Goal: Find specific page/section: Find specific page/section

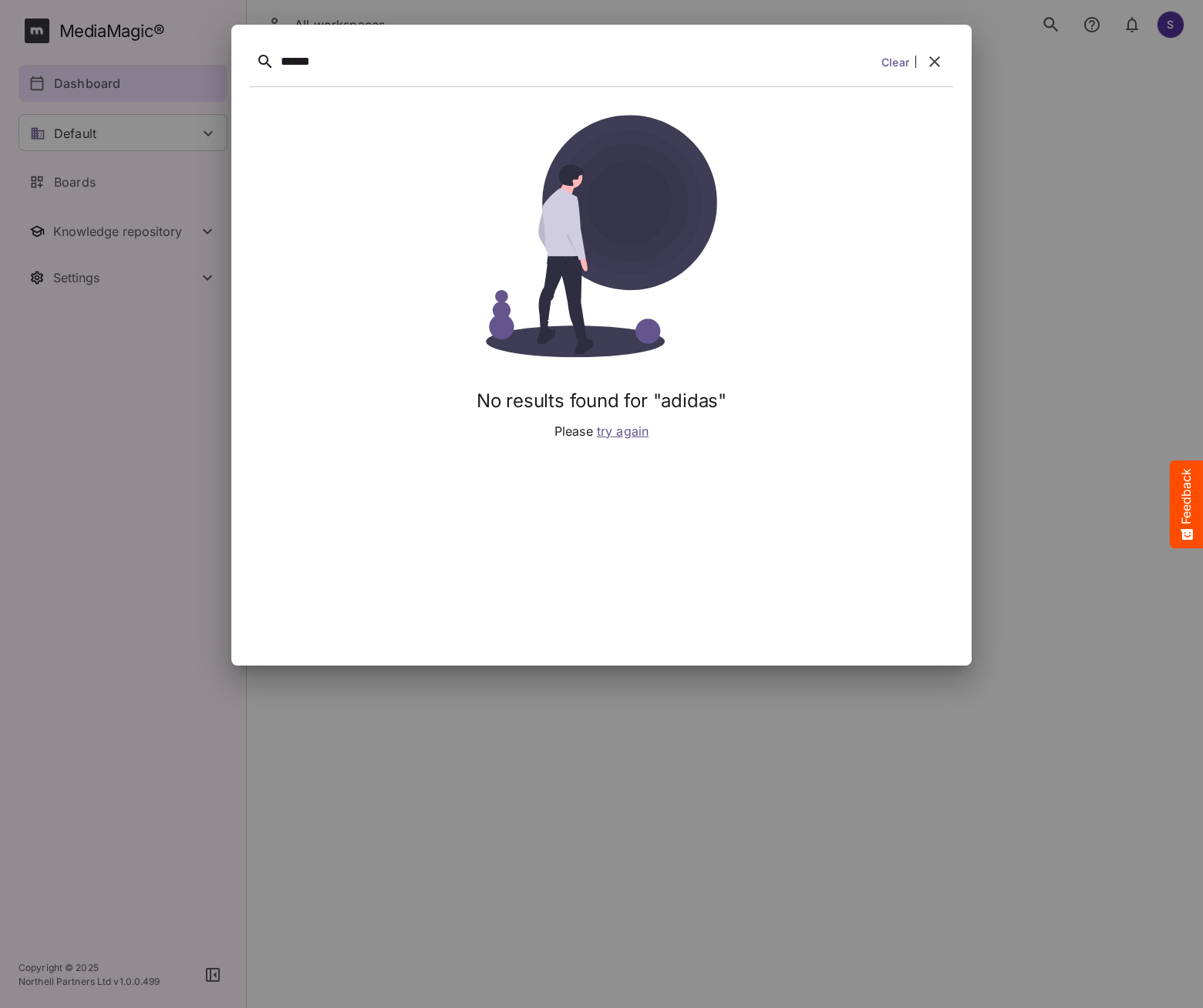
click at [376, 50] on div "******" at bounding box center [578, 62] width 594 height 24
click at [369, 56] on div "******" at bounding box center [578, 62] width 594 height 24
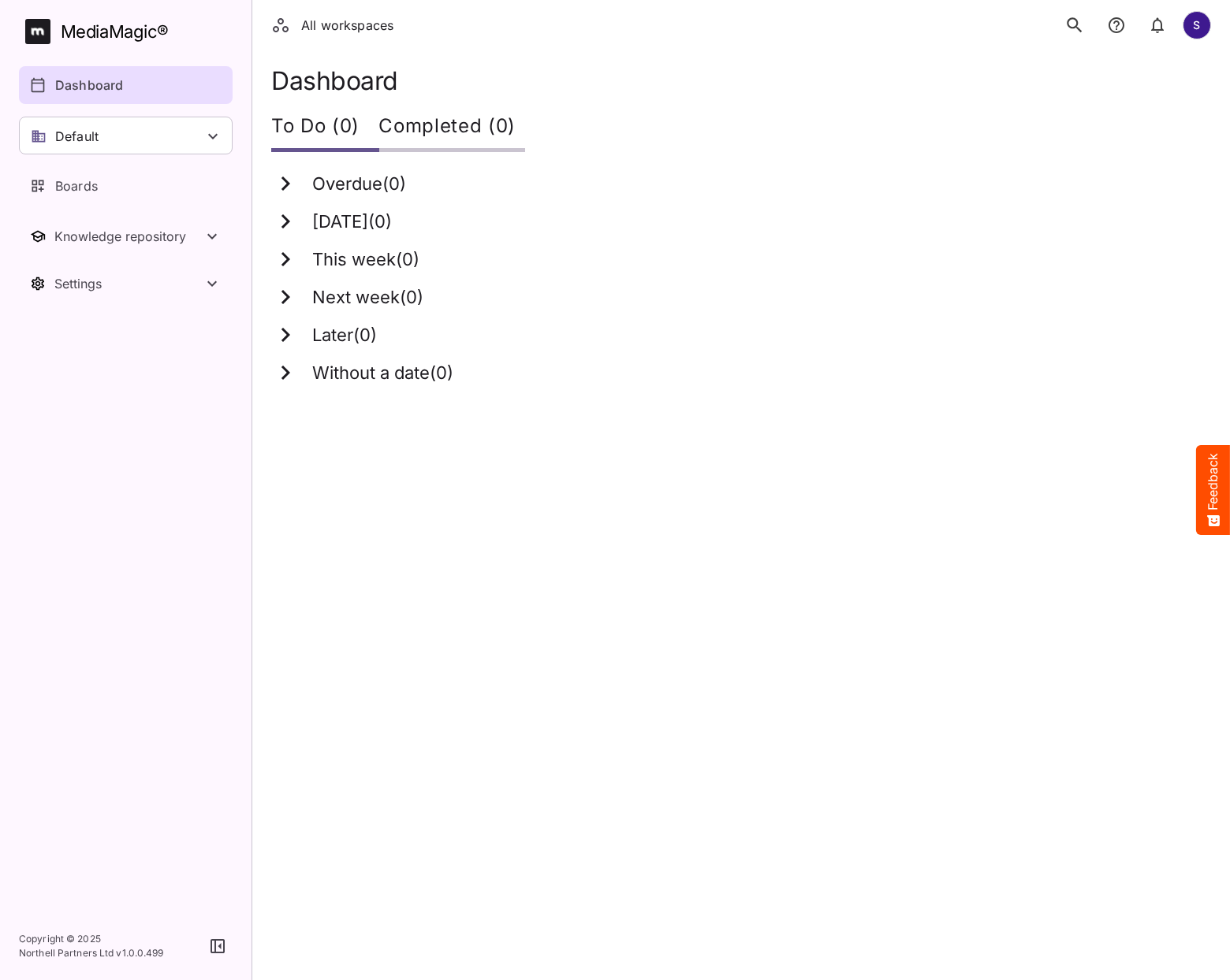
click at [1081, 24] on icon "search" at bounding box center [1074, 26] width 20 height 20
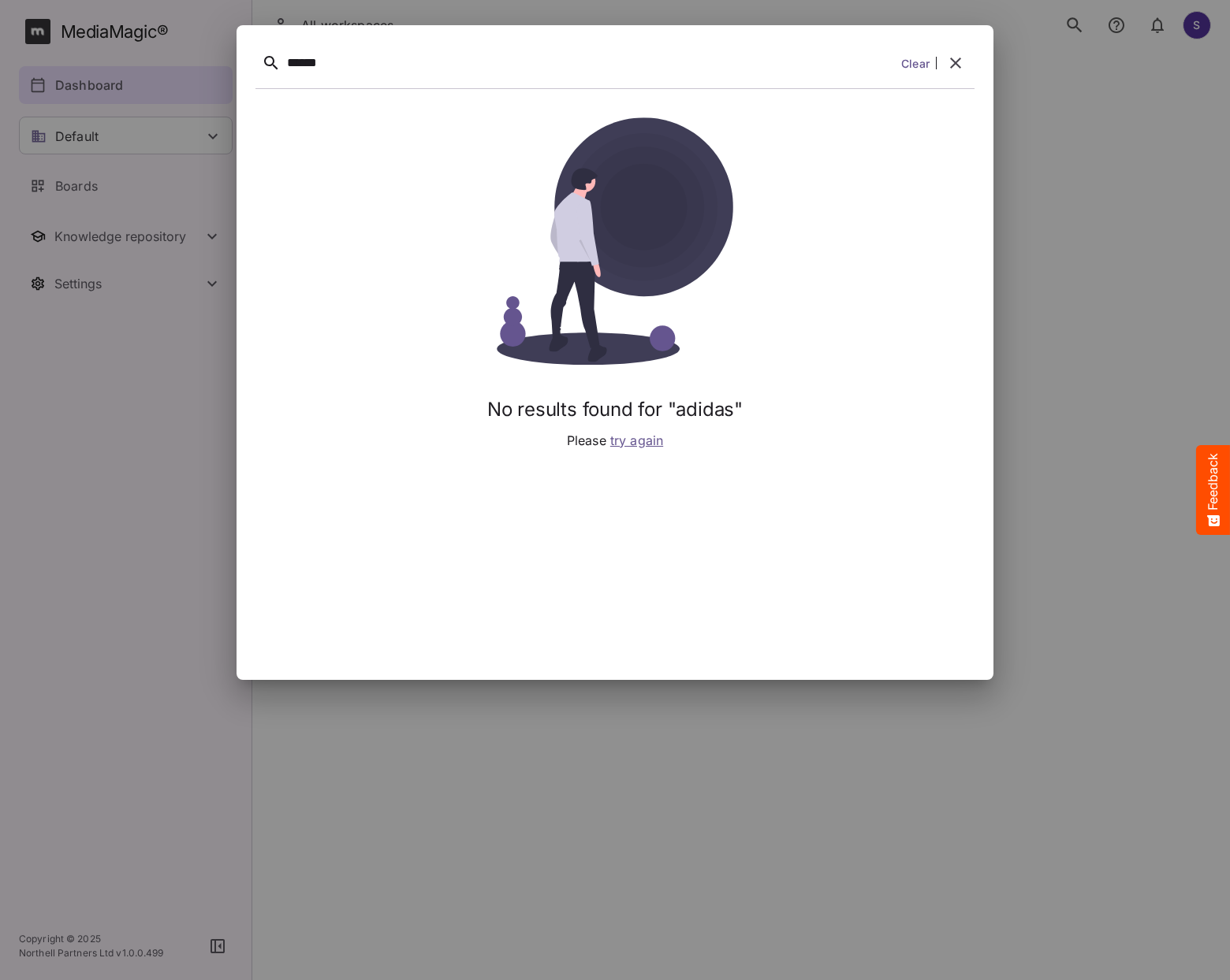
click at [1198, 34] on div at bounding box center [615, 490] width 1230 height 980
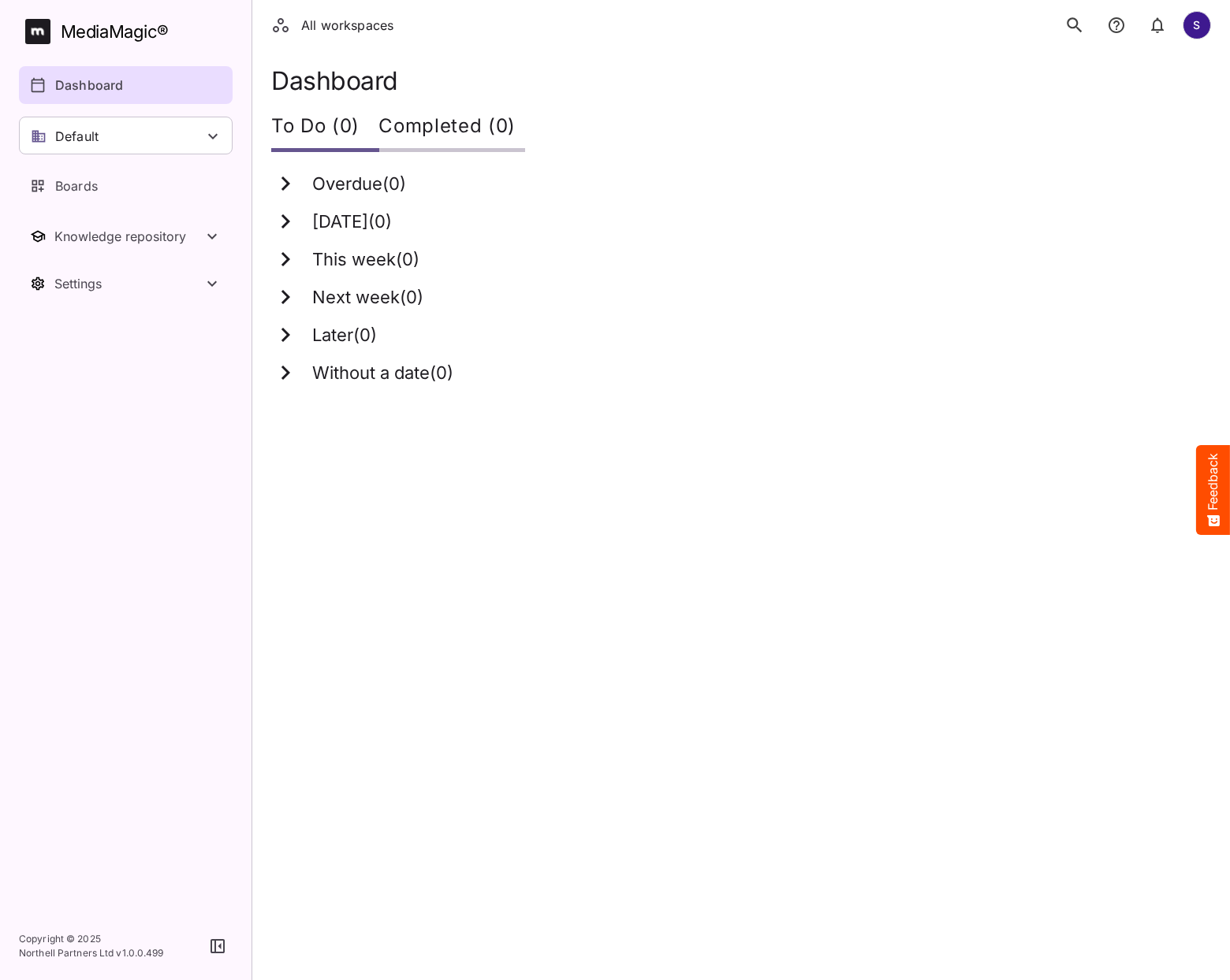
click at [1202, 30] on div "S" at bounding box center [1196, 25] width 28 height 28
click at [1103, 156] on p "Sign out" at bounding box center [1118, 153] width 90 height 19
click at [1037, 89] on h1 "Dashboard" at bounding box center [741, 81] width 939 height 29
click at [848, 404] on html "All workspaces S MediaMagic ® Dashboard Default BasicSearchTestWorkspace Clearc…" at bounding box center [615, 202] width 1230 height 404
click at [1075, 26] on icon "search" at bounding box center [1074, 25] width 15 height 15
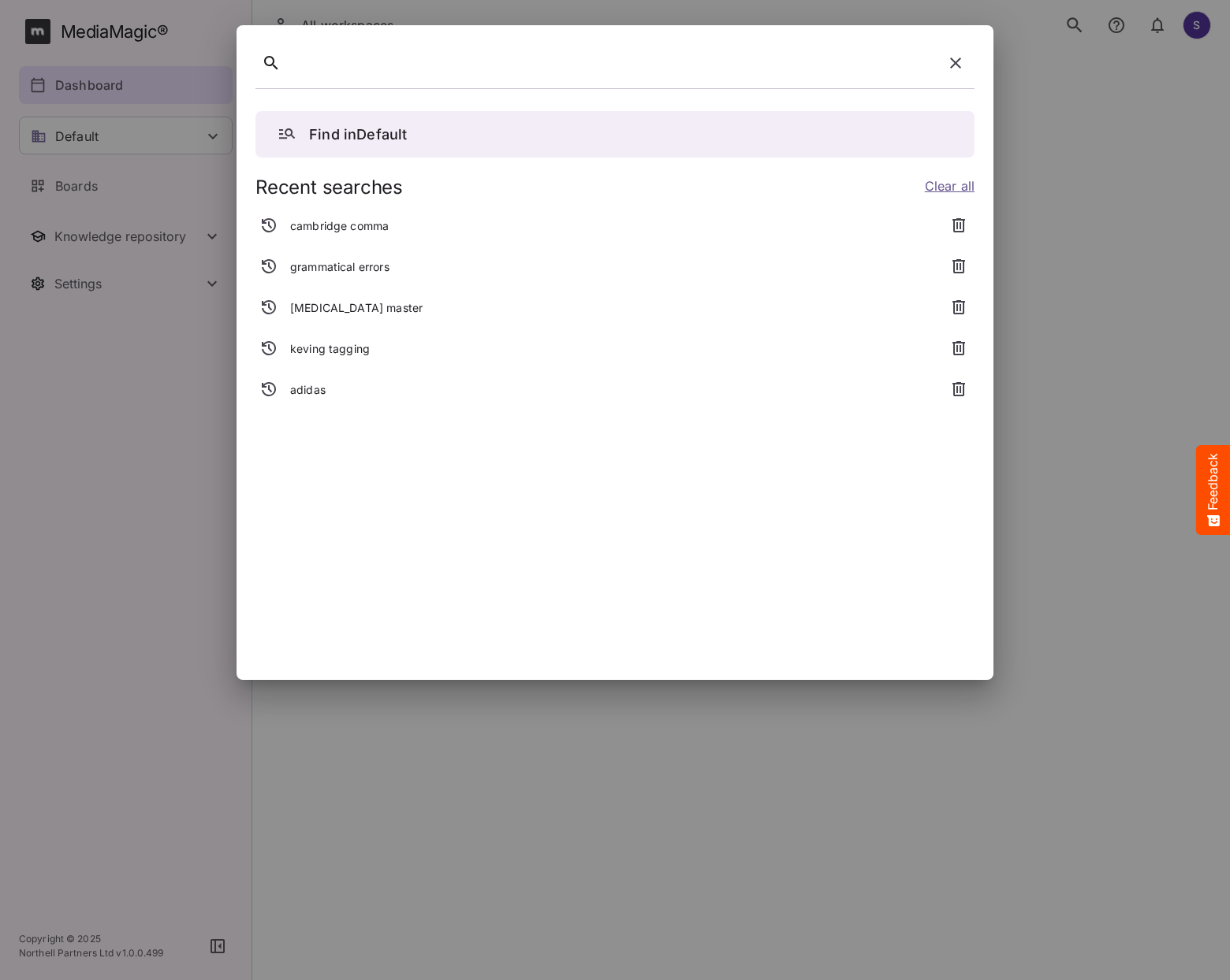
click at [415, 65] on div at bounding box center [612, 63] width 650 height 25
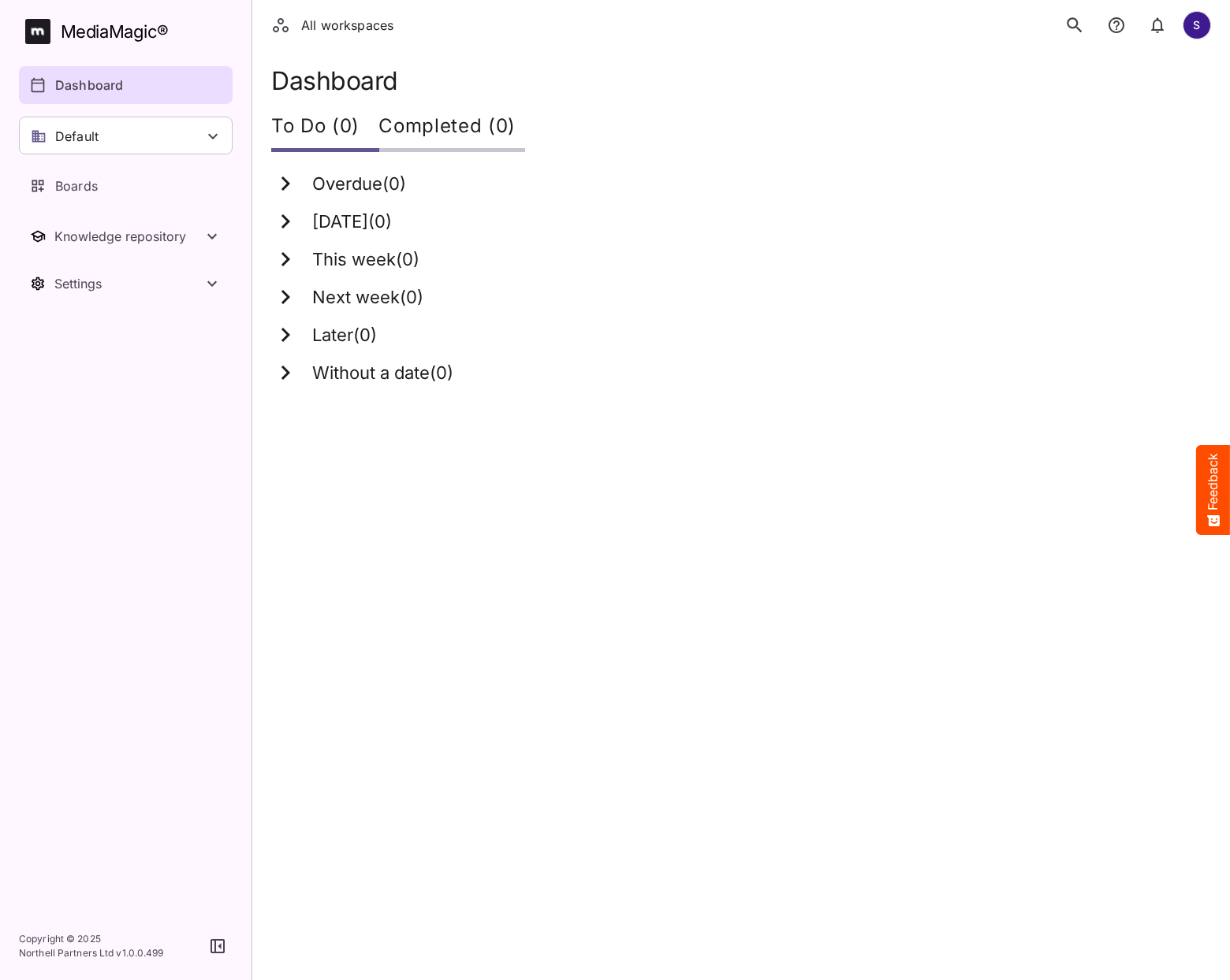
click at [1080, 17] on icon "search" at bounding box center [1074, 26] width 20 height 20
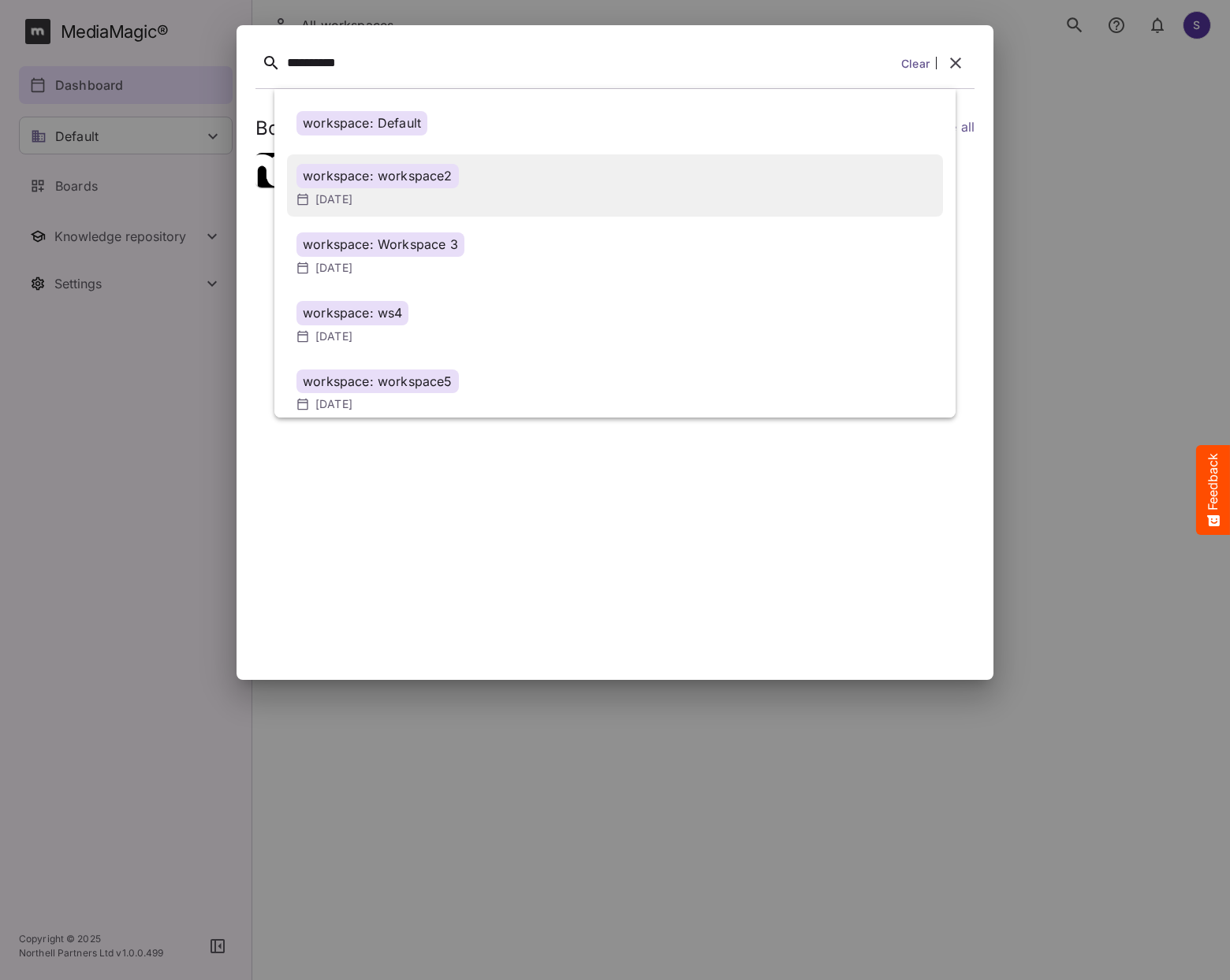
click at [542, 173] on div "workspace: workspace2" at bounding box center [615, 176] width 637 height 25
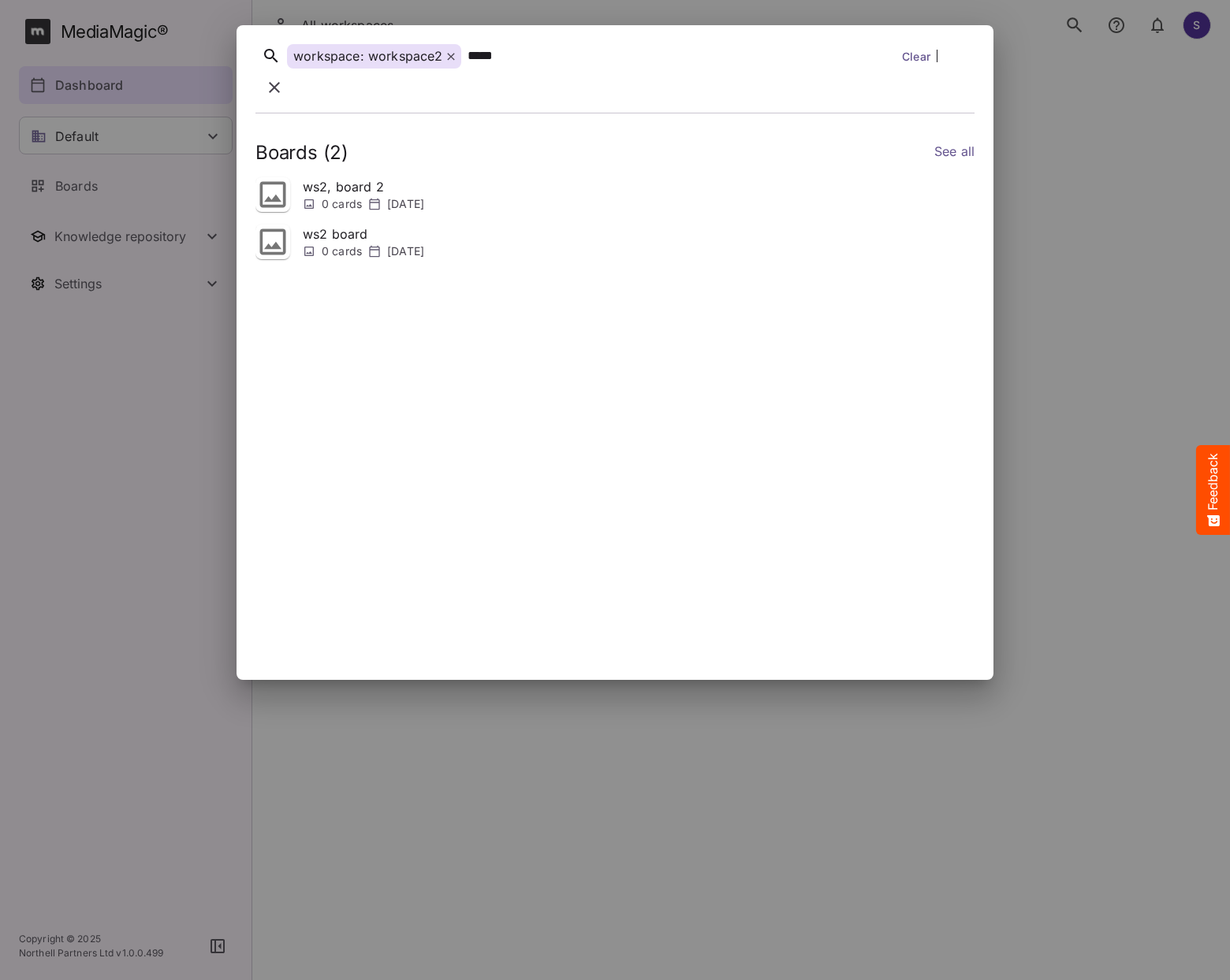
click at [280, 82] on icon "button" at bounding box center [274, 87] width 11 height 11
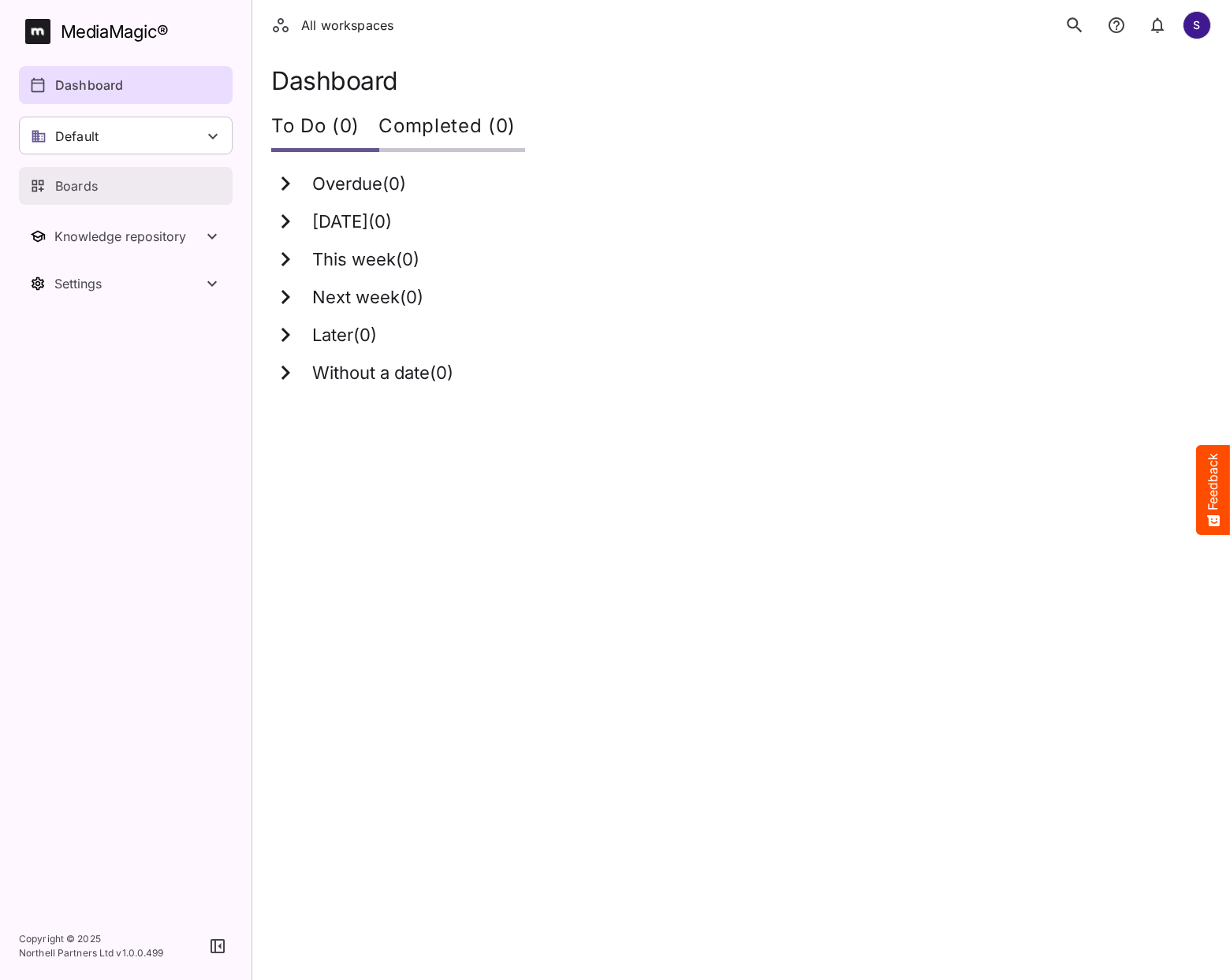
click at [127, 175] on link "Boards" at bounding box center [125, 186] width 214 height 37
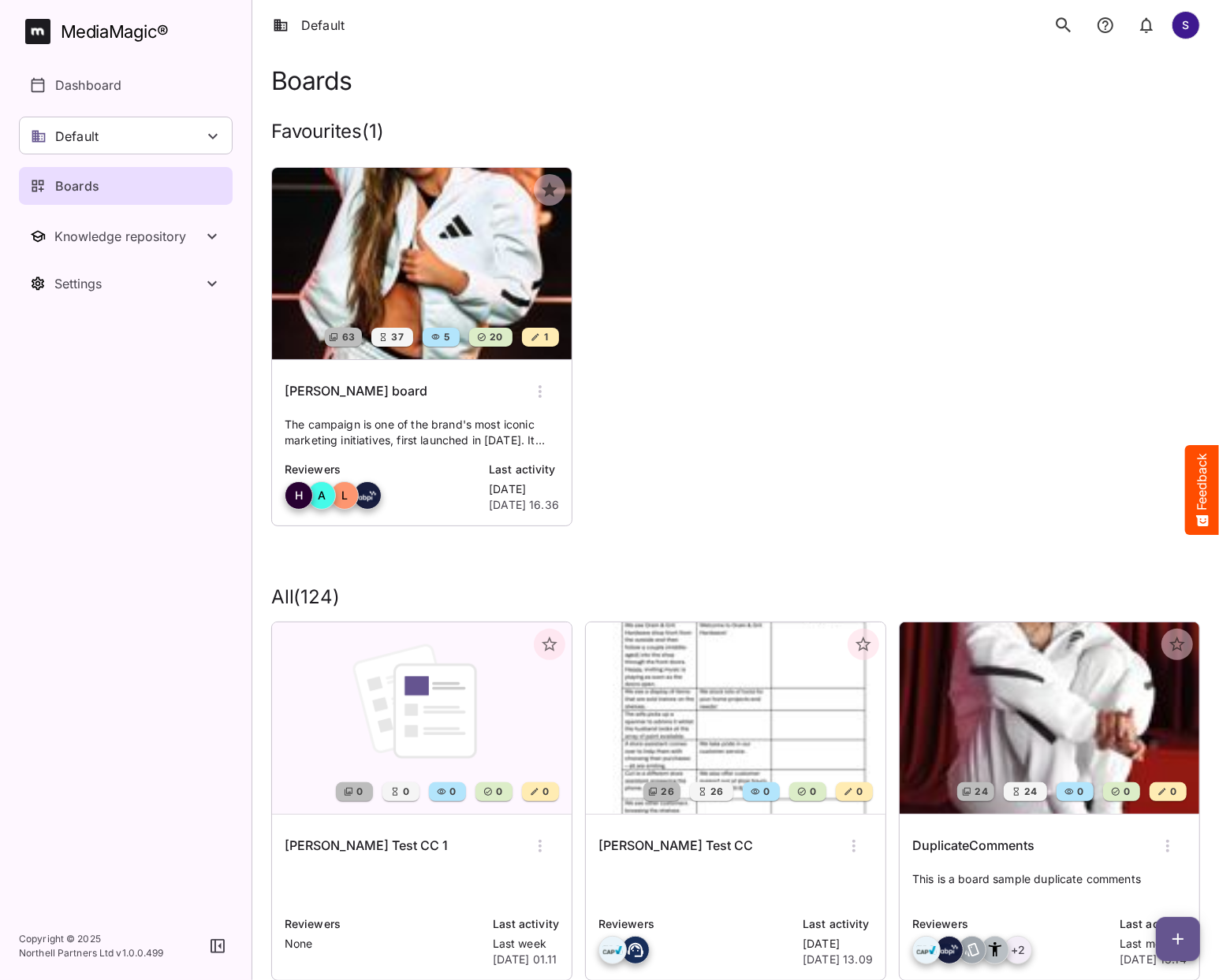
click at [1064, 27] on icon "search" at bounding box center [1064, 26] width 20 height 20
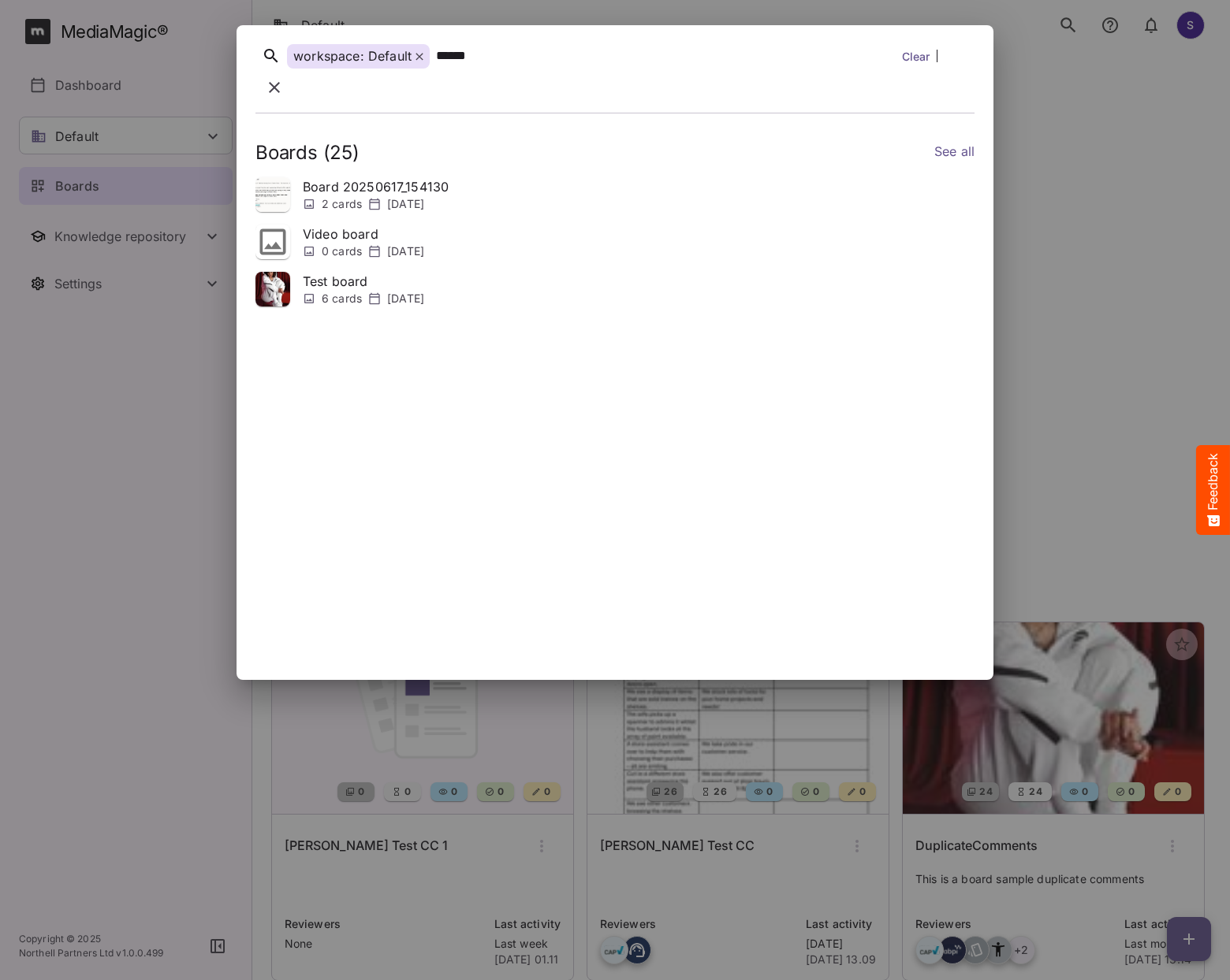
click at [420, 61] on icon at bounding box center [419, 56] width 8 height 8
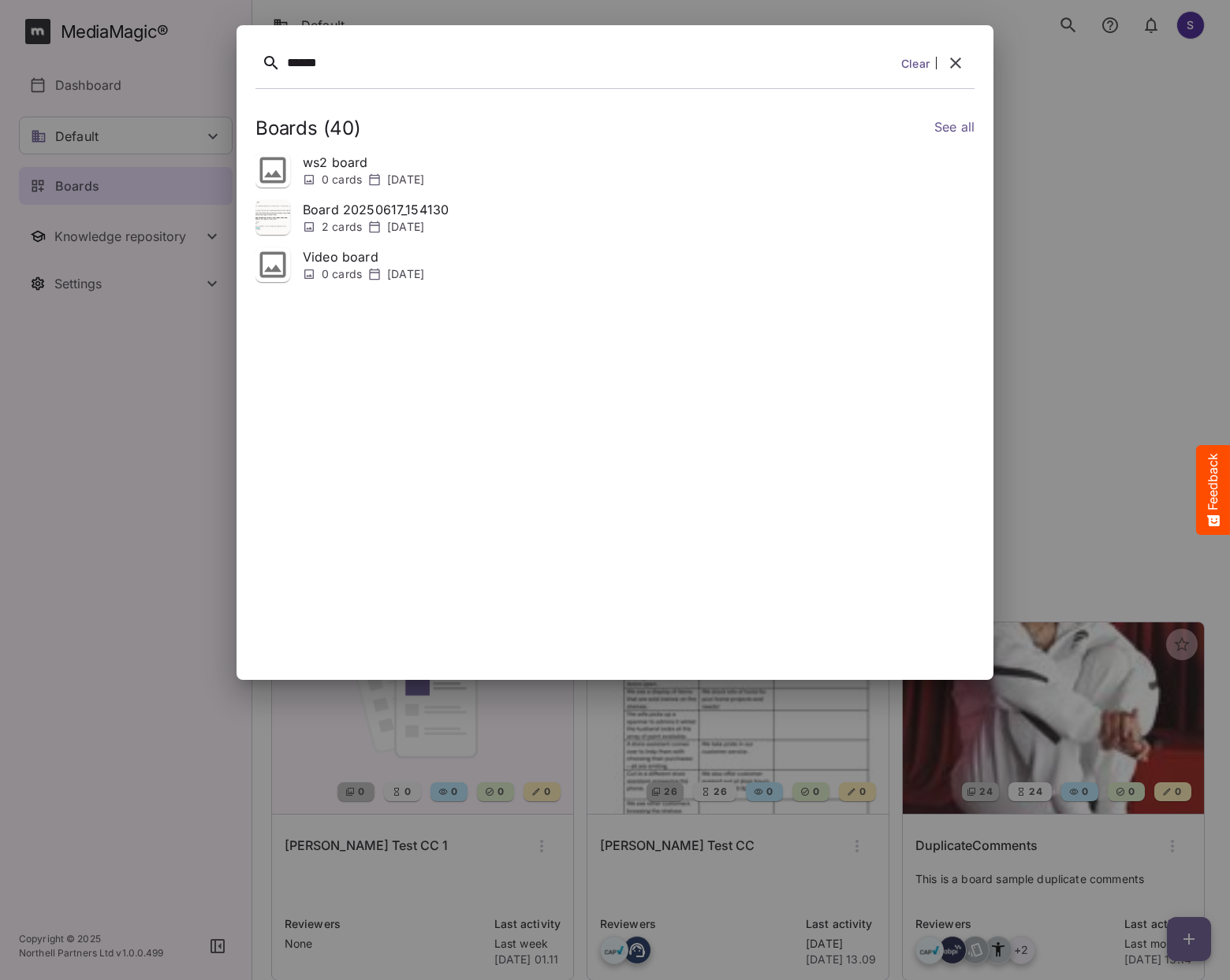
click at [408, 62] on div "******" at bounding box center [591, 63] width 608 height 25
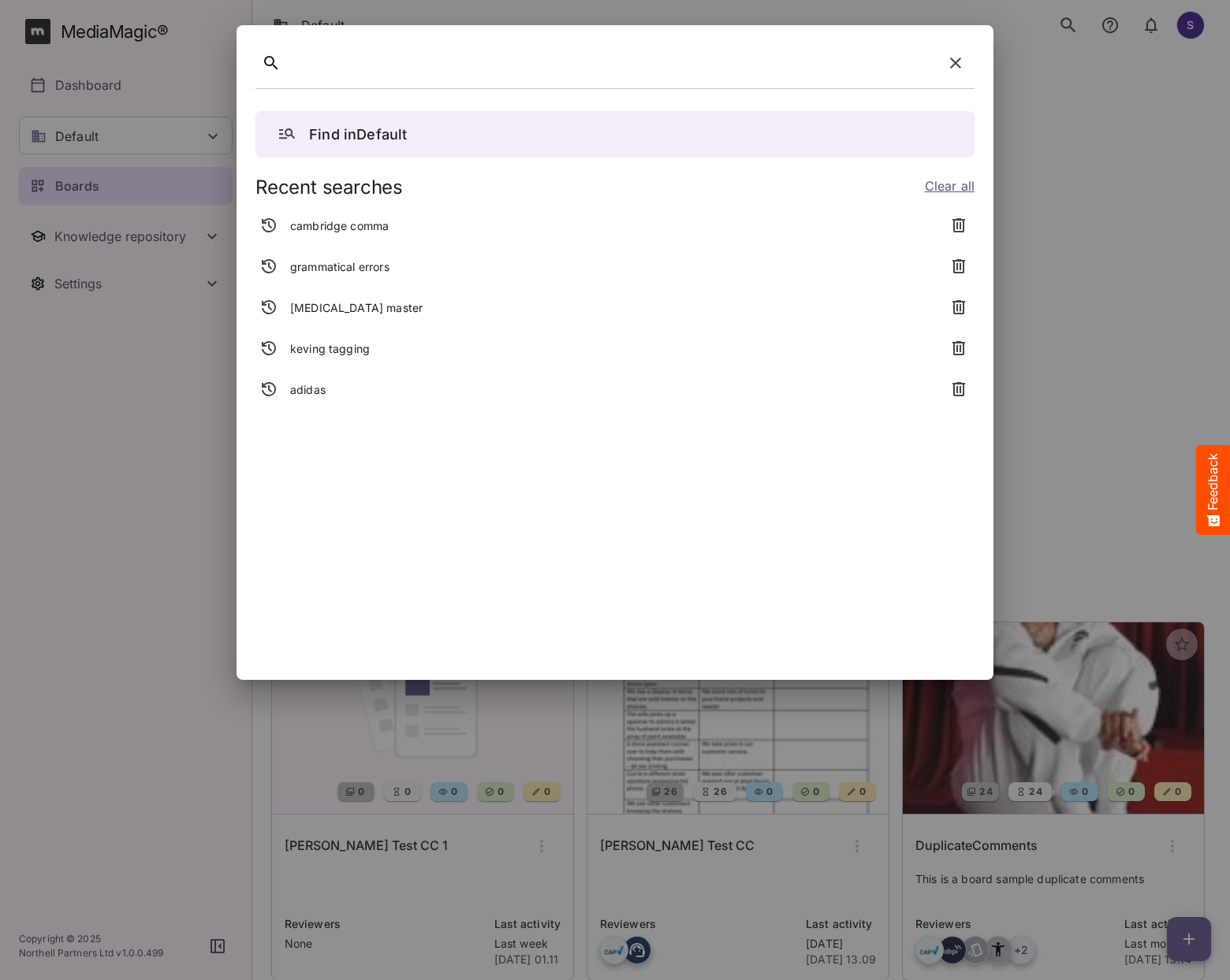
click at [950, 66] on icon "button" at bounding box center [956, 63] width 19 height 19
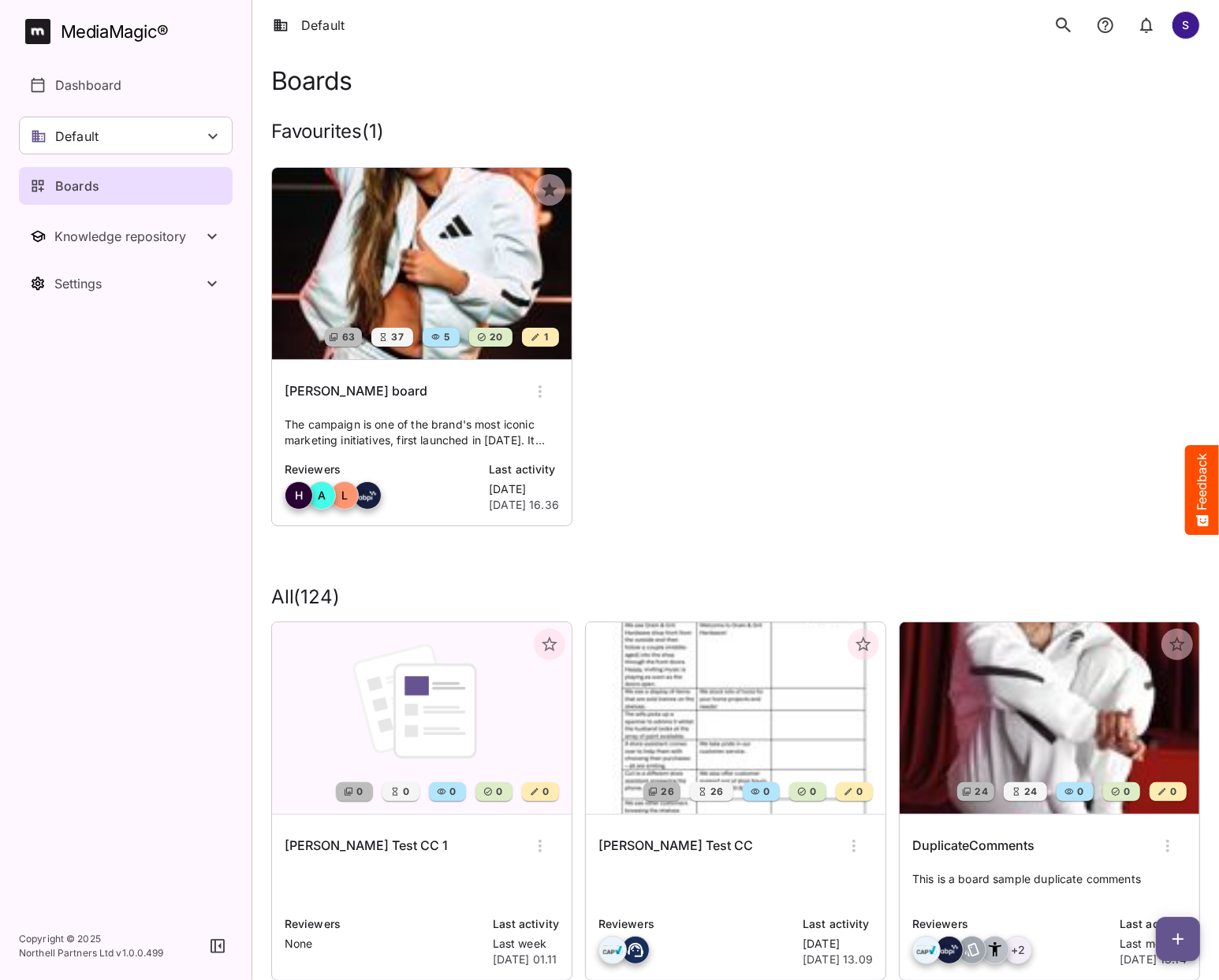
click at [444, 288] on img at bounding box center [421, 263] width 299 height 192
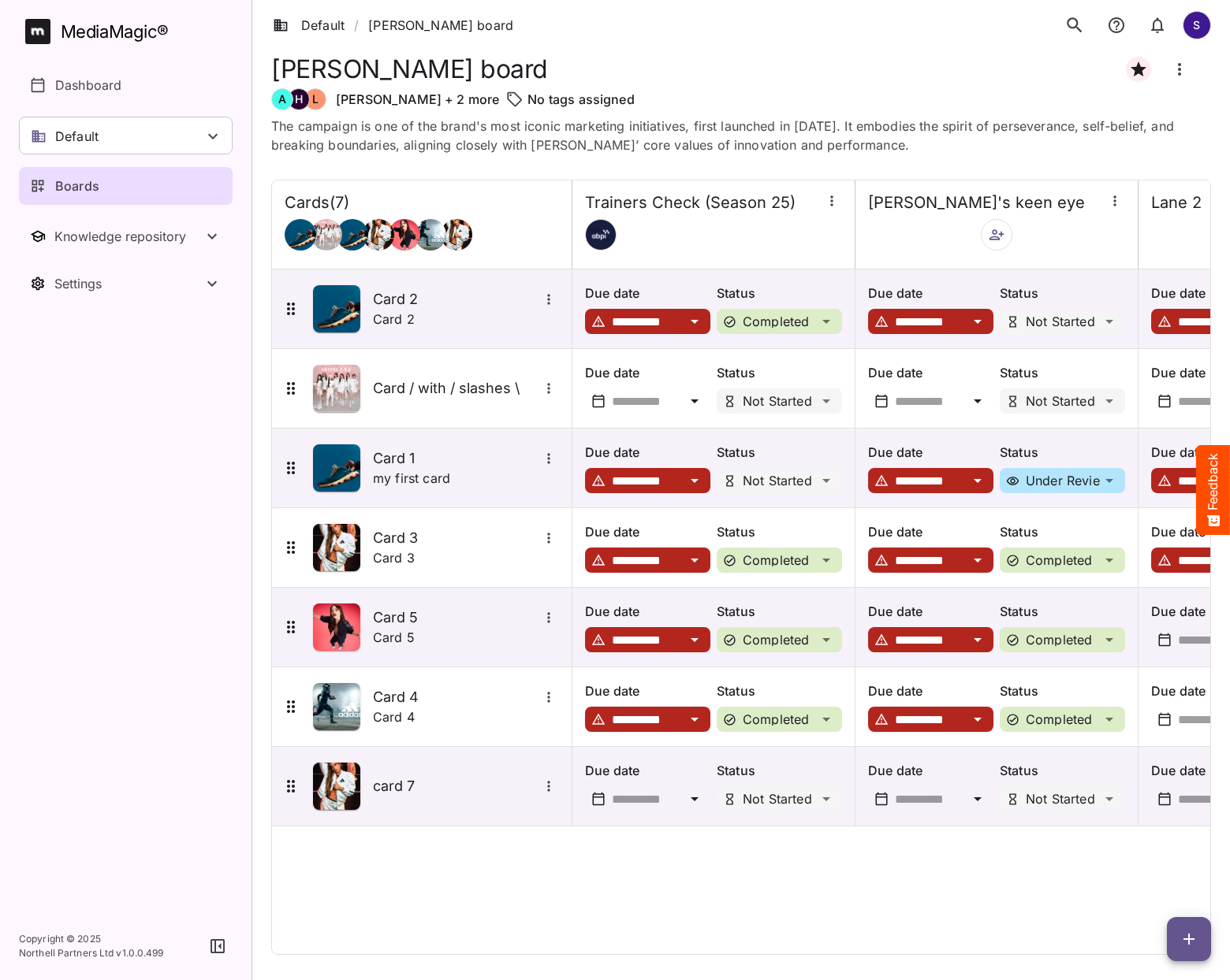
click at [1076, 29] on icon "search" at bounding box center [1074, 26] width 20 height 20
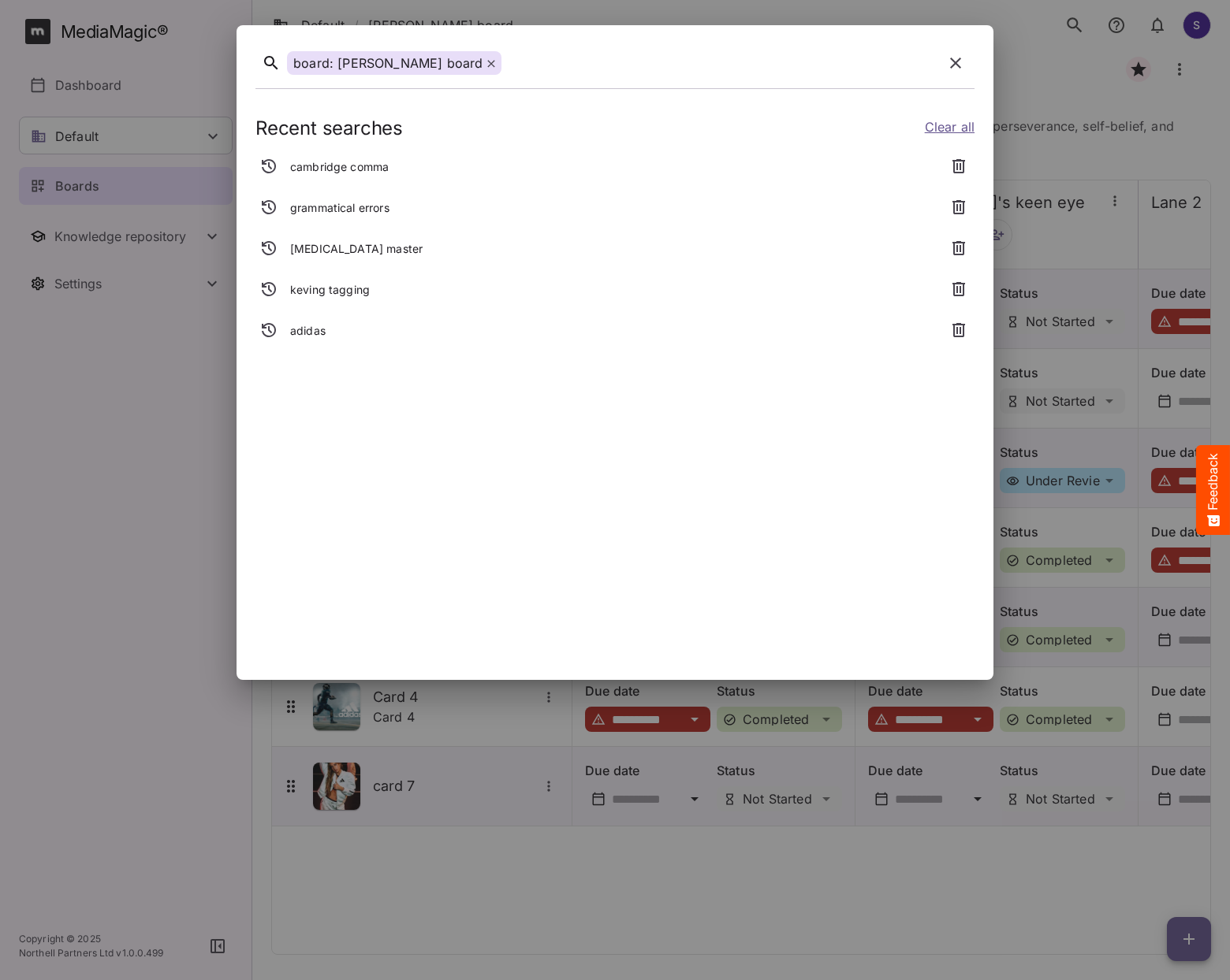
click at [488, 65] on icon at bounding box center [491, 63] width 8 height 8
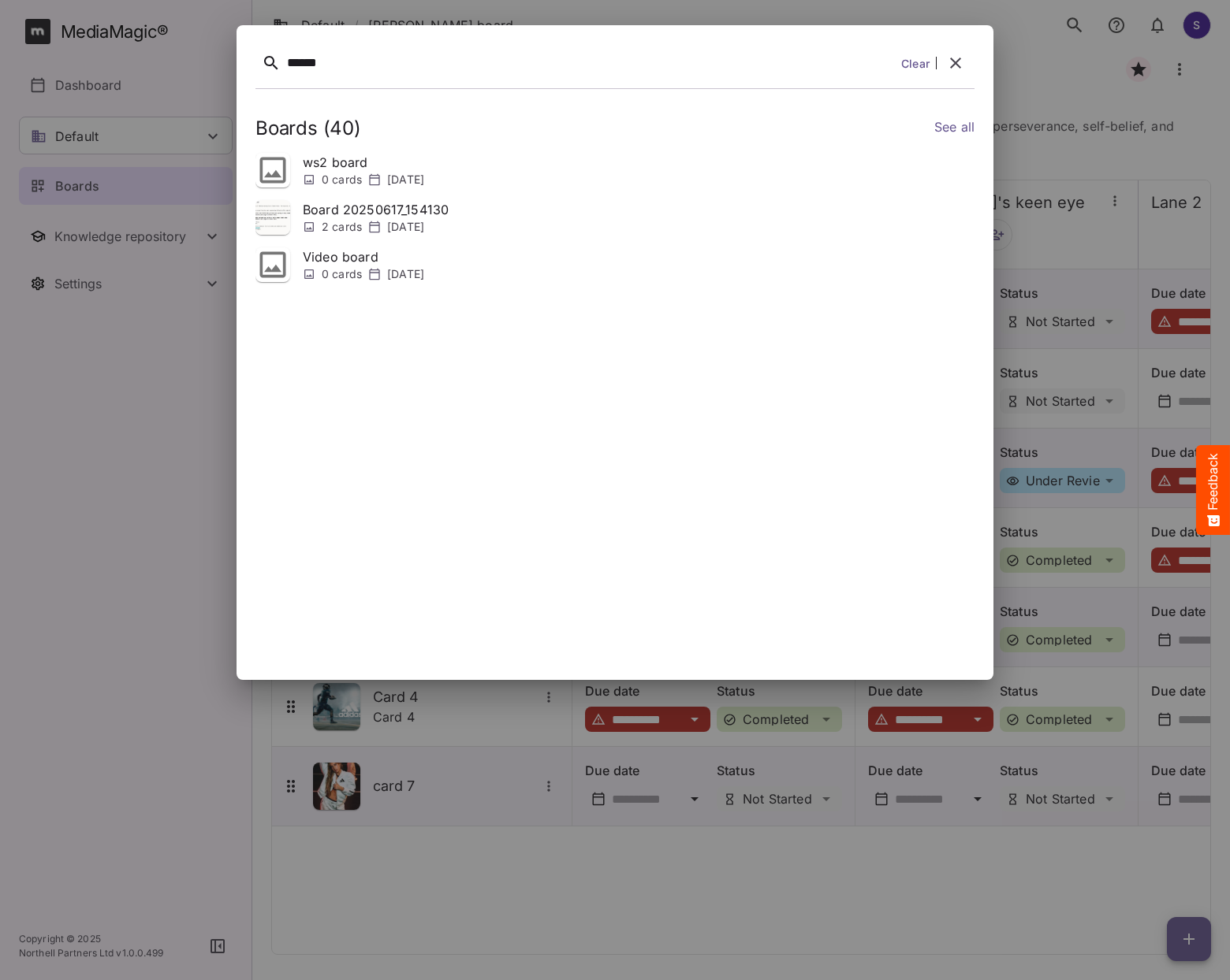
drag, startPoint x: 949, startPoint y: 57, endPoint x: 918, endPoint y: 84, distance: 41.1
click at [918, 85] on div "****** Clear" at bounding box center [615, 66] width 719 height 44
click at [955, 65] on icon "button" at bounding box center [956, 63] width 19 height 19
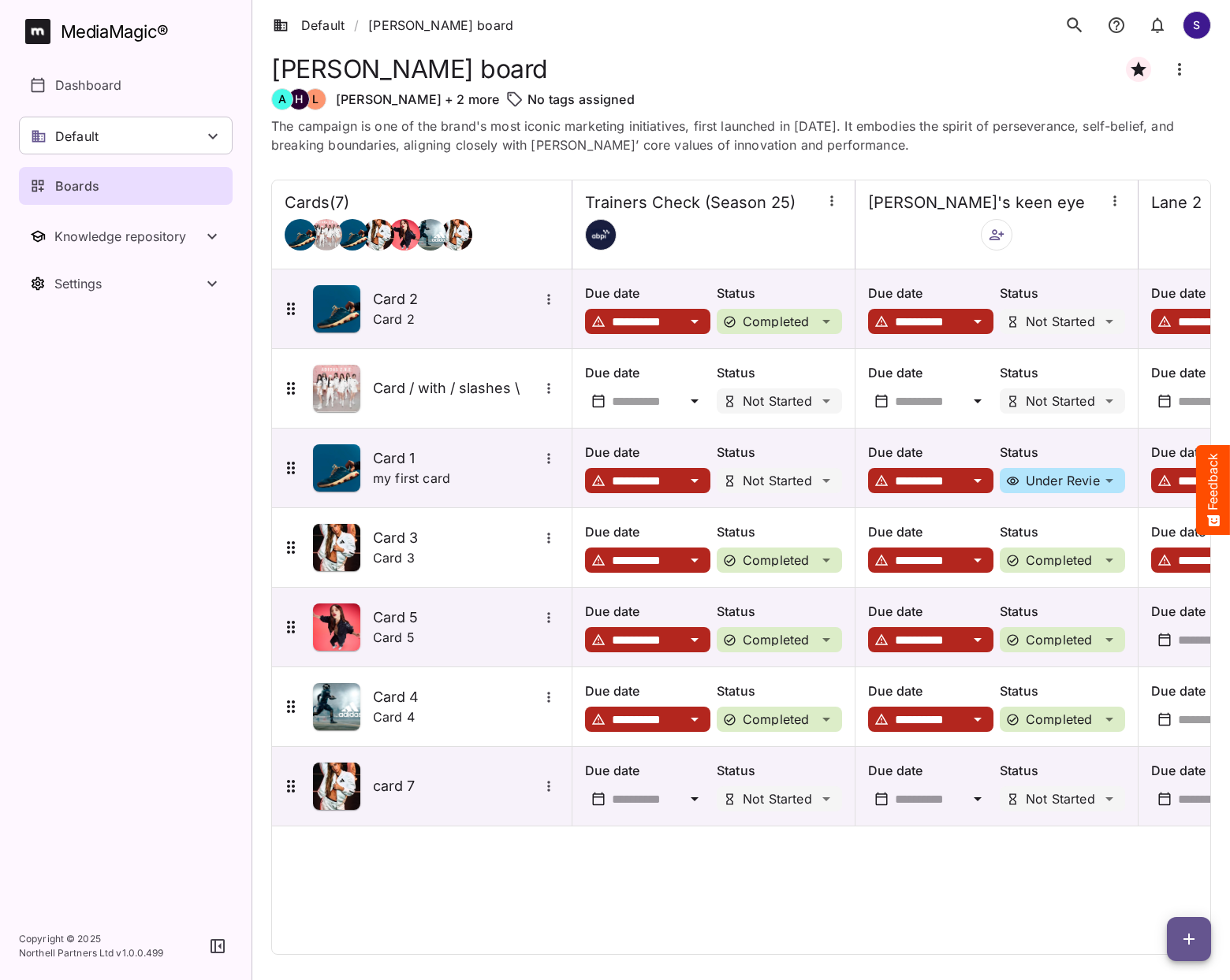
click at [1077, 19] on icon "search" at bounding box center [1074, 26] width 20 height 20
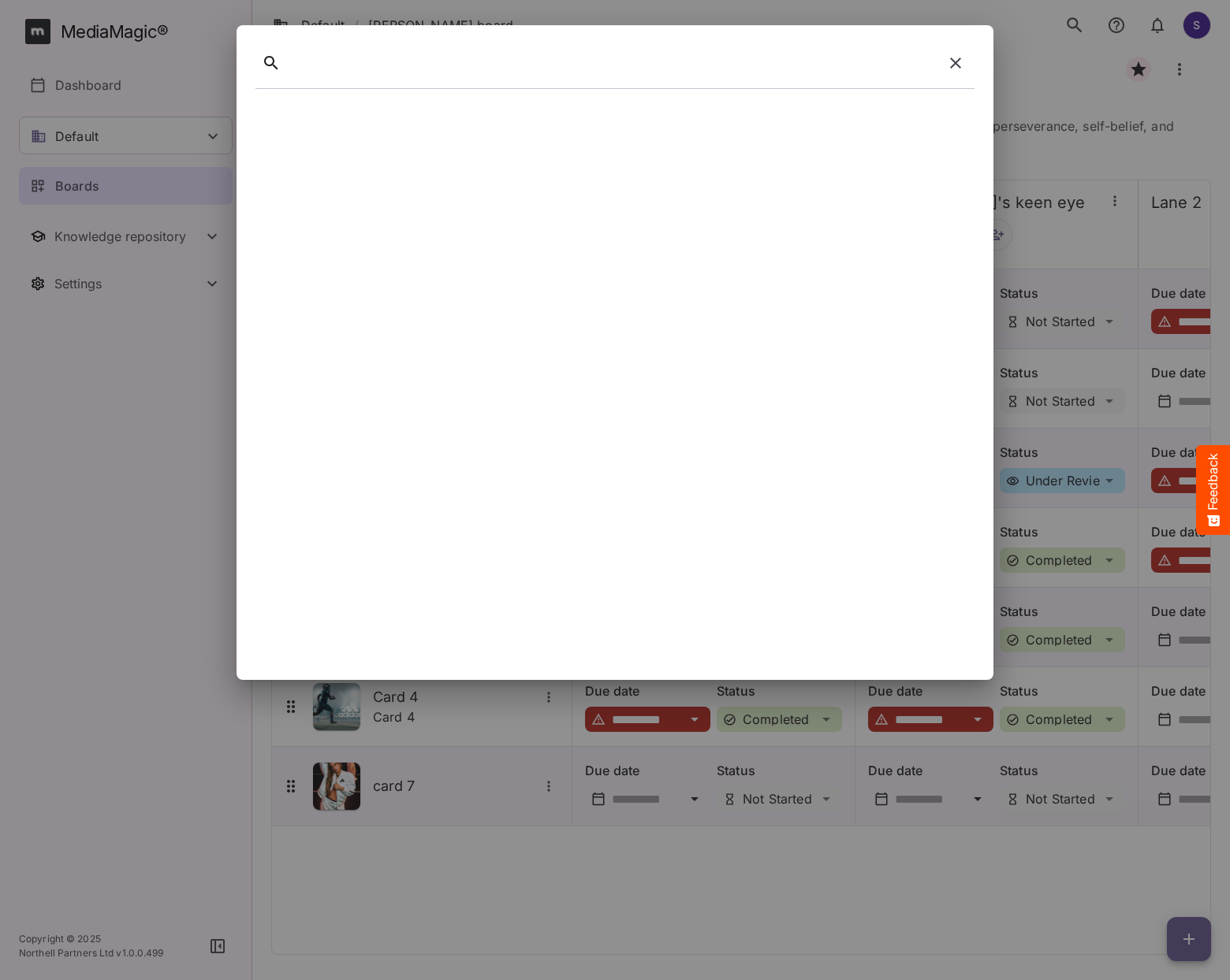
click at [952, 72] on button "button" at bounding box center [956, 63] width 38 height 37
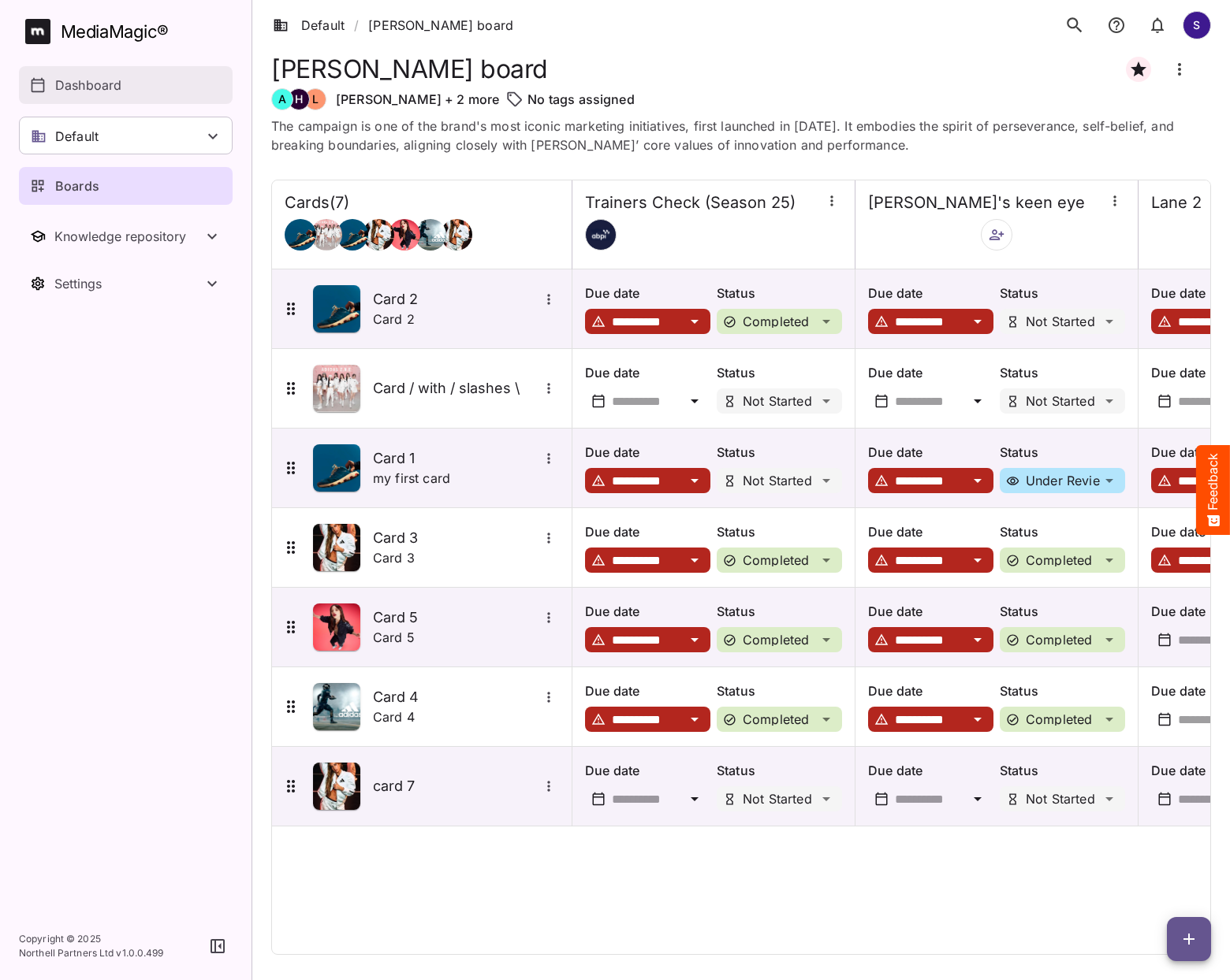
click at [108, 95] on link "Dashboard" at bounding box center [125, 85] width 214 height 37
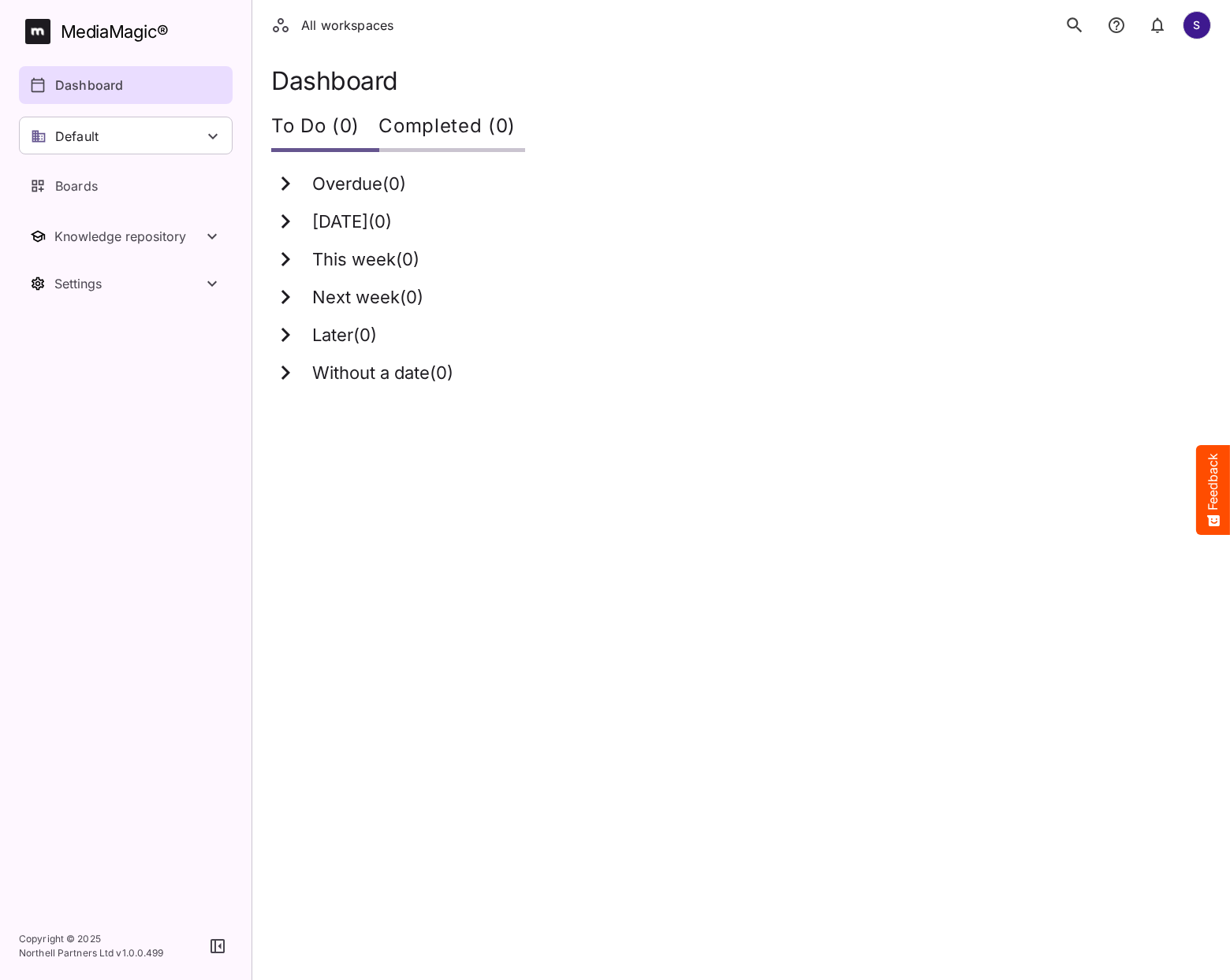
click at [1072, 32] on icon "search" at bounding box center [1074, 26] width 20 height 20
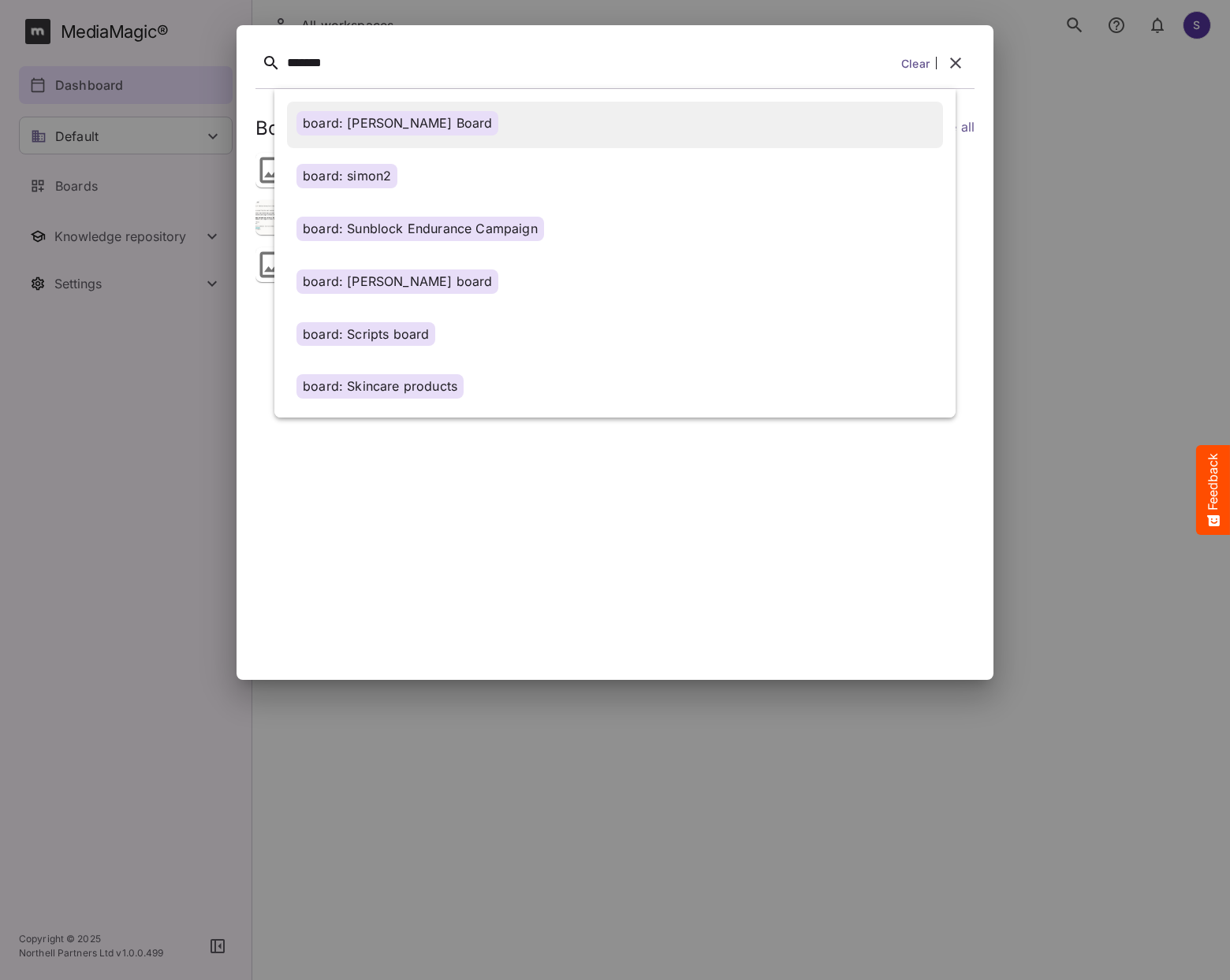
click at [415, 134] on div "board: [PERSON_NAME] Board" at bounding box center [397, 123] width 202 height 25
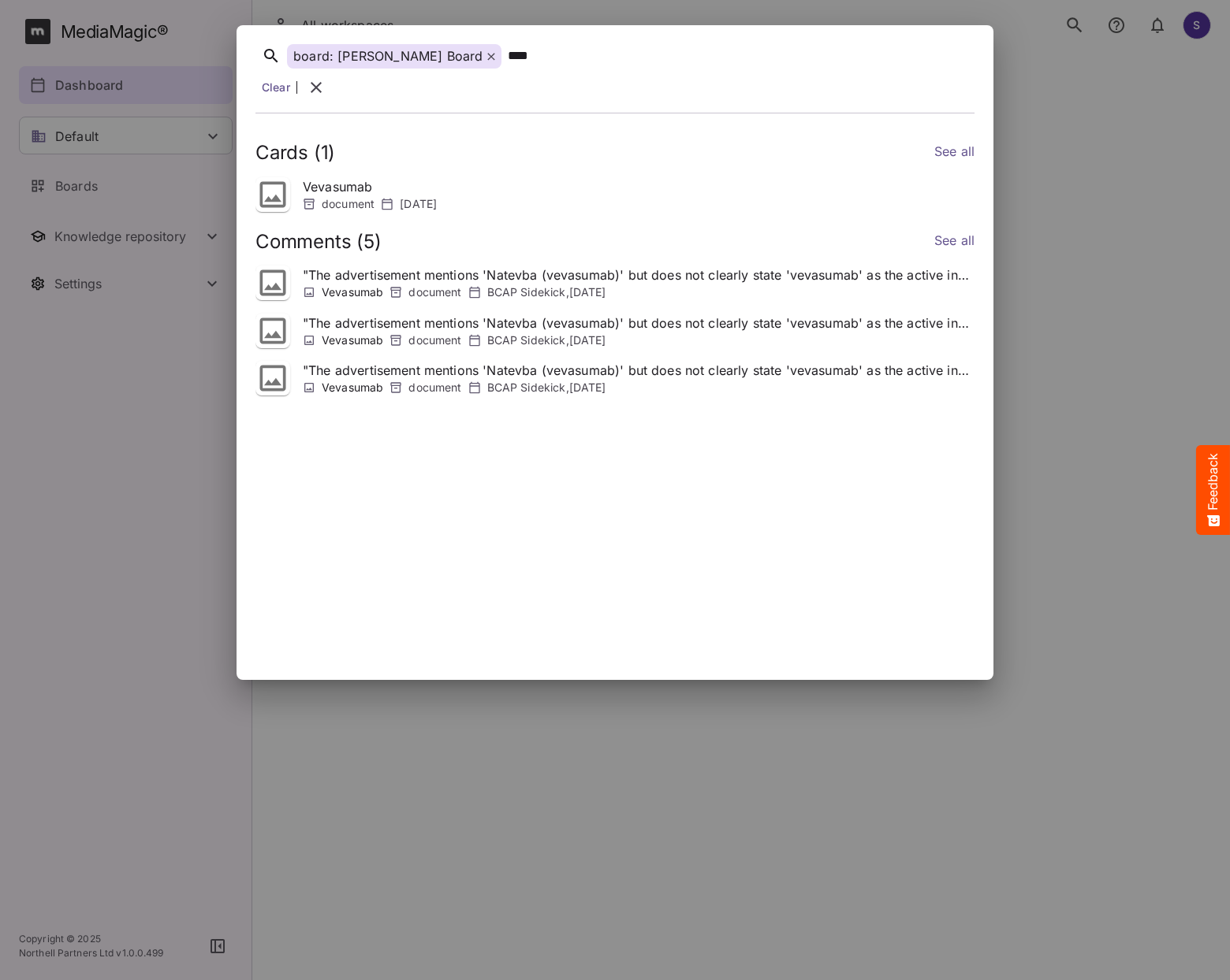
click at [326, 78] on icon "button" at bounding box center [316, 88] width 19 height 19
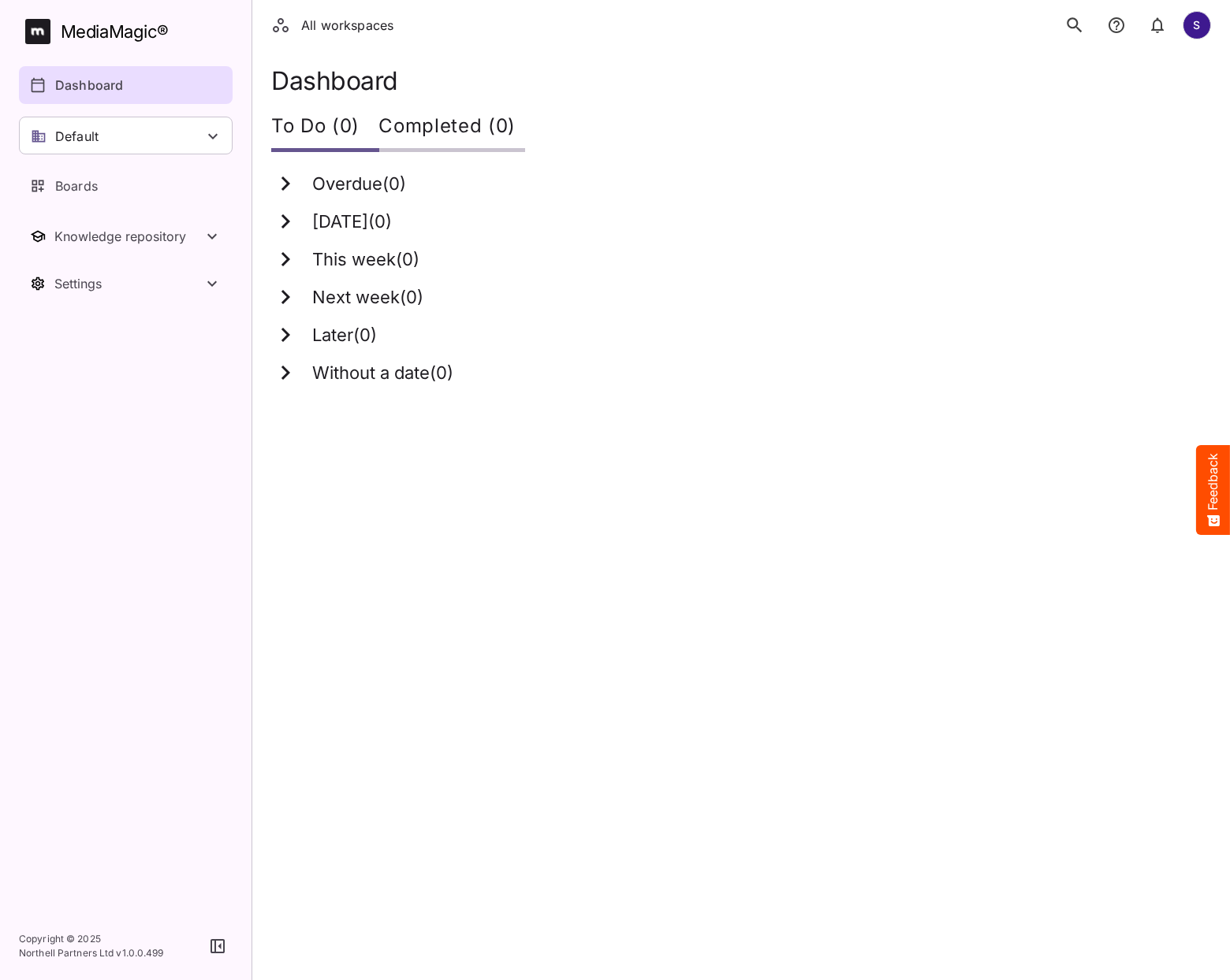
click at [1076, 26] on icon "search" at bounding box center [1074, 25] width 15 height 15
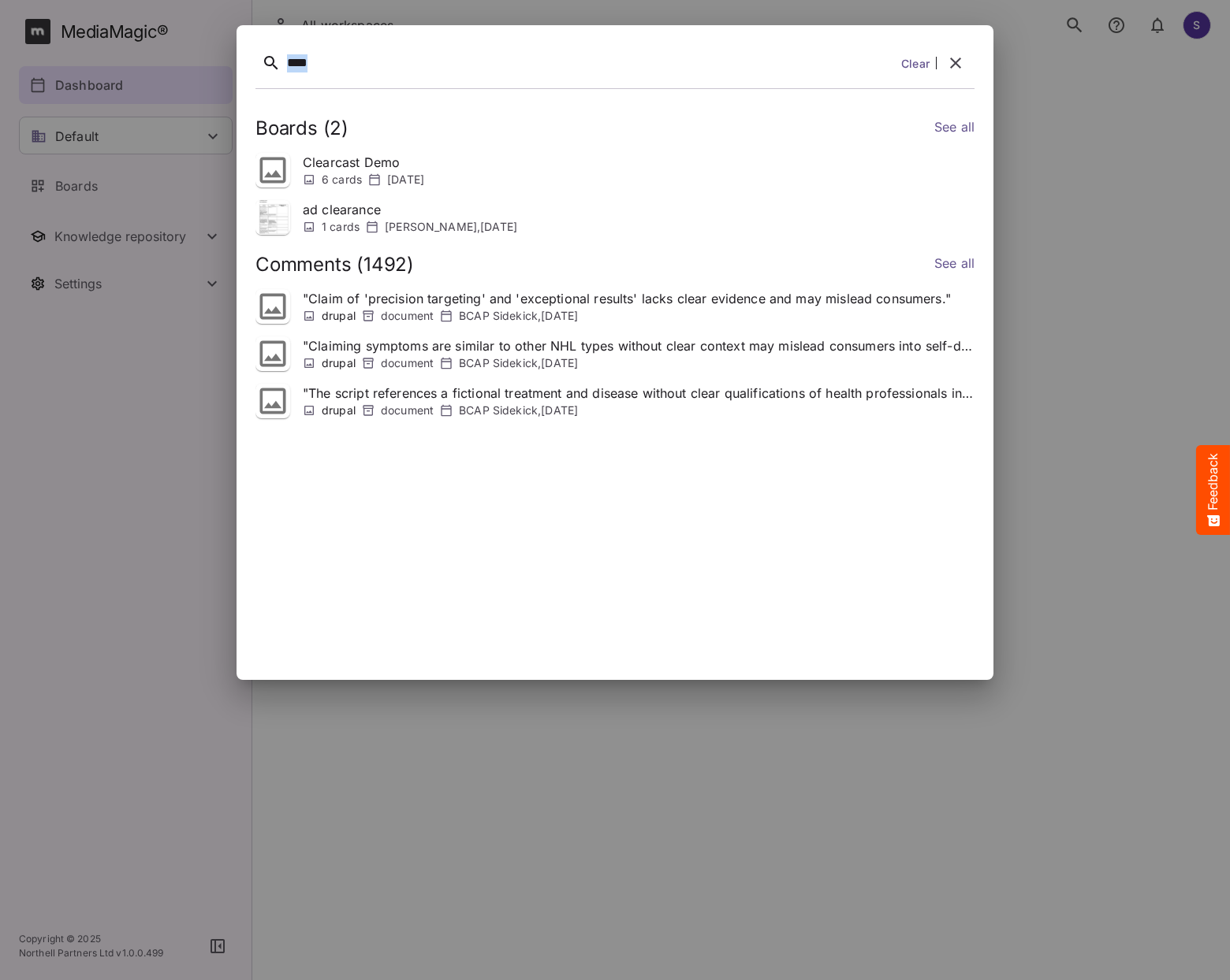
drag, startPoint x: 427, startPoint y: 59, endPoint x: 173, endPoint y: 68, distance: 254.2
click at [173, 68] on div "**** Clear Boards ( 2 ) See all Clearcast Demo 6 cards [DATE] ad clearance 1 ca…" at bounding box center [615, 490] width 1230 height 980
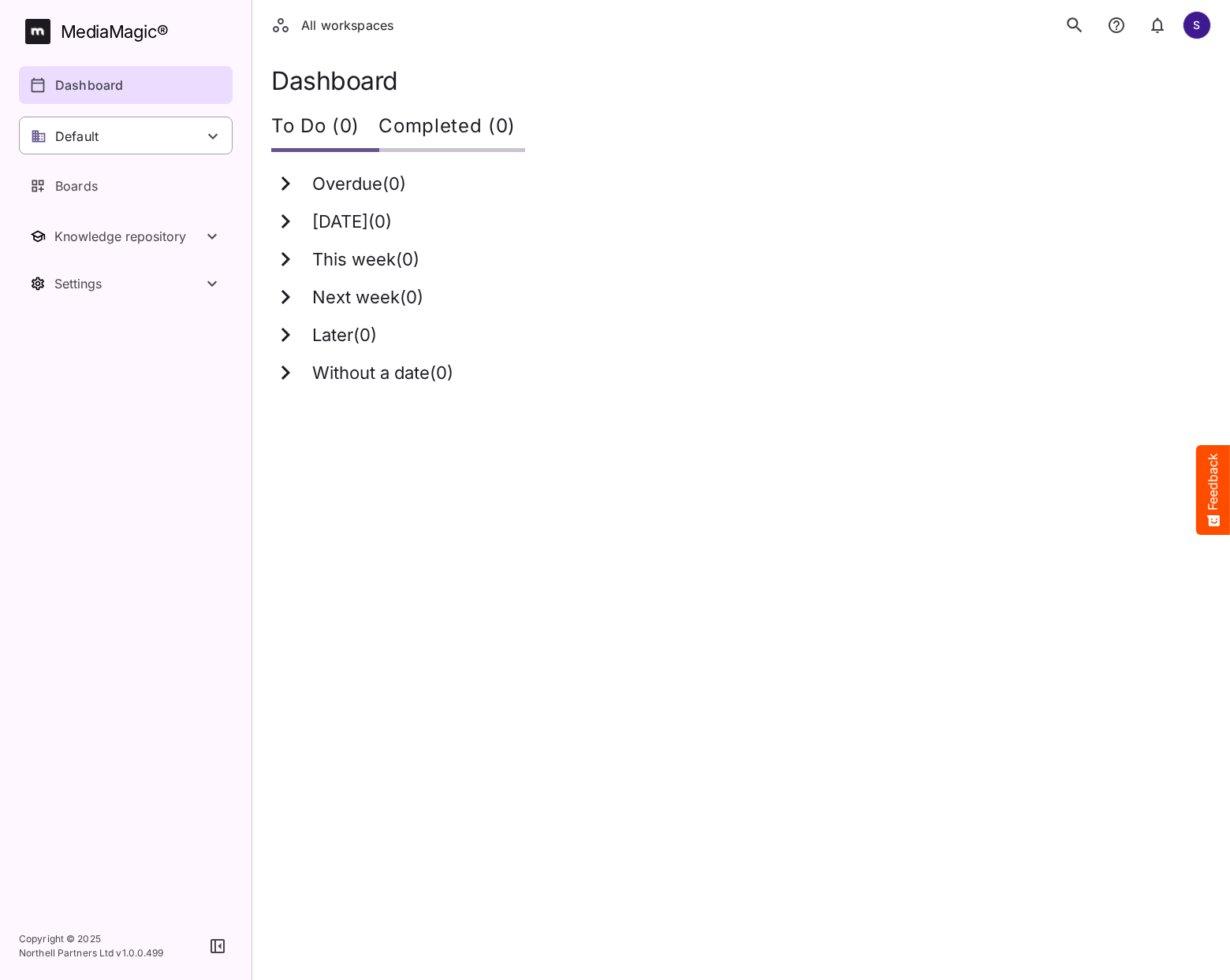
click at [193, 135] on div "Default" at bounding box center [125, 135] width 214 height 37
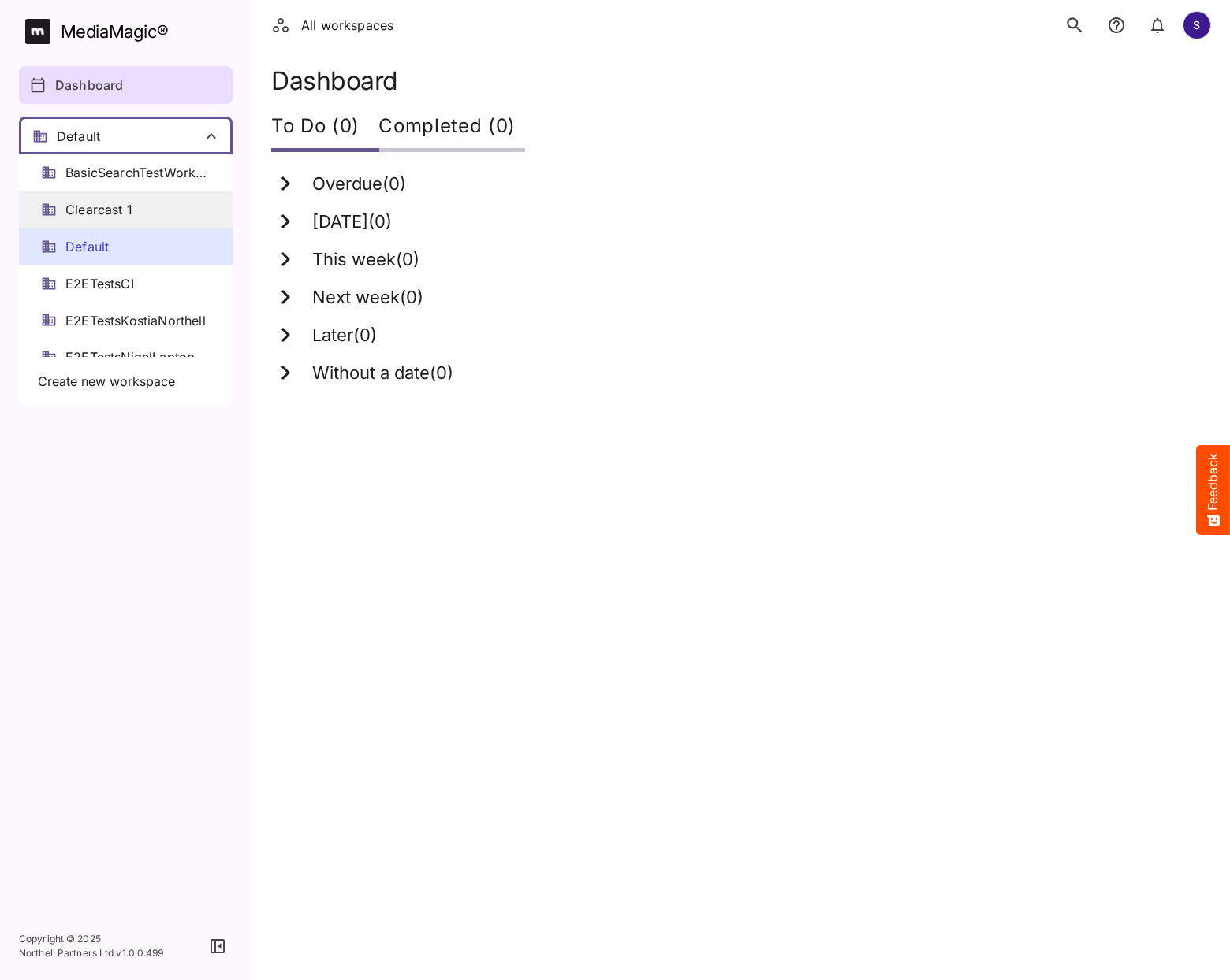
click at [141, 203] on div "Clearcast 1" at bounding box center [125, 210] width 214 height 37
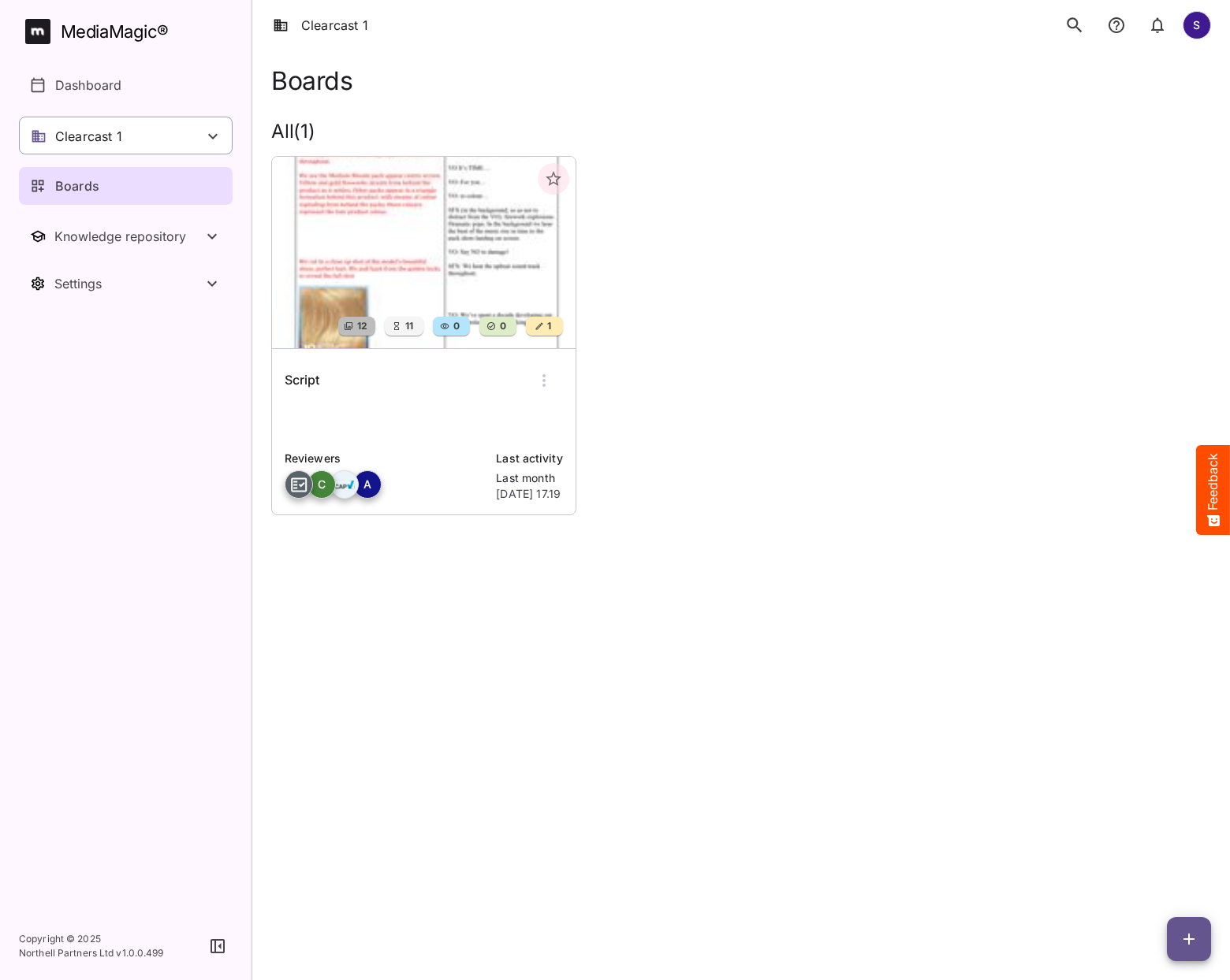
click at [154, 131] on div "Clearcast 1" at bounding box center [125, 135] width 214 height 37
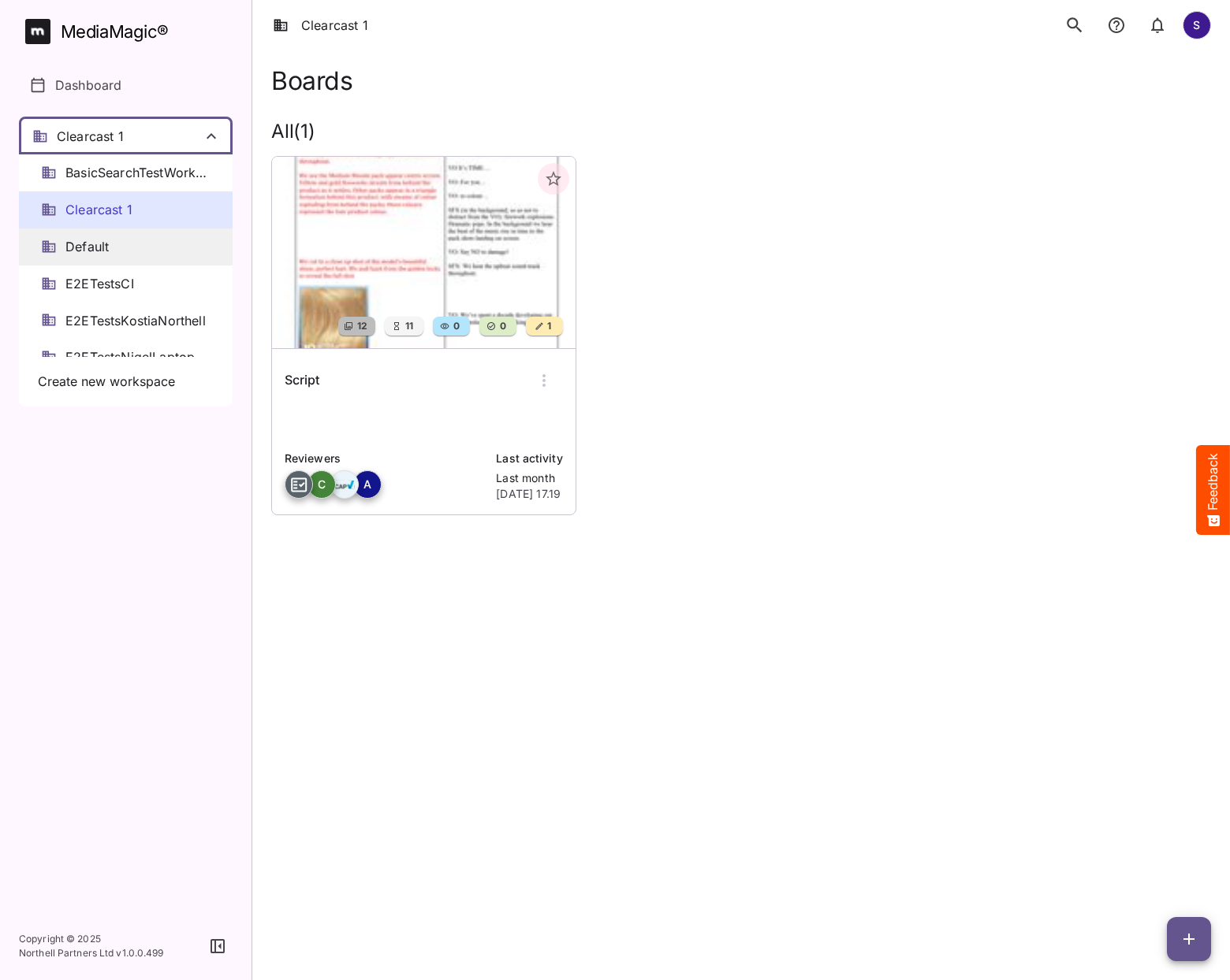
click at [147, 233] on div "Default" at bounding box center [125, 246] width 214 height 37
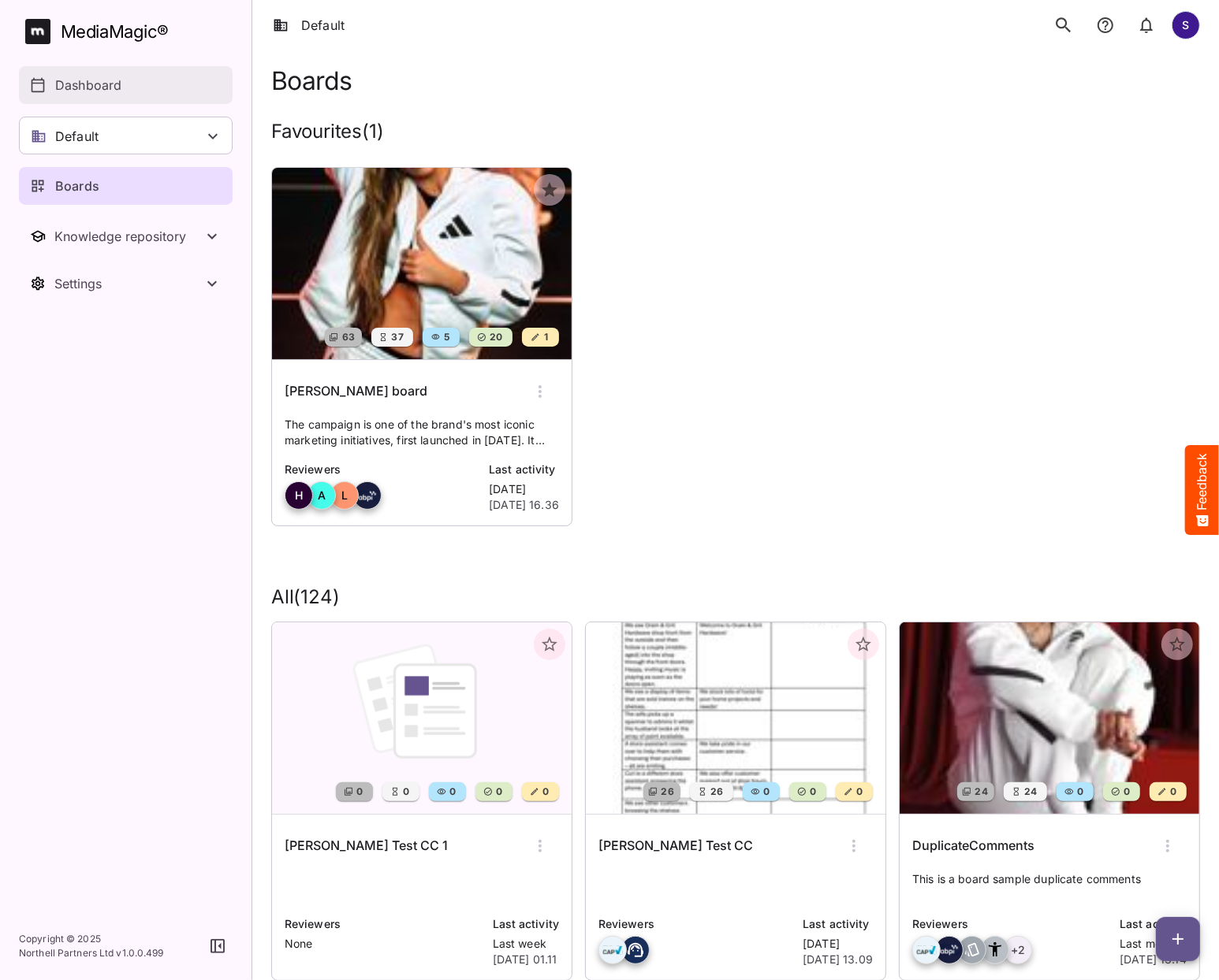
click at [105, 91] on p "Dashboard" at bounding box center [89, 85] width 66 height 19
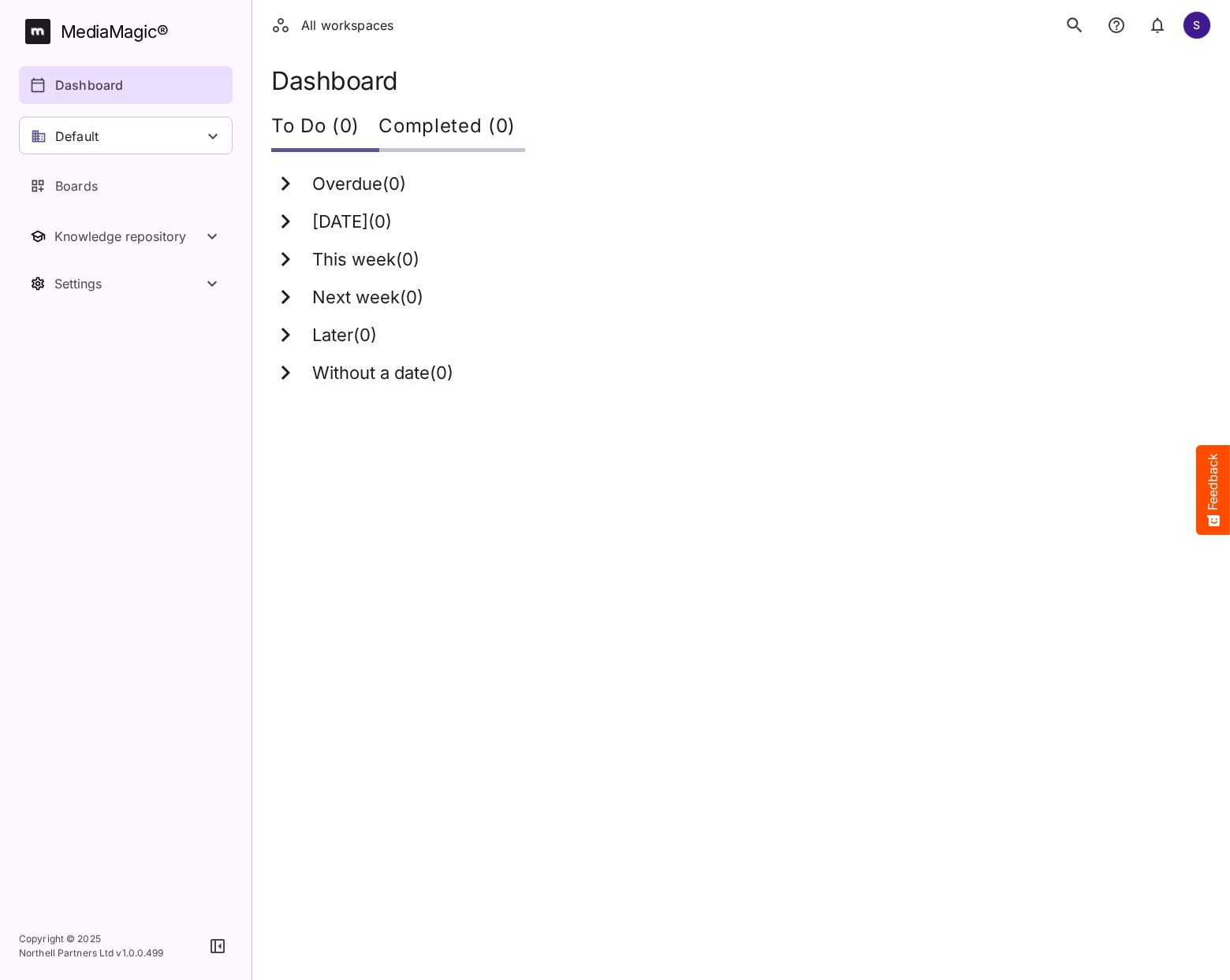
click at [1075, 26] on icon "search" at bounding box center [1074, 25] width 15 height 15
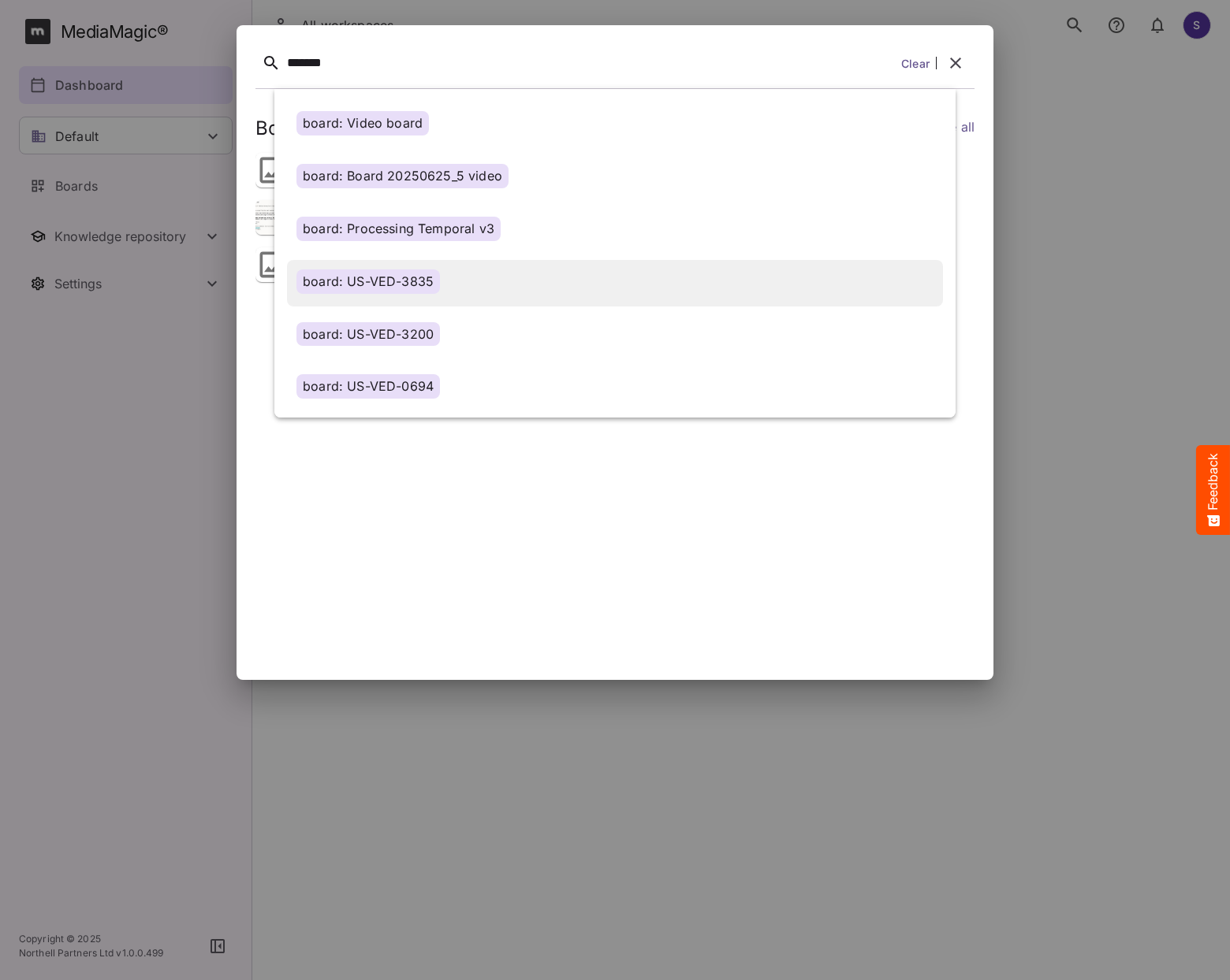
click at [480, 285] on div "board: US-VED-3835" at bounding box center [615, 281] width 637 height 25
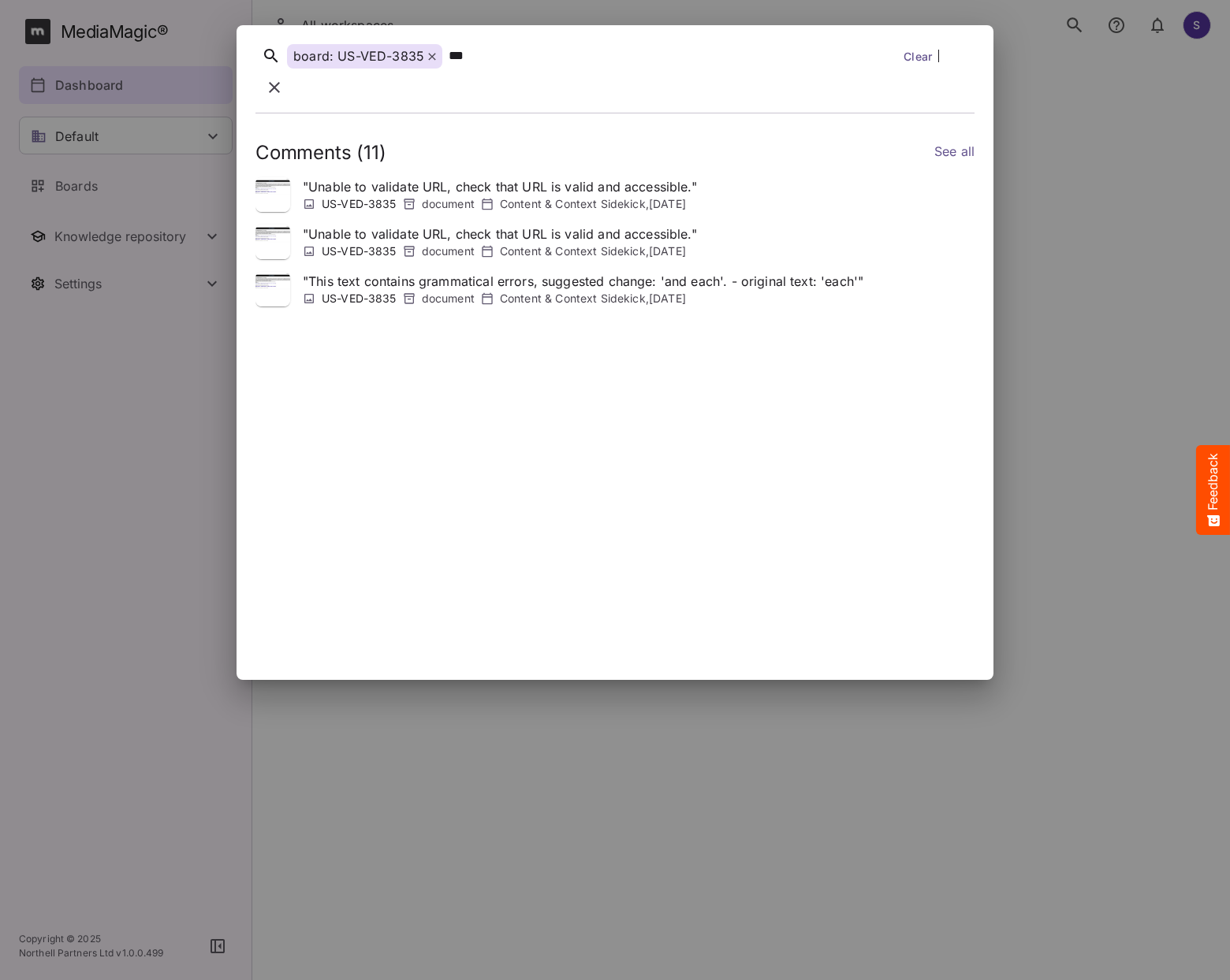
click at [559, 177] on p "" Unable to validate URL, check that URL is valid and accessible. "" at bounding box center [500, 187] width 394 height 19
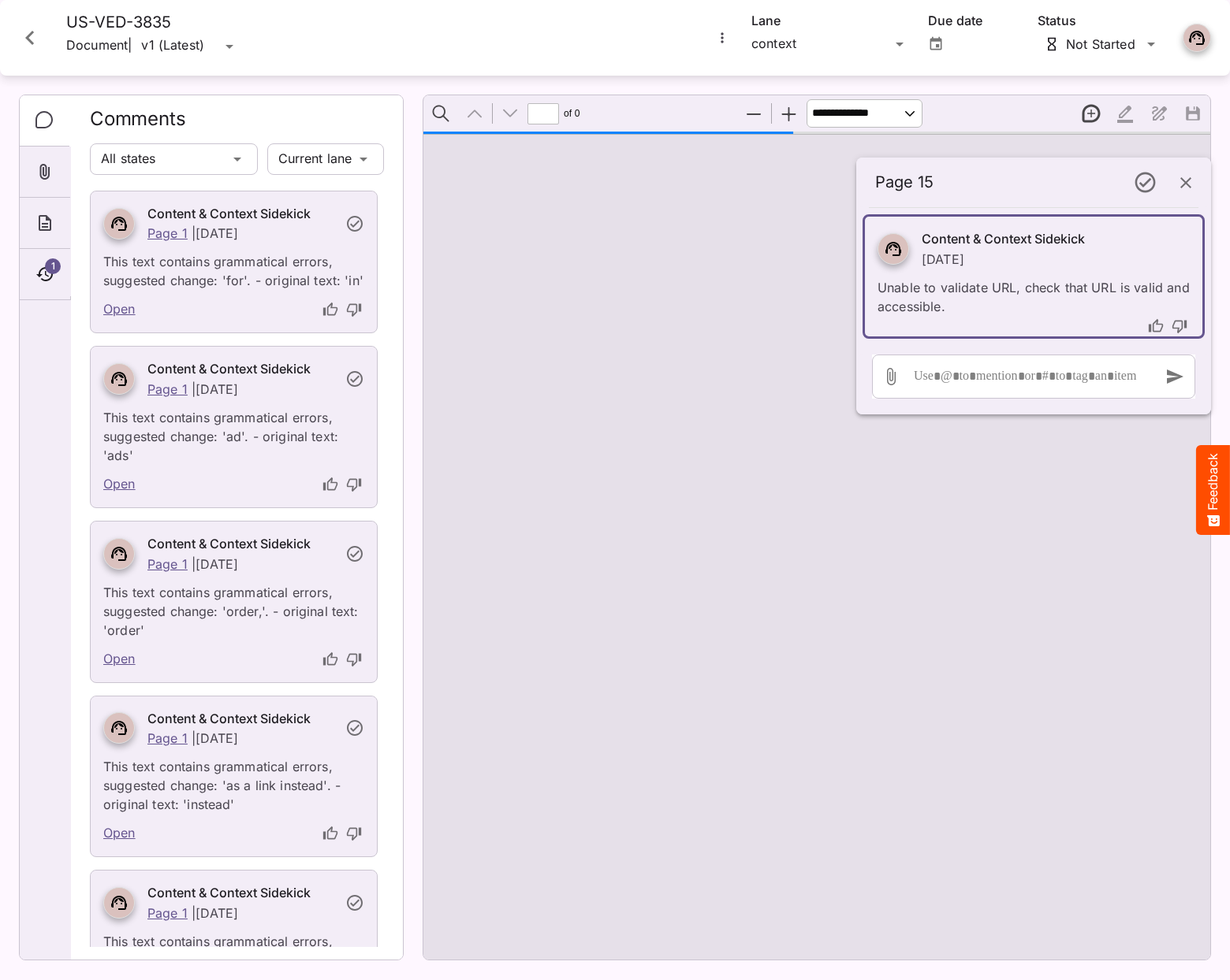
type input "*"
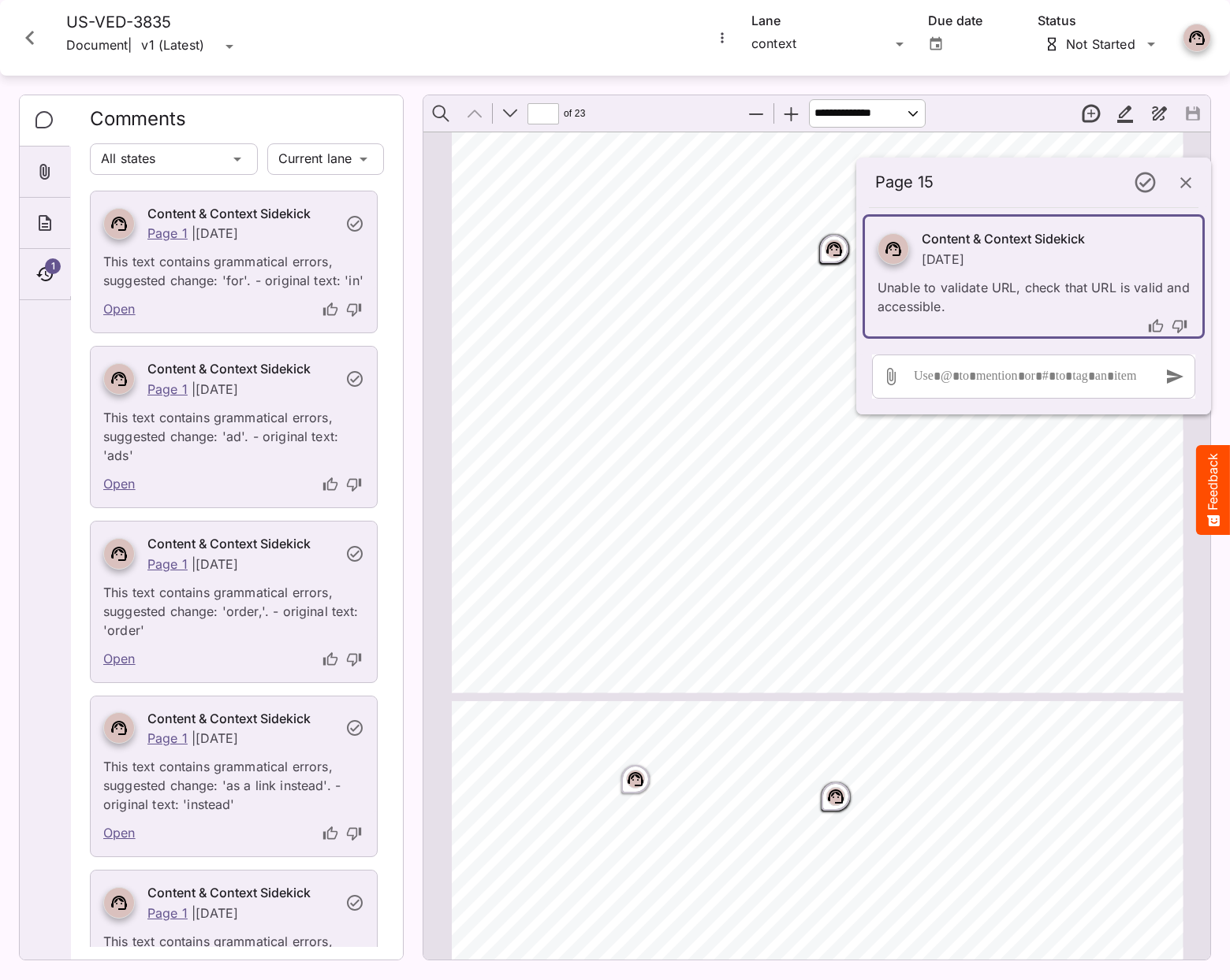
click at [39, 37] on icon "Close card" at bounding box center [29, 37] width 28 height 28
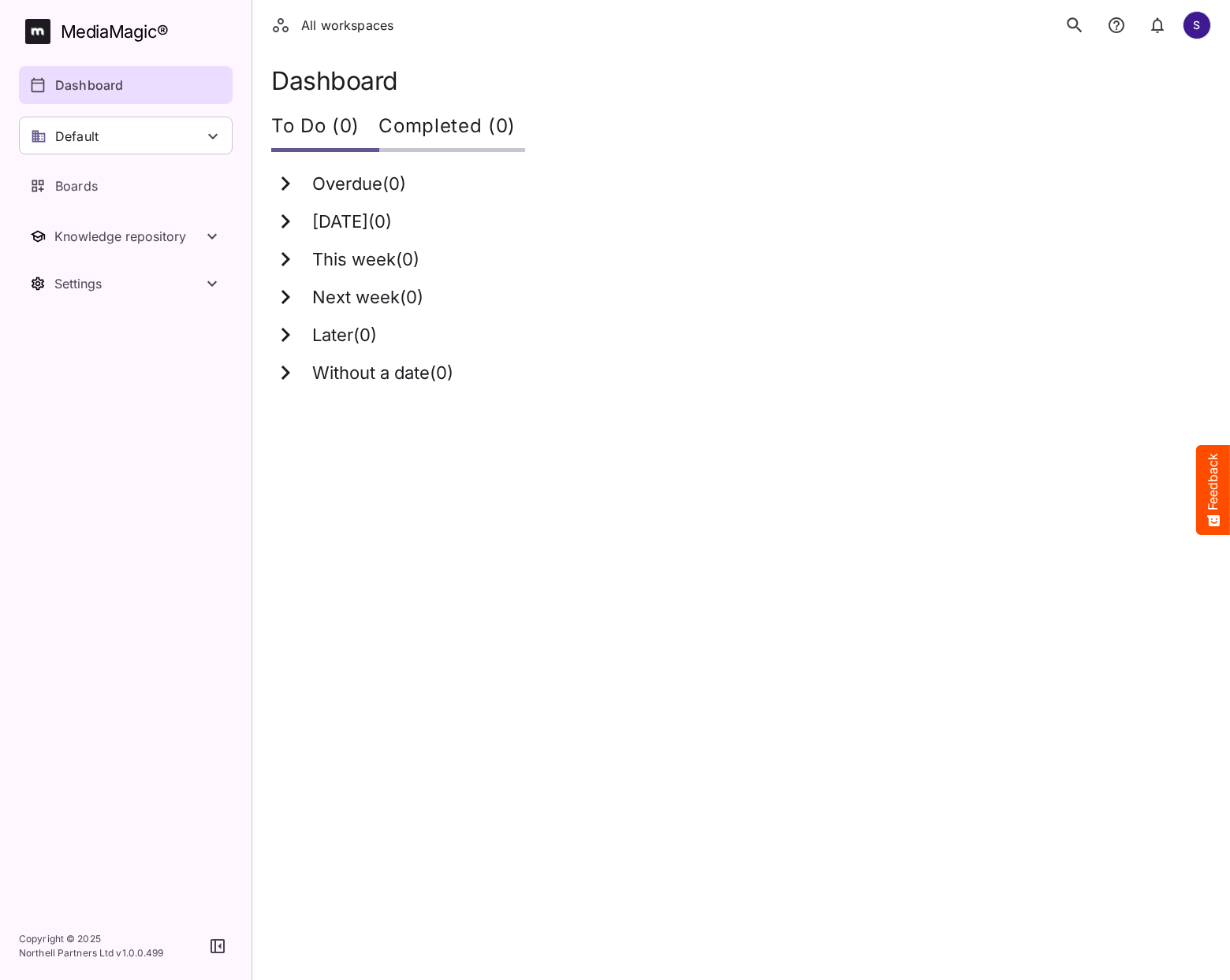
click at [136, 74] on link "Dashboard" at bounding box center [125, 85] width 214 height 37
click at [1073, 30] on icon "search" at bounding box center [1074, 26] width 20 height 20
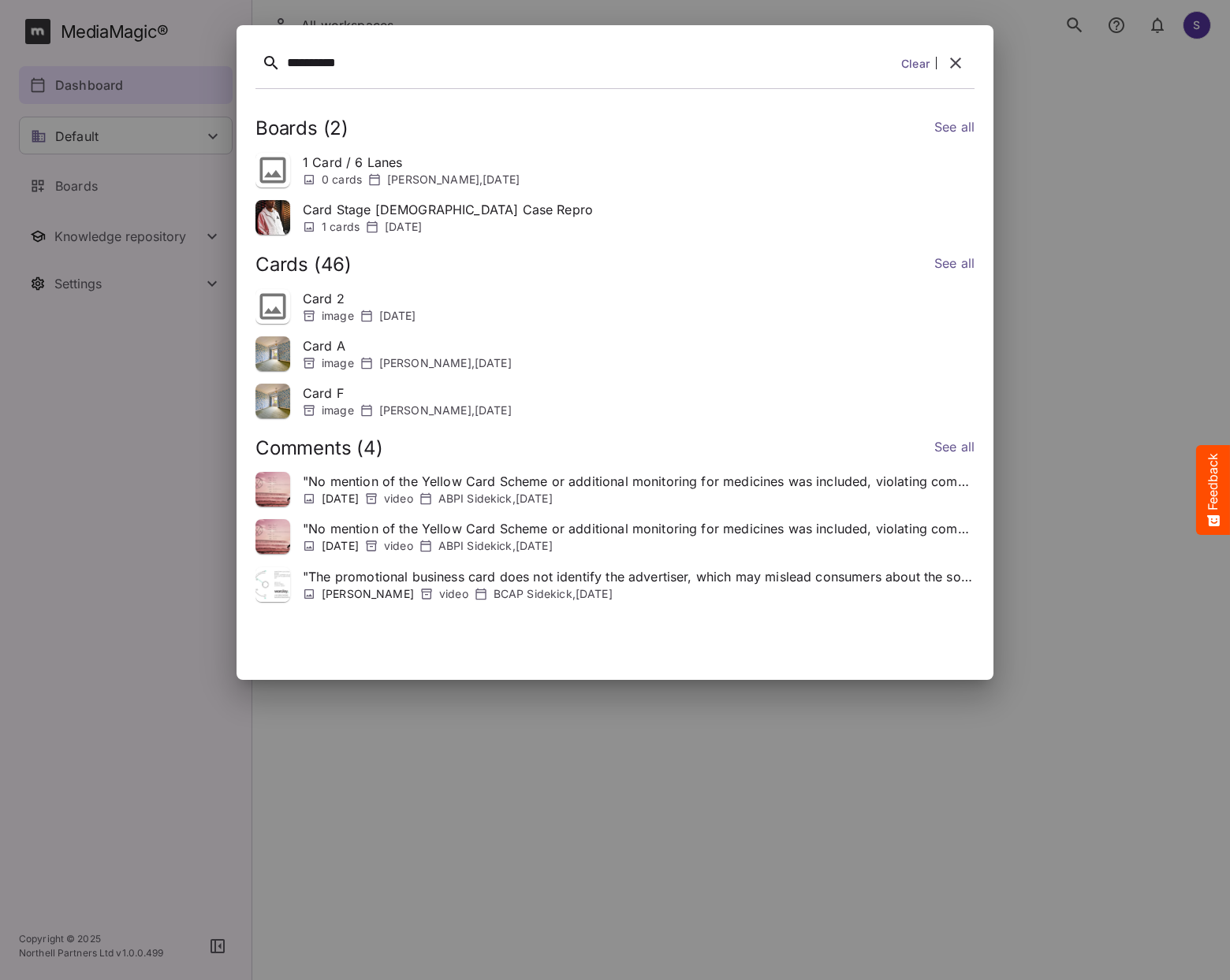
click at [952, 70] on icon "button" at bounding box center [956, 63] width 19 height 19
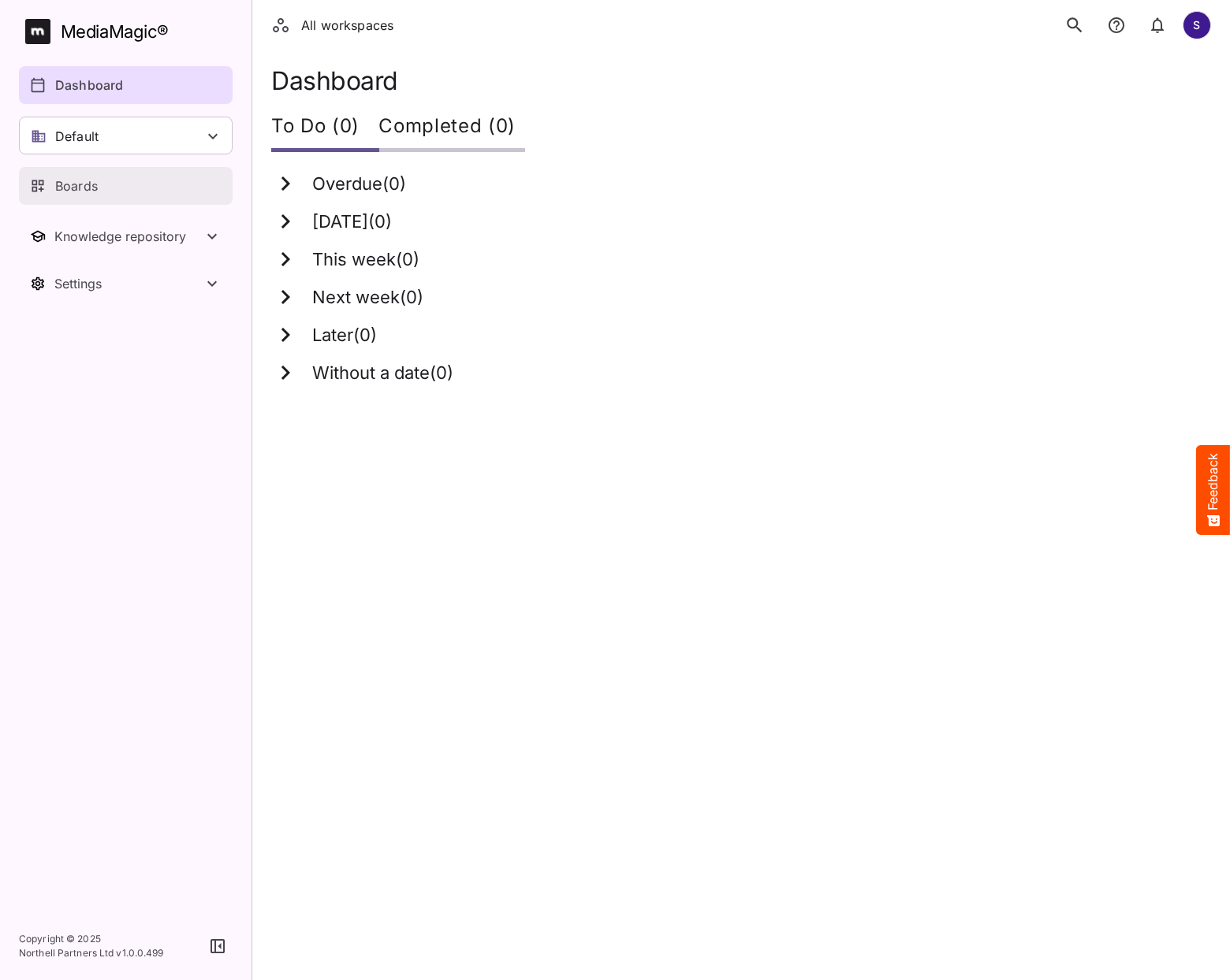
click at [103, 174] on link "Boards" at bounding box center [125, 186] width 214 height 37
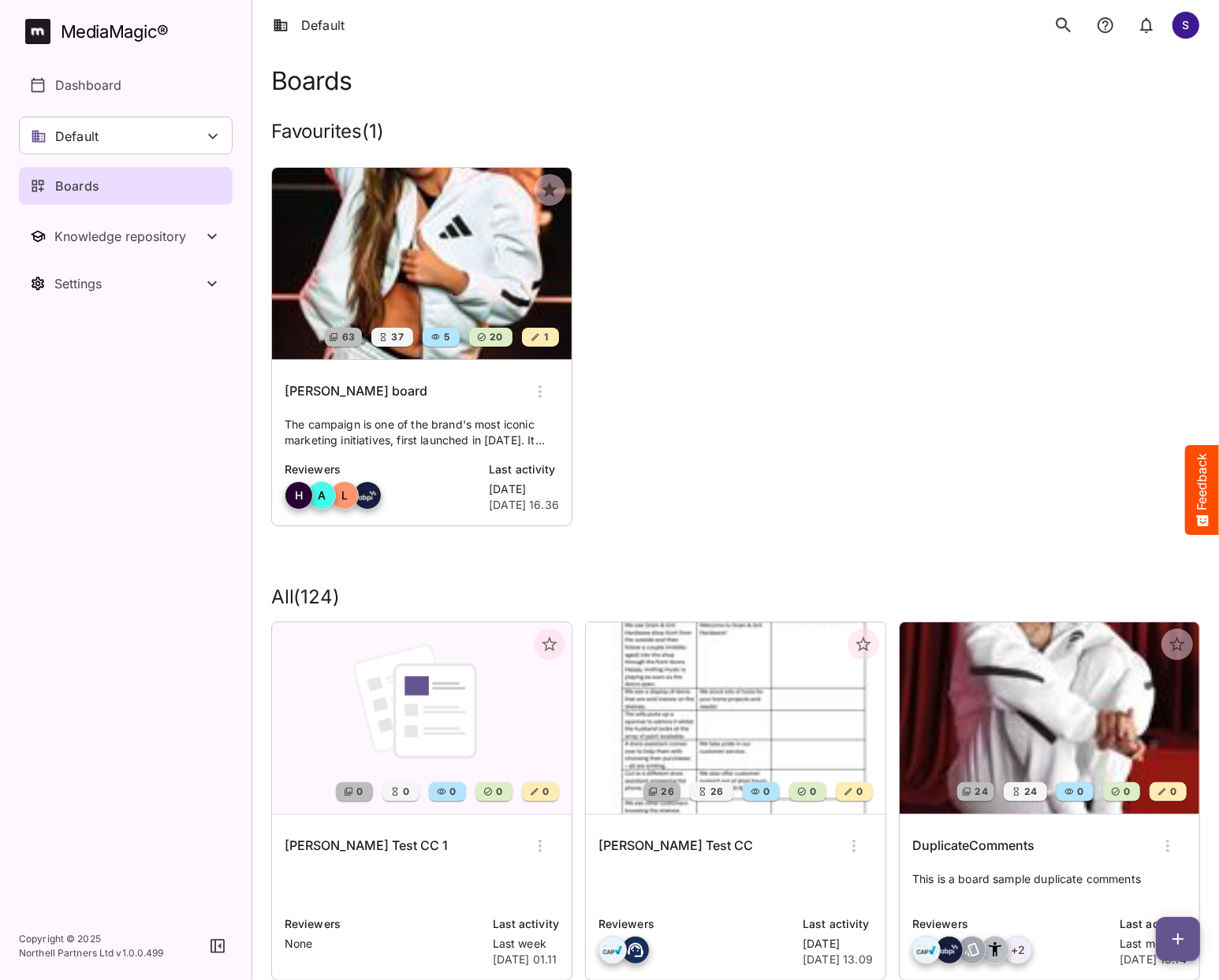
click at [1069, 24] on icon "search" at bounding box center [1064, 26] width 20 height 20
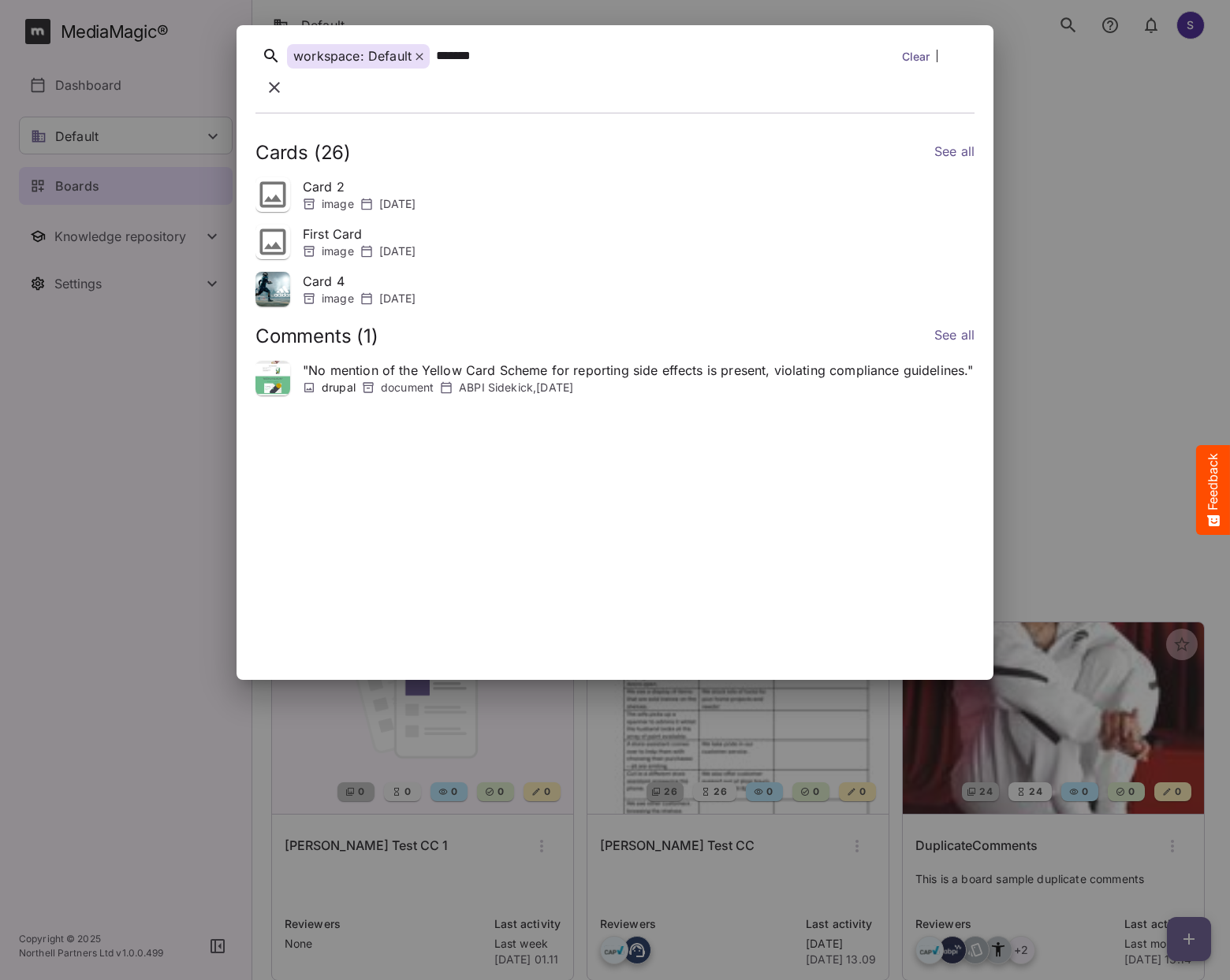
click at [284, 78] on icon "button" at bounding box center [274, 88] width 19 height 19
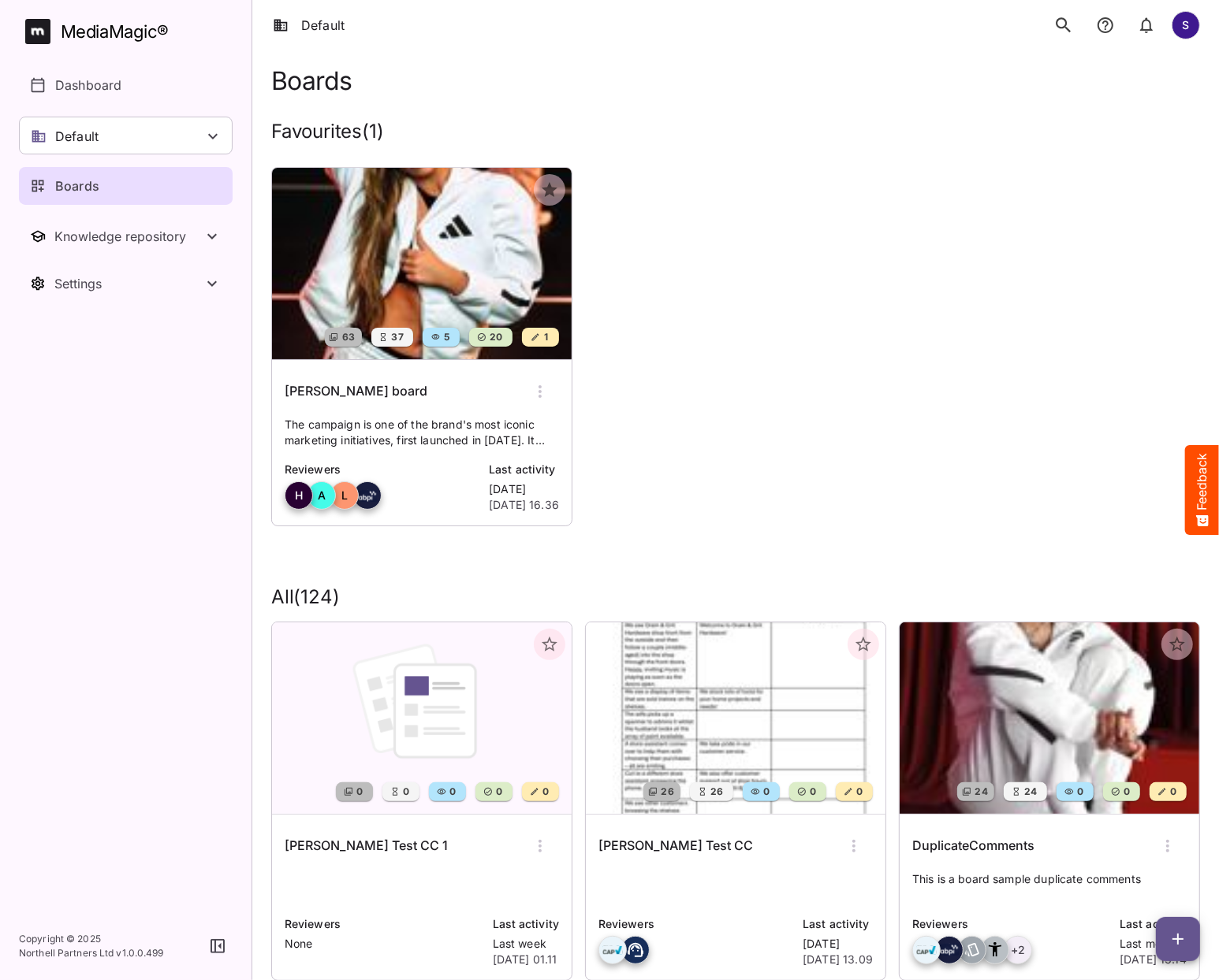
click at [440, 222] on img at bounding box center [421, 263] width 299 height 192
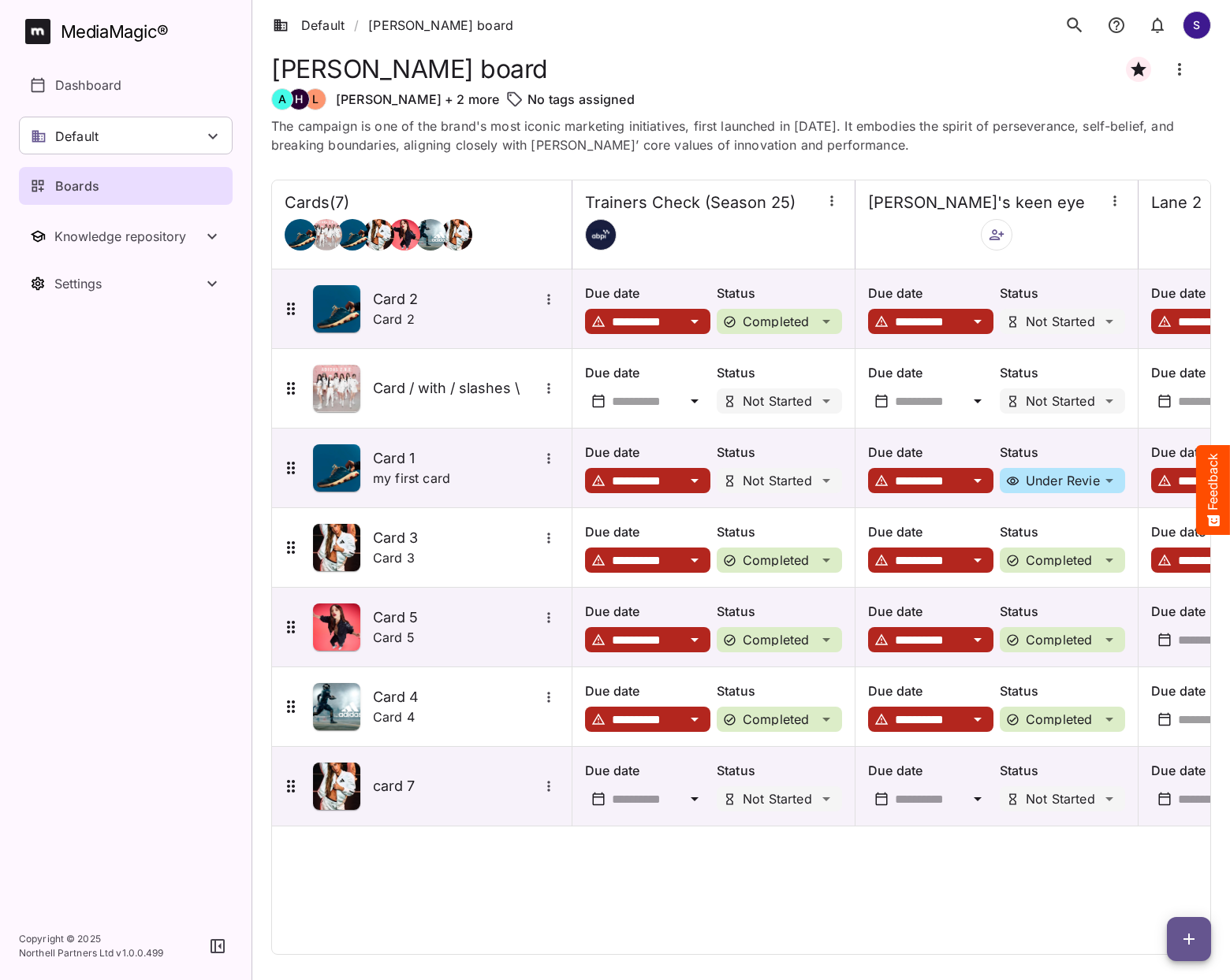
click at [1077, 20] on icon "search" at bounding box center [1074, 26] width 20 height 20
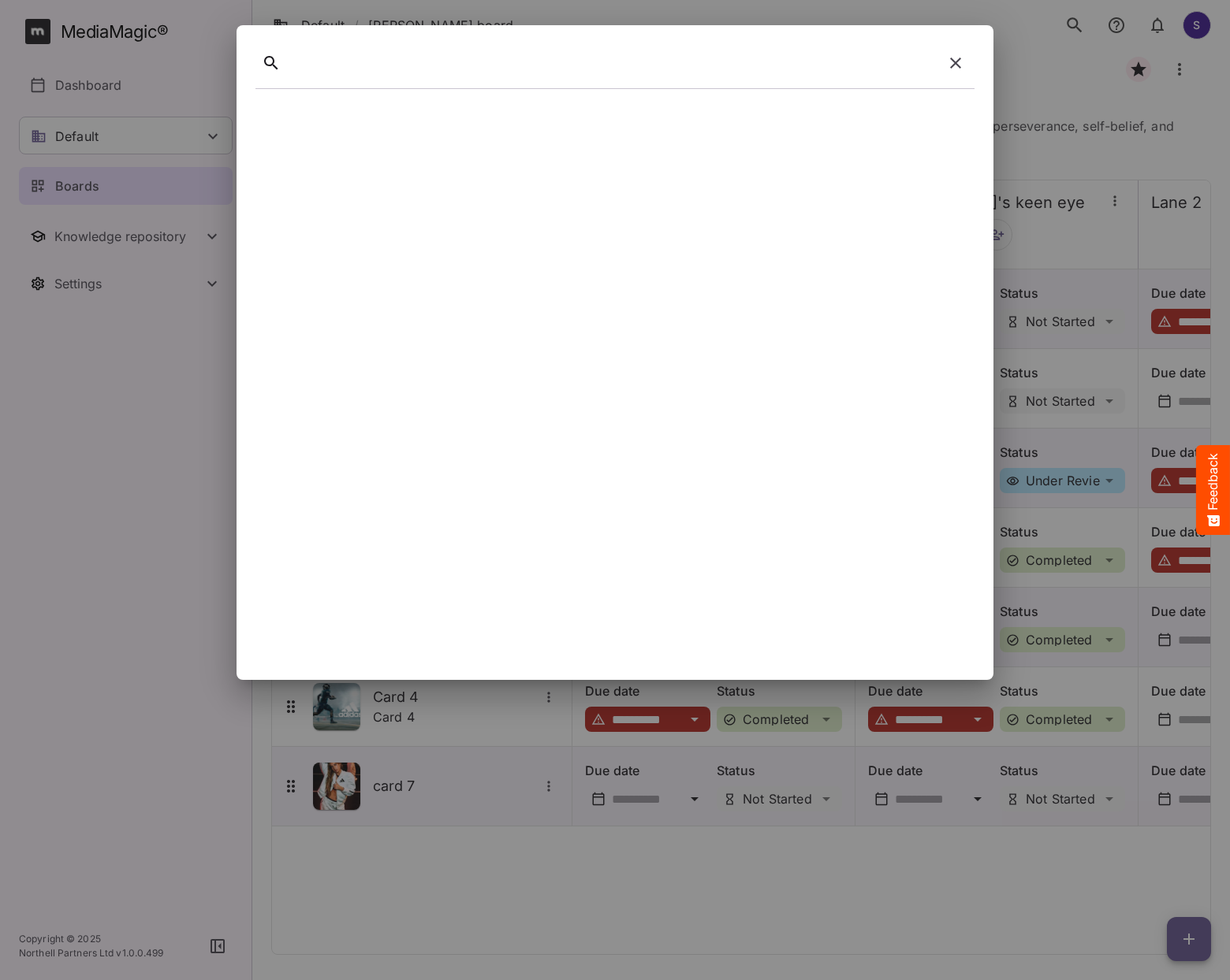
click at [411, 68] on div at bounding box center [612, 63] width 650 height 25
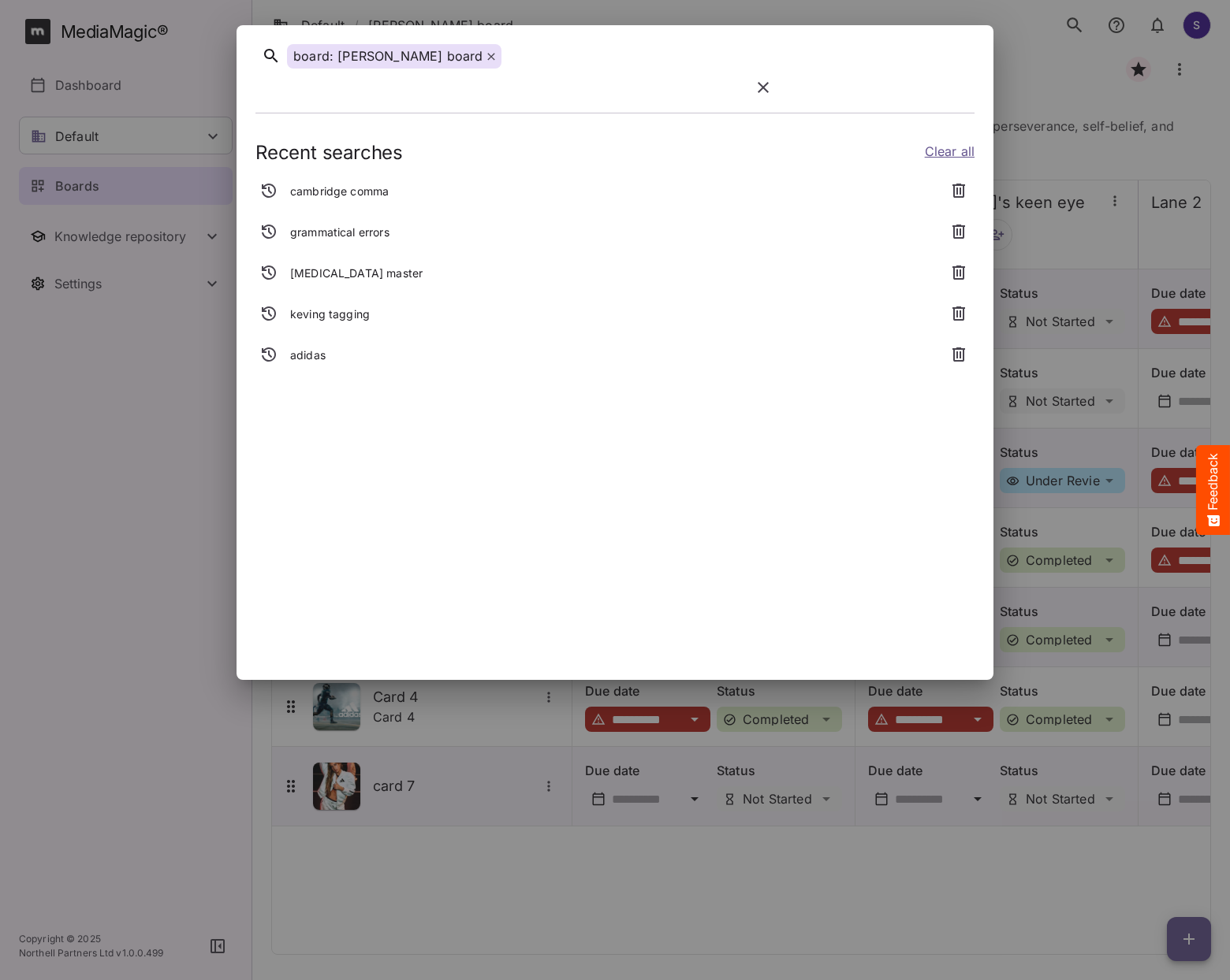
click at [488, 58] on span at bounding box center [491, 55] width 8 height 15
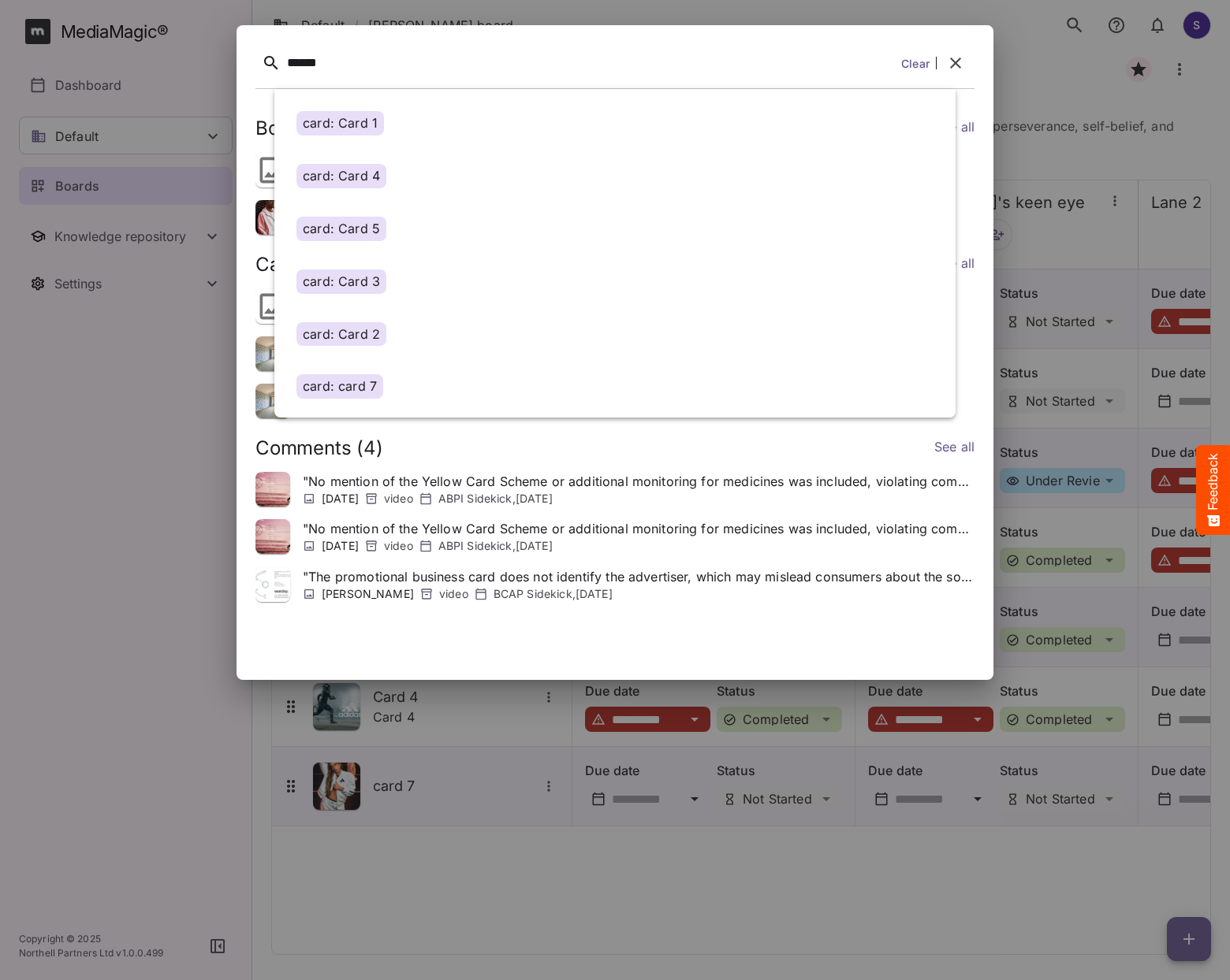
click at [921, 64] on link "Clear" at bounding box center [915, 63] width 28 height 16
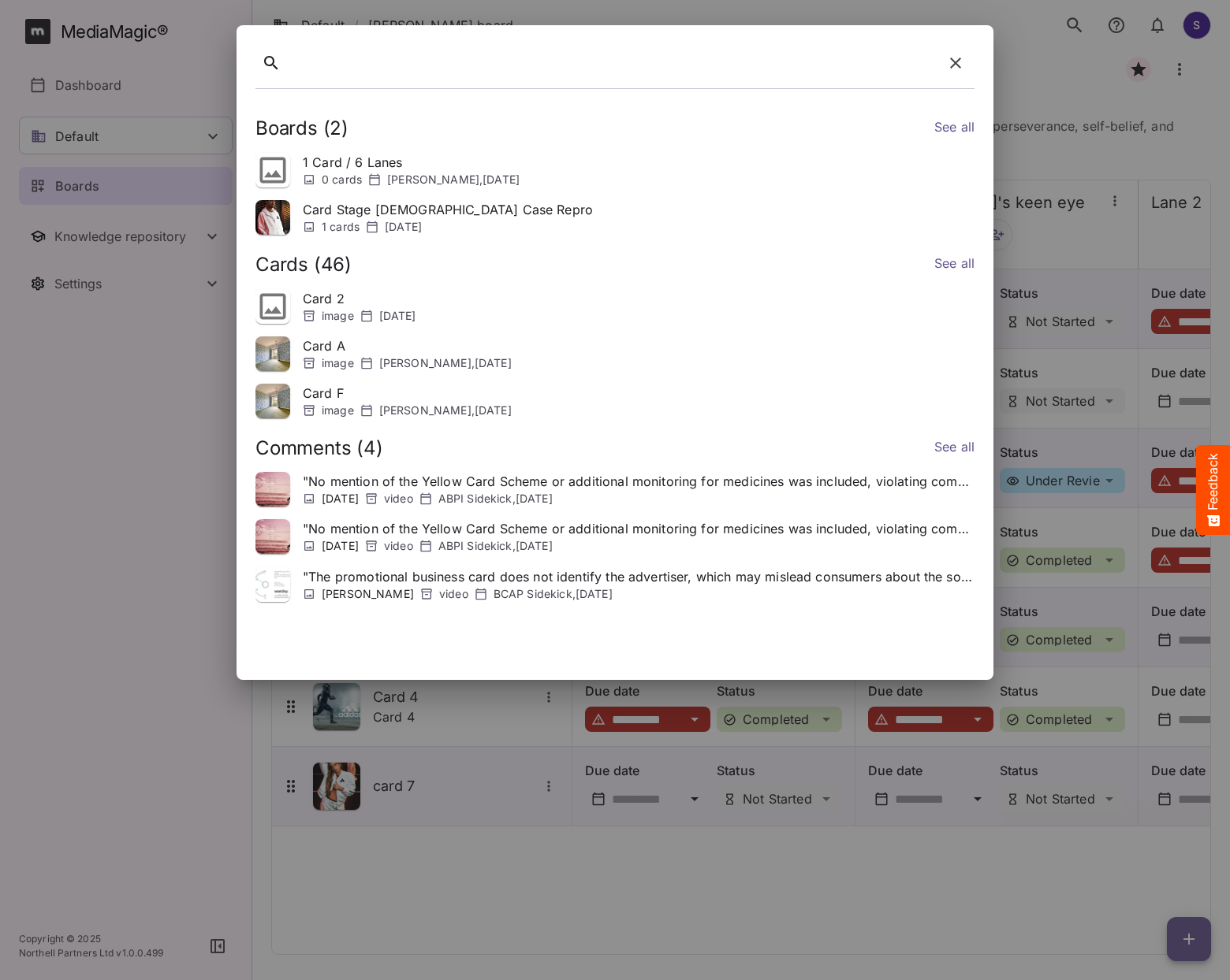
click at [631, 73] on div at bounding box center [612, 63] width 650 height 25
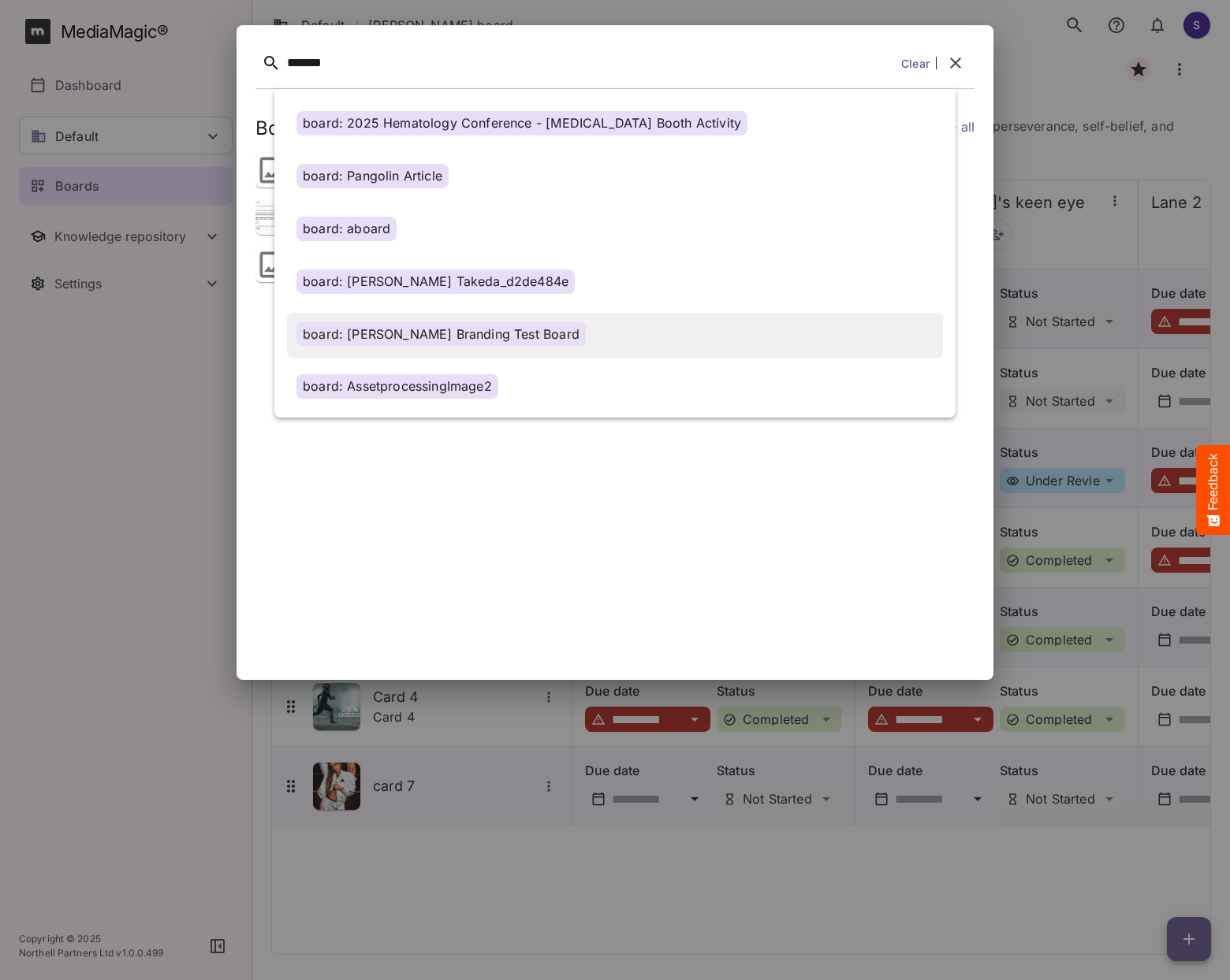
click at [456, 328] on div "board: [PERSON_NAME] Branding Test Board" at bounding box center [441, 334] width 289 height 25
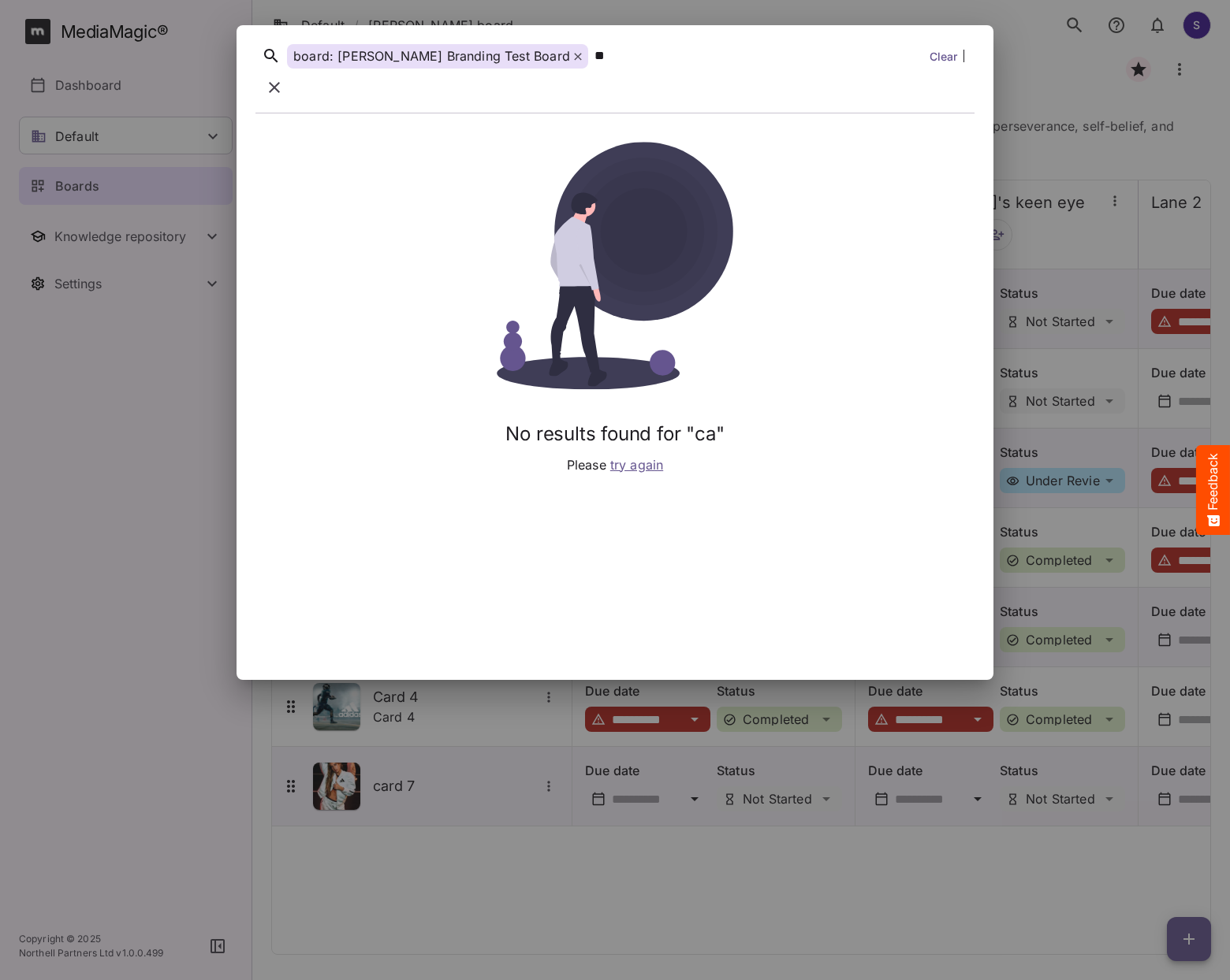
click at [574, 61] on icon at bounding box center [577, 56] width 8 height 8
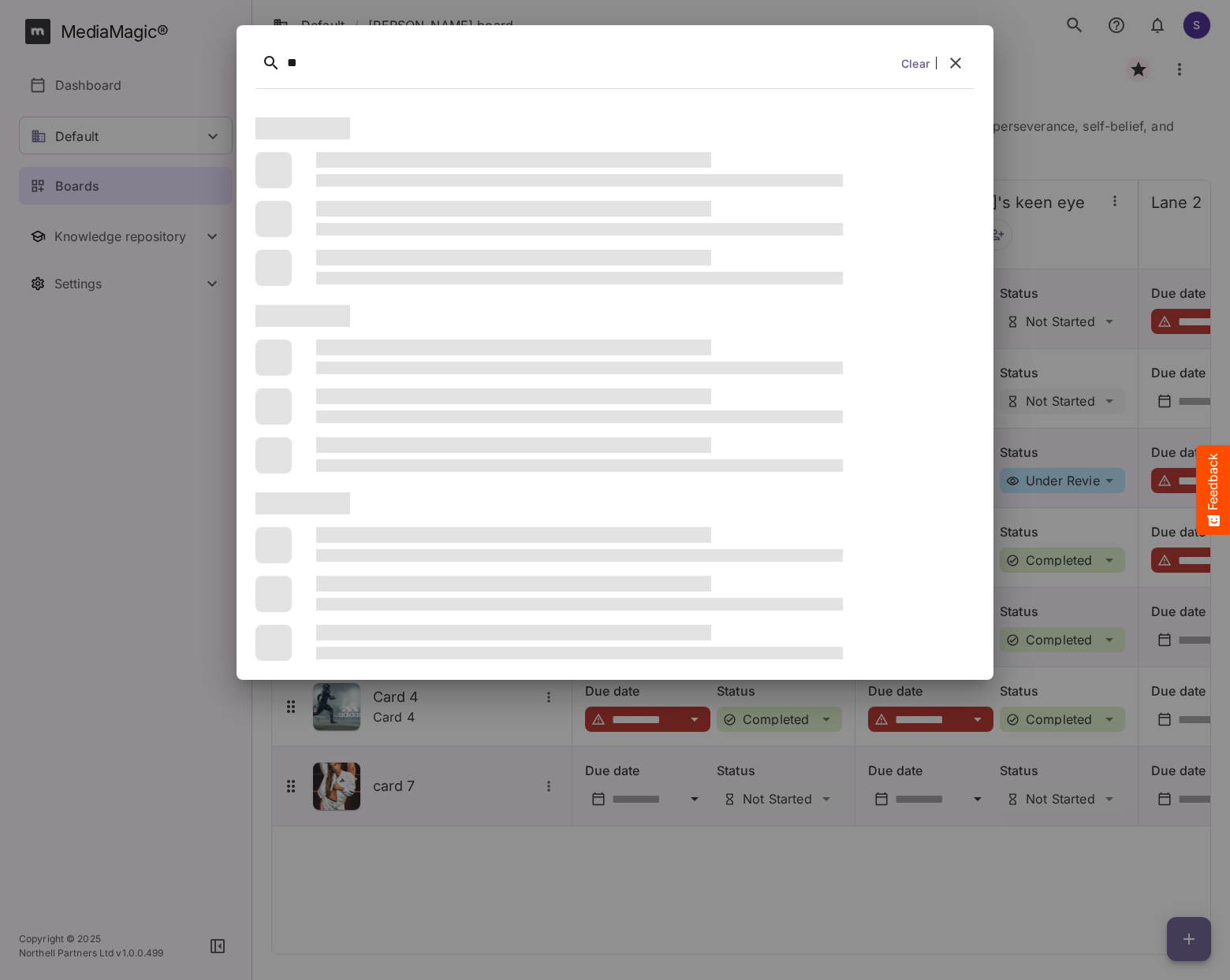
click at [958, 68] on icon "button" at bounding box center [956, 63] width 19 height 19
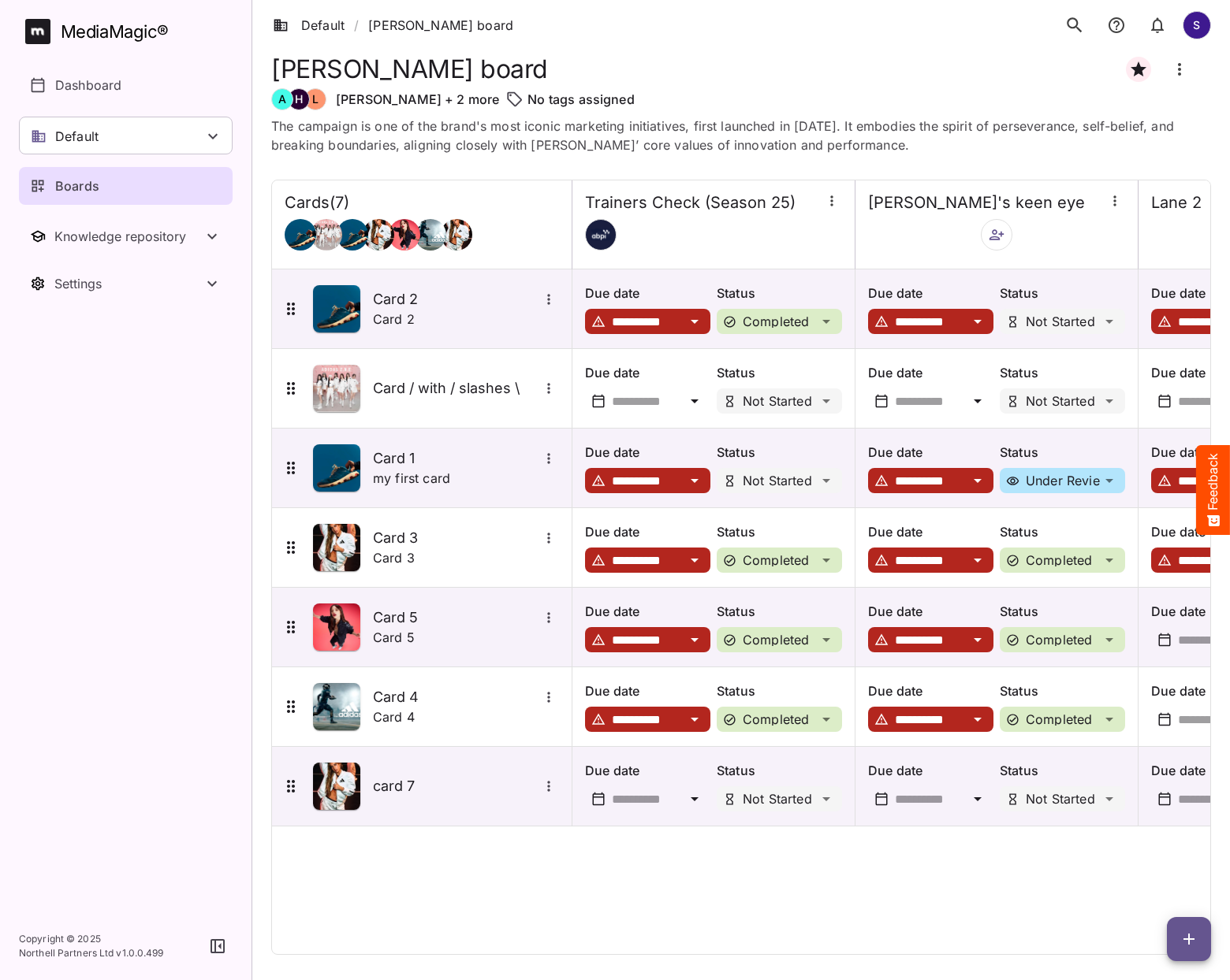
click at [1072, 23] on icon "search" at bounding box center [1074, 26] width 20 height 20
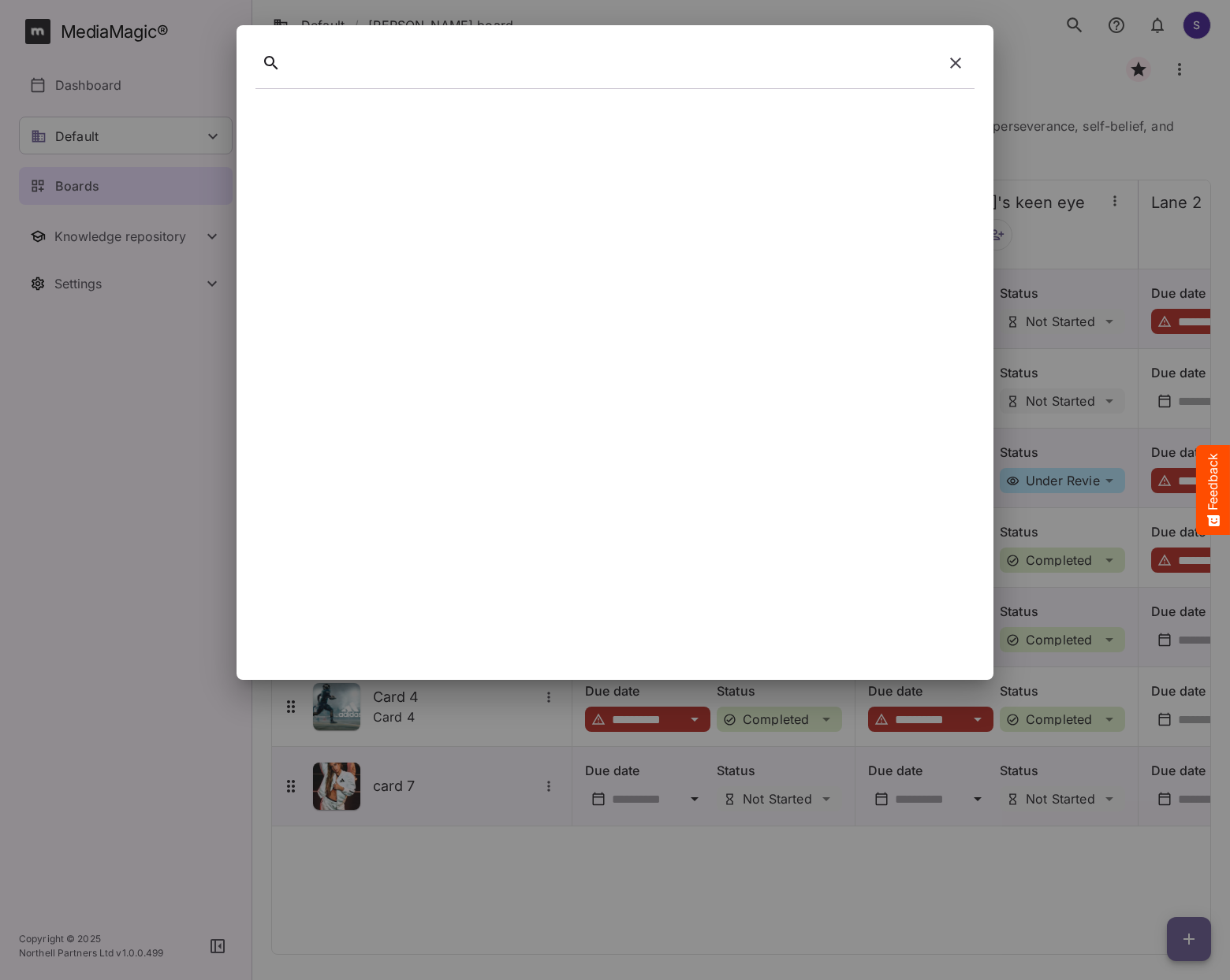
click at [447, 68] on div at bounding box center [612, 63] width 650 height 25
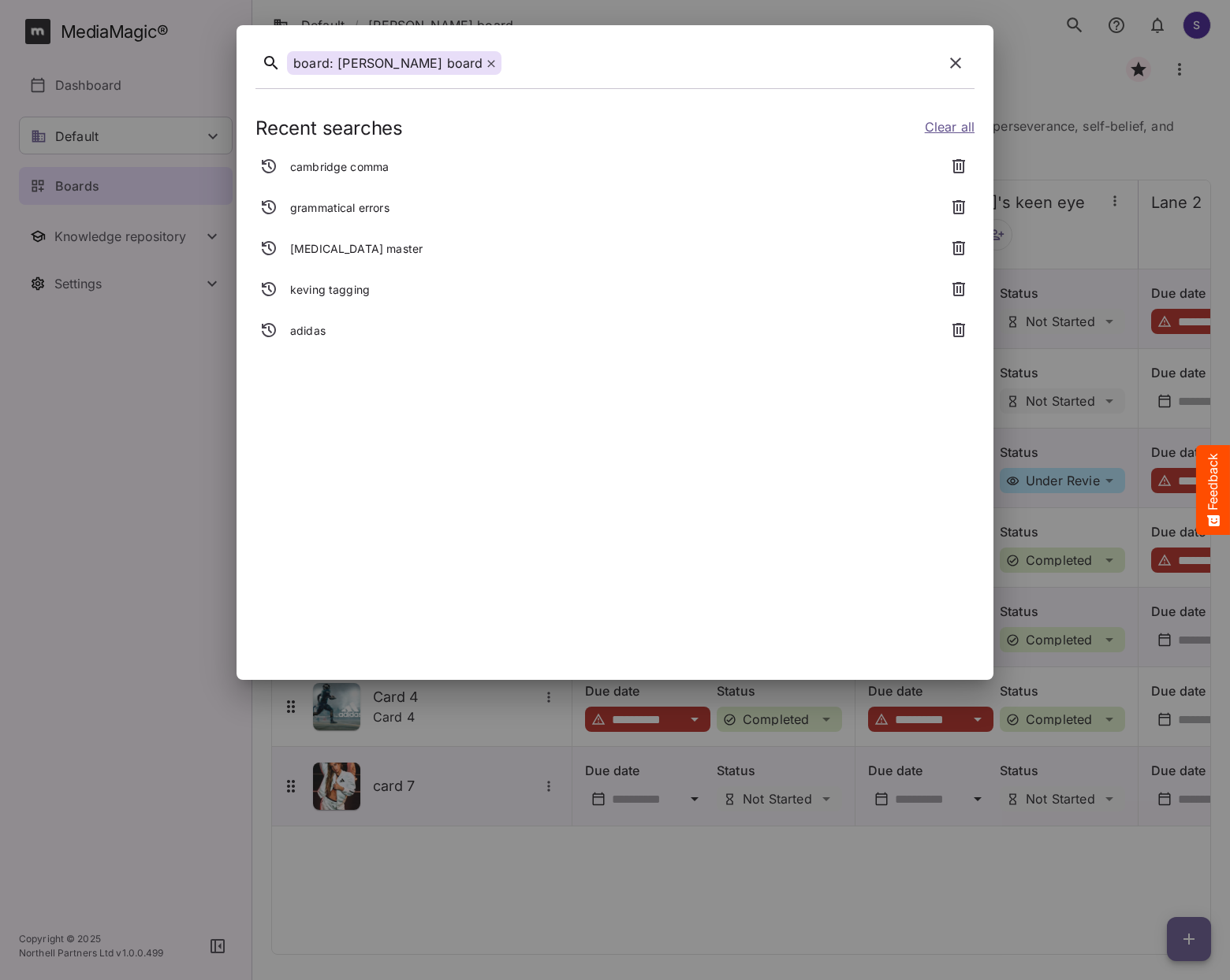
click at [488, 63] on icon at bounding box center [491, 63] width 7 height 7
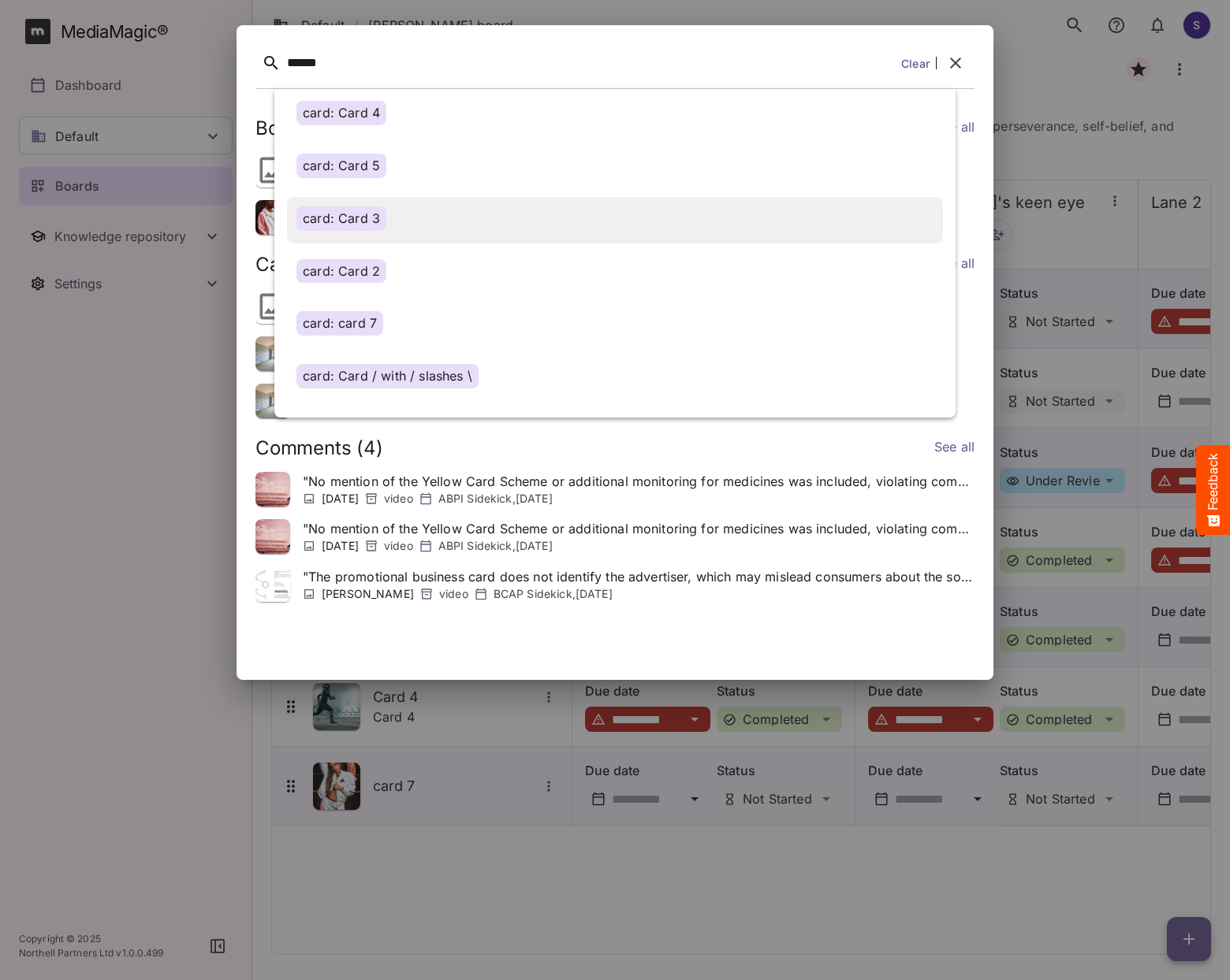
scroll to position [65, 0]
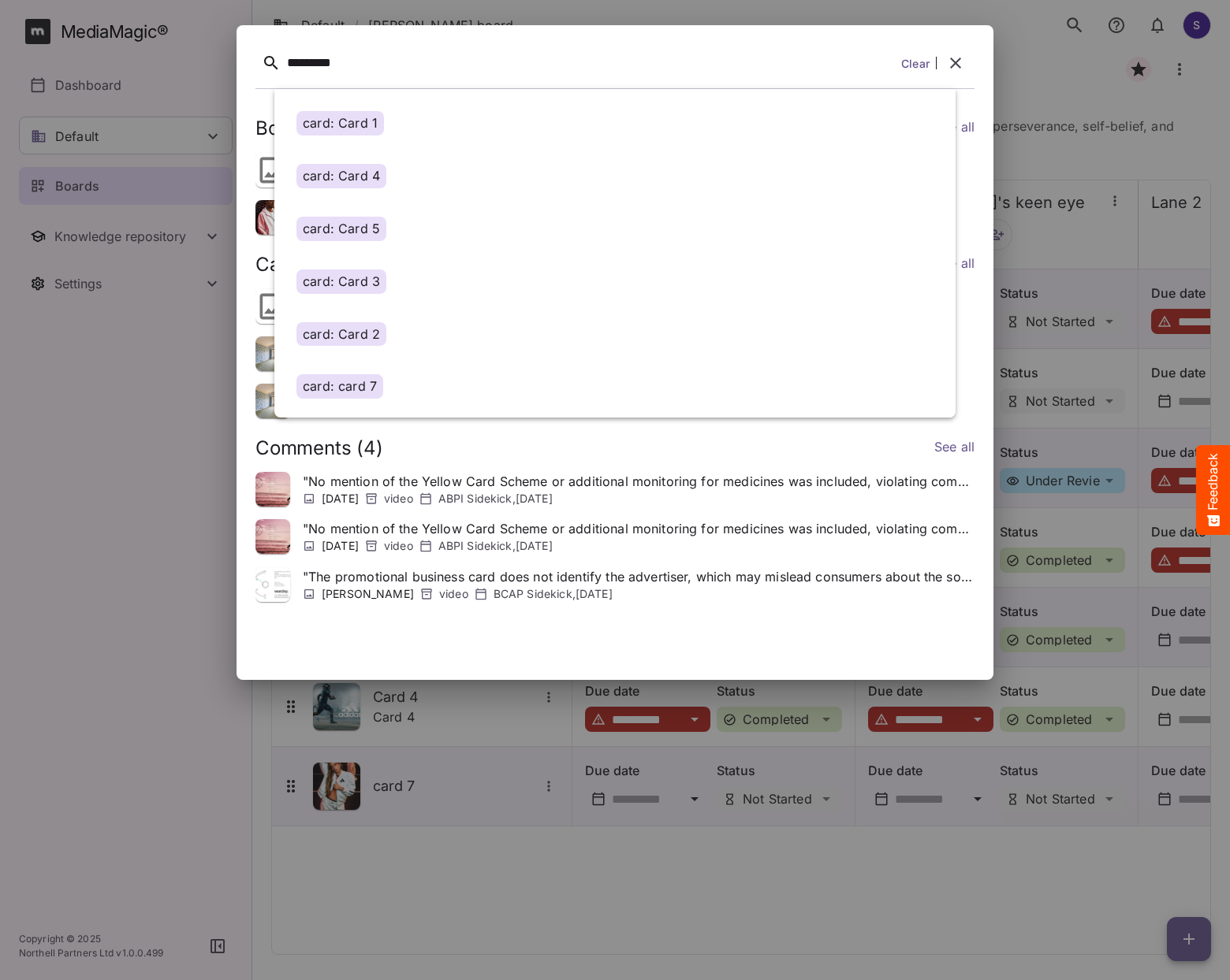
click at [956, 55] on icon "button" at bounding box center [956, 63] width 19 height 19
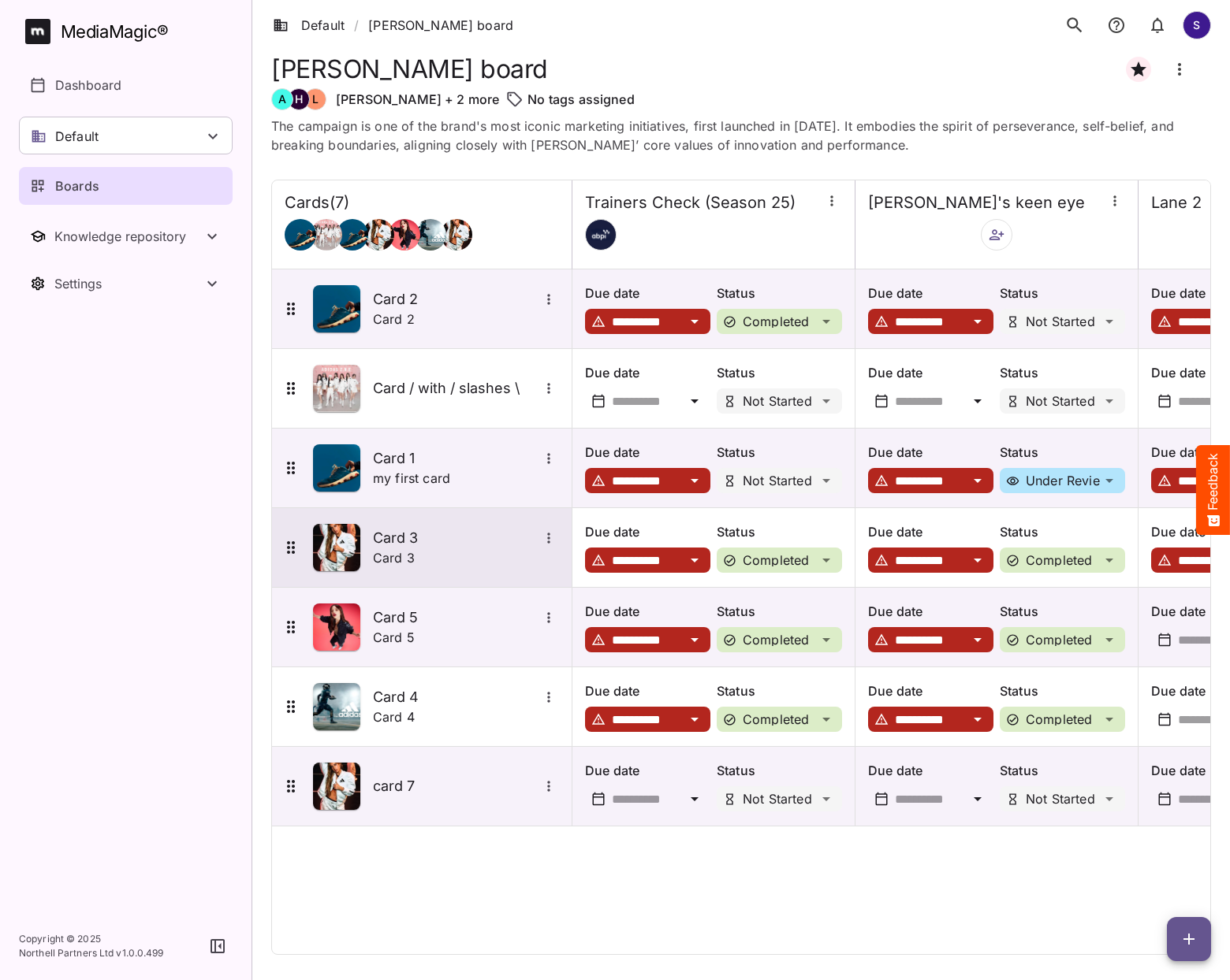
click at [547, 537] on icon "More options for Card 3" at bounding box center [548, 538] width 3 height 10
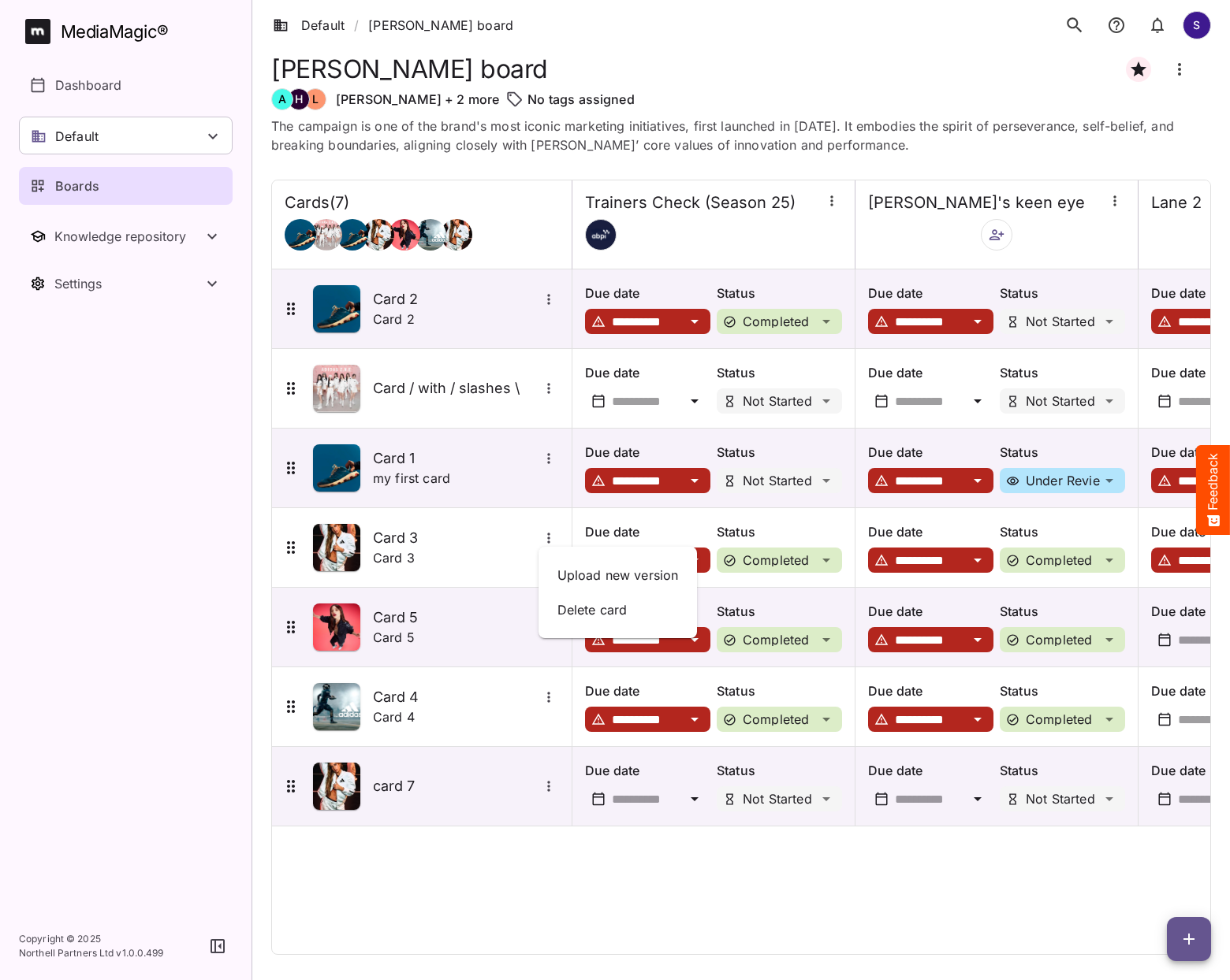
click at [465, 540] on div at bounding box center [615, 490] width 1230 height 980
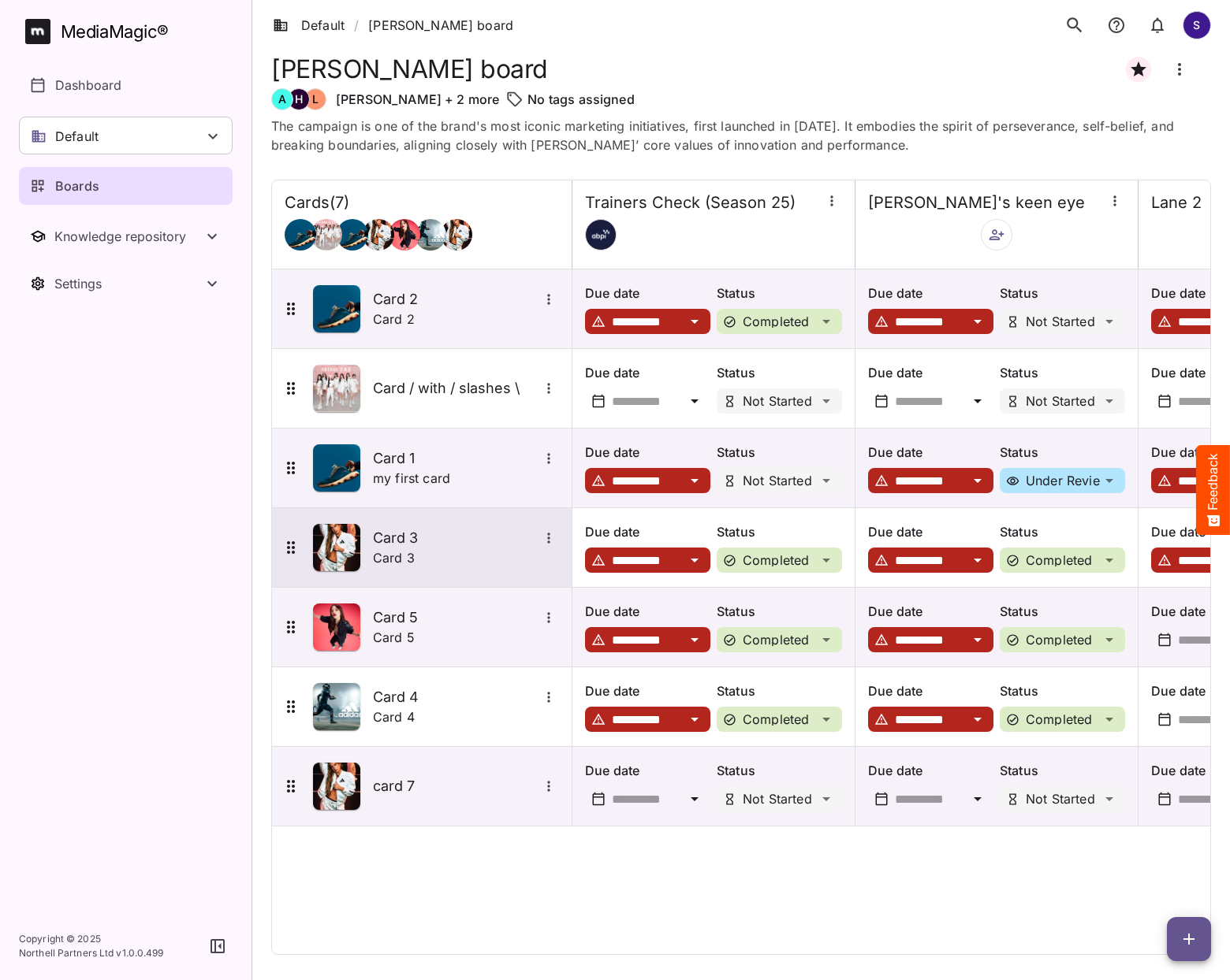
click at [554, 537] on icon "More options for Card 3" at bounding box center [548, 538] width 15 height 15
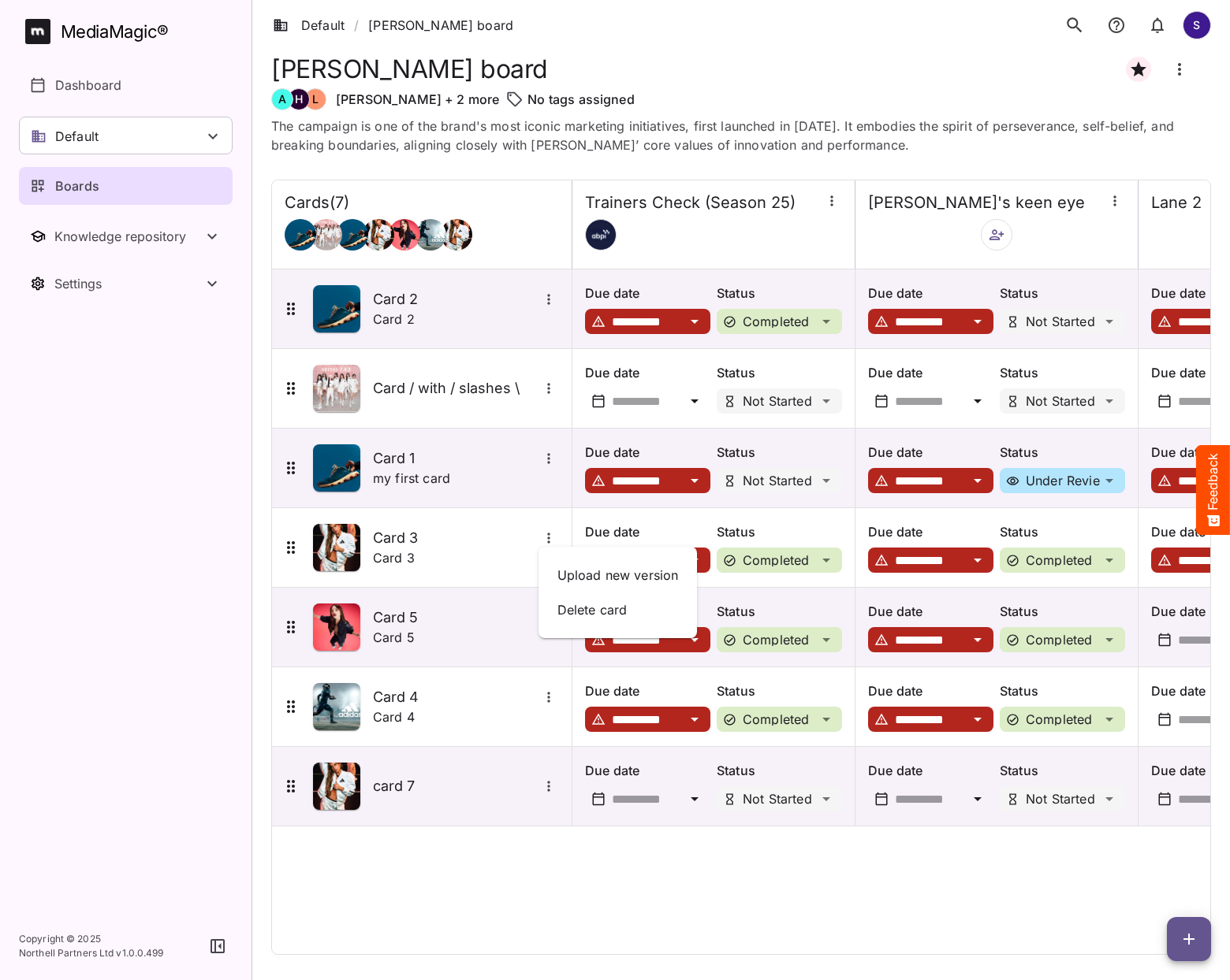
click at [441, 549] on div at bounding box center [615, 490] width 1230 height 980
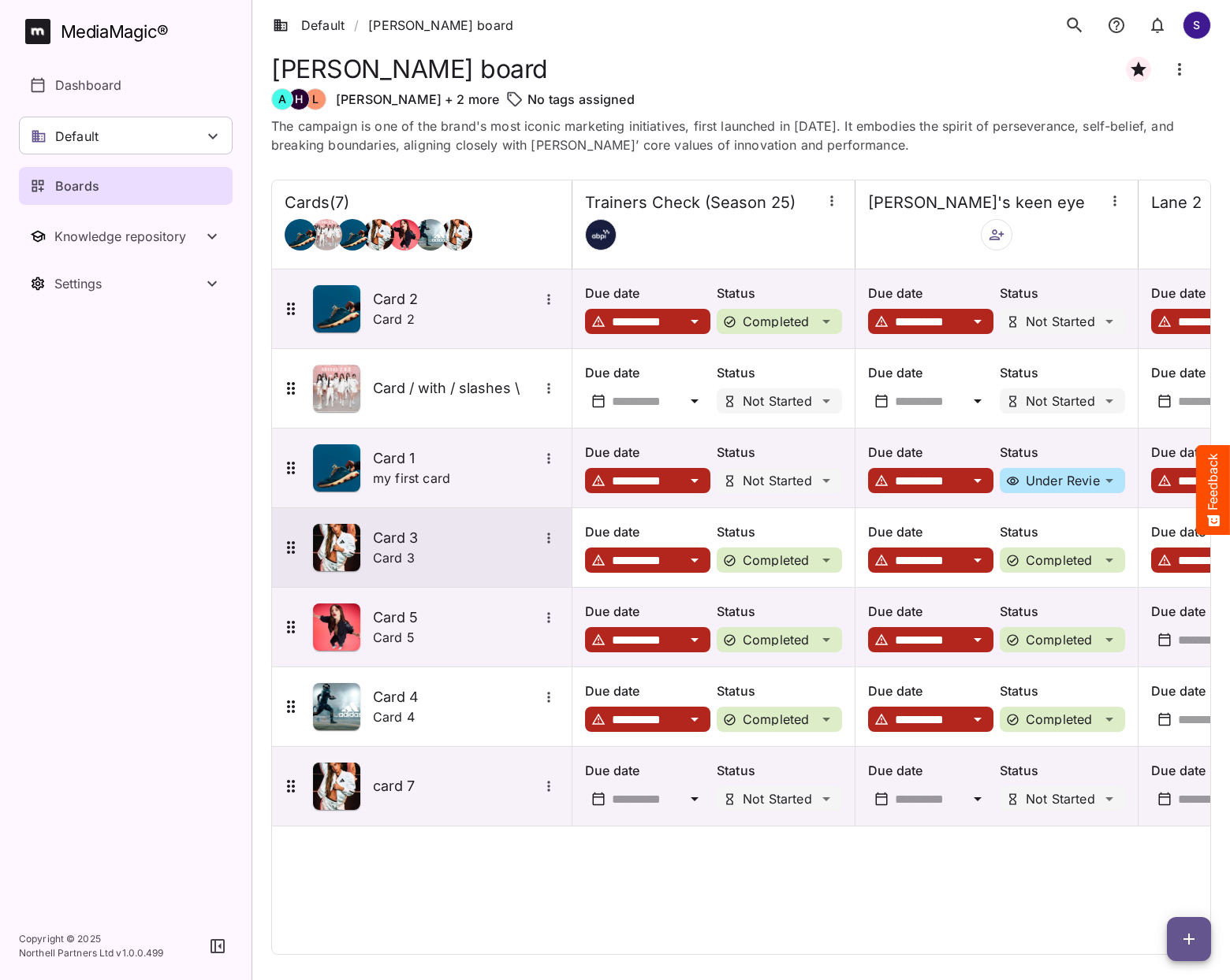
click at [556, 539] on button "More options for Card 3" at bounding box center [549, 539] width 20 height 20
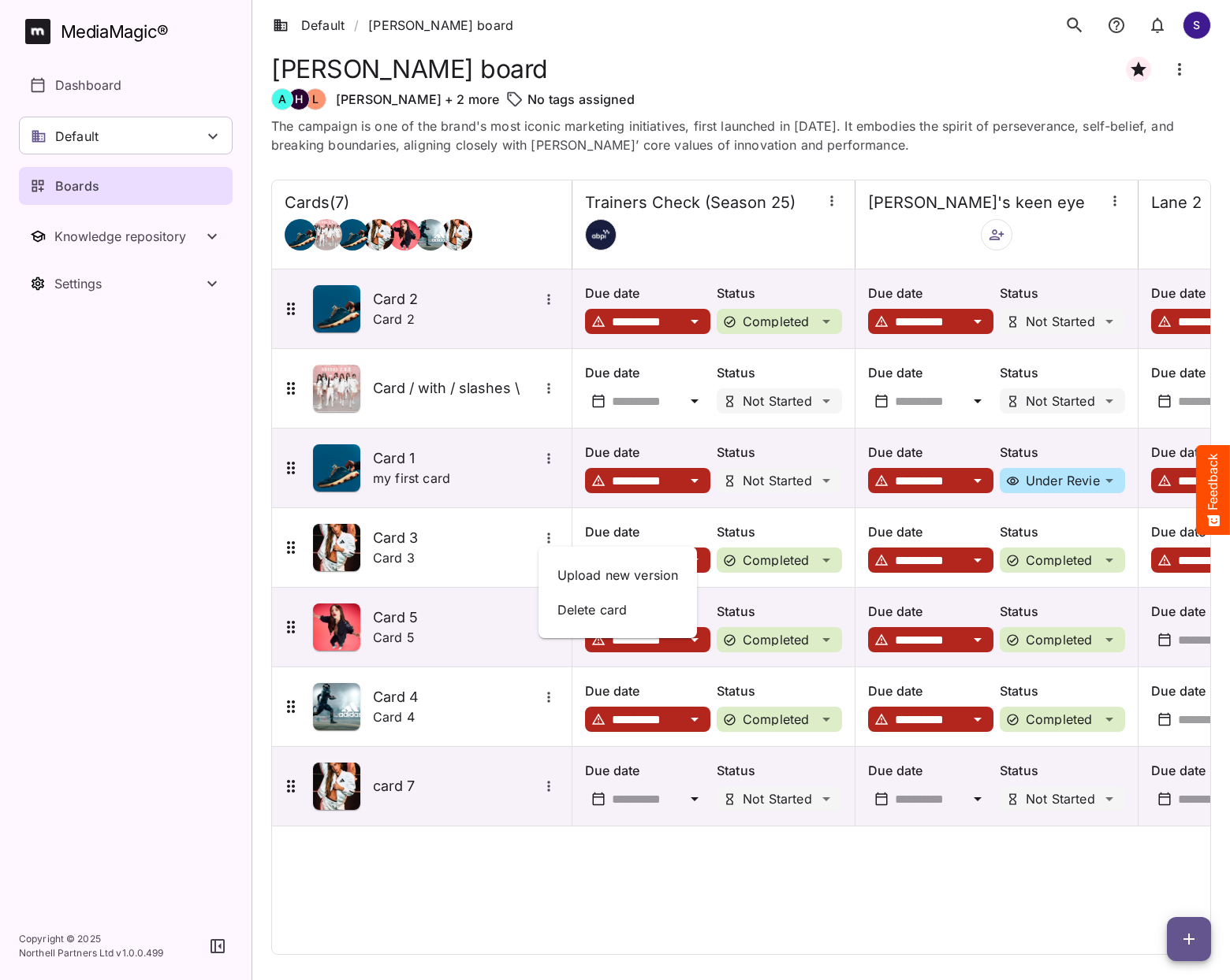
click at [430, 535] on div at bounding box center [615, 490] width 1230 height 980
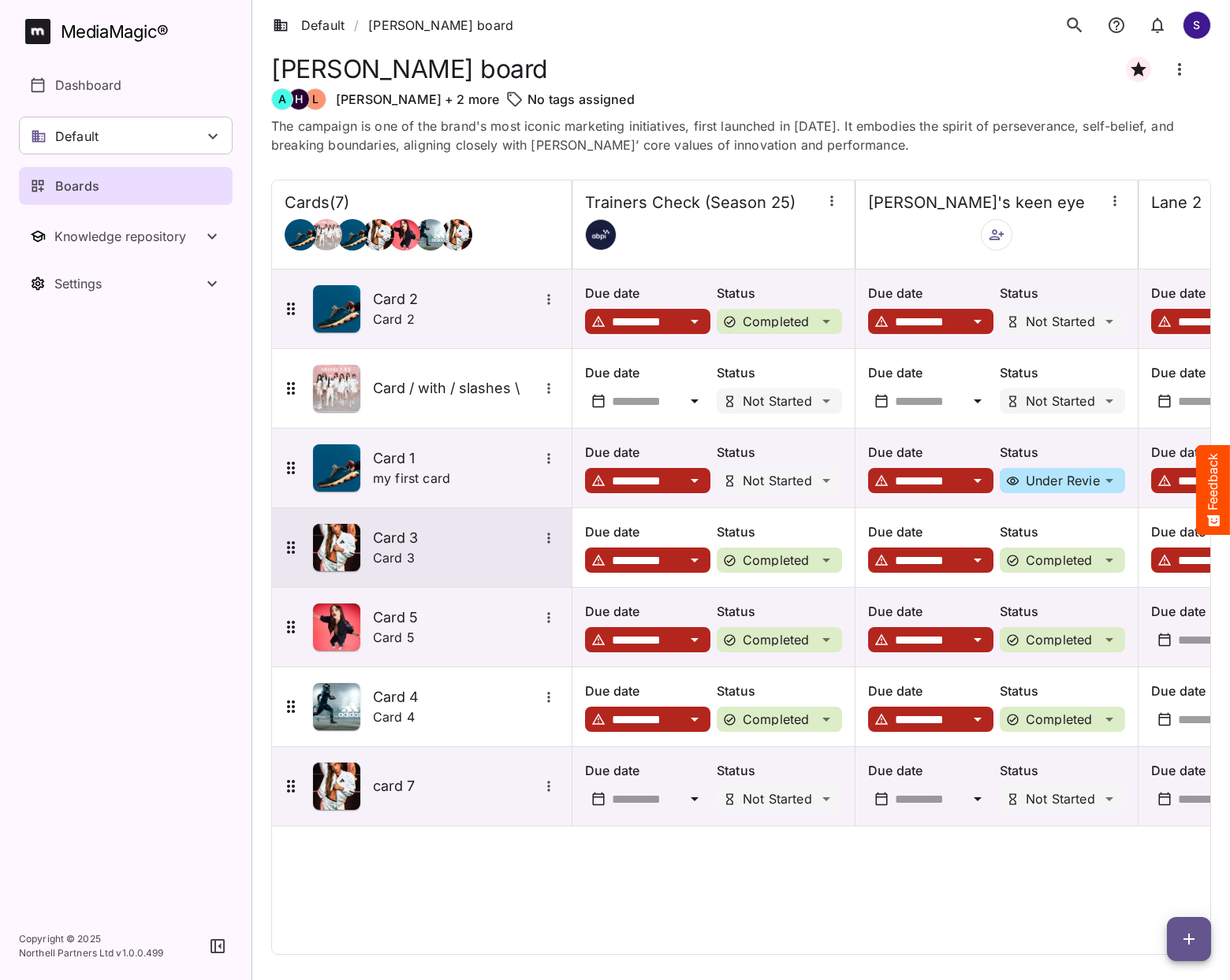
click at [407, 534] on h5 "Card 3" at bounding box center [455, 539] width 165 height 19
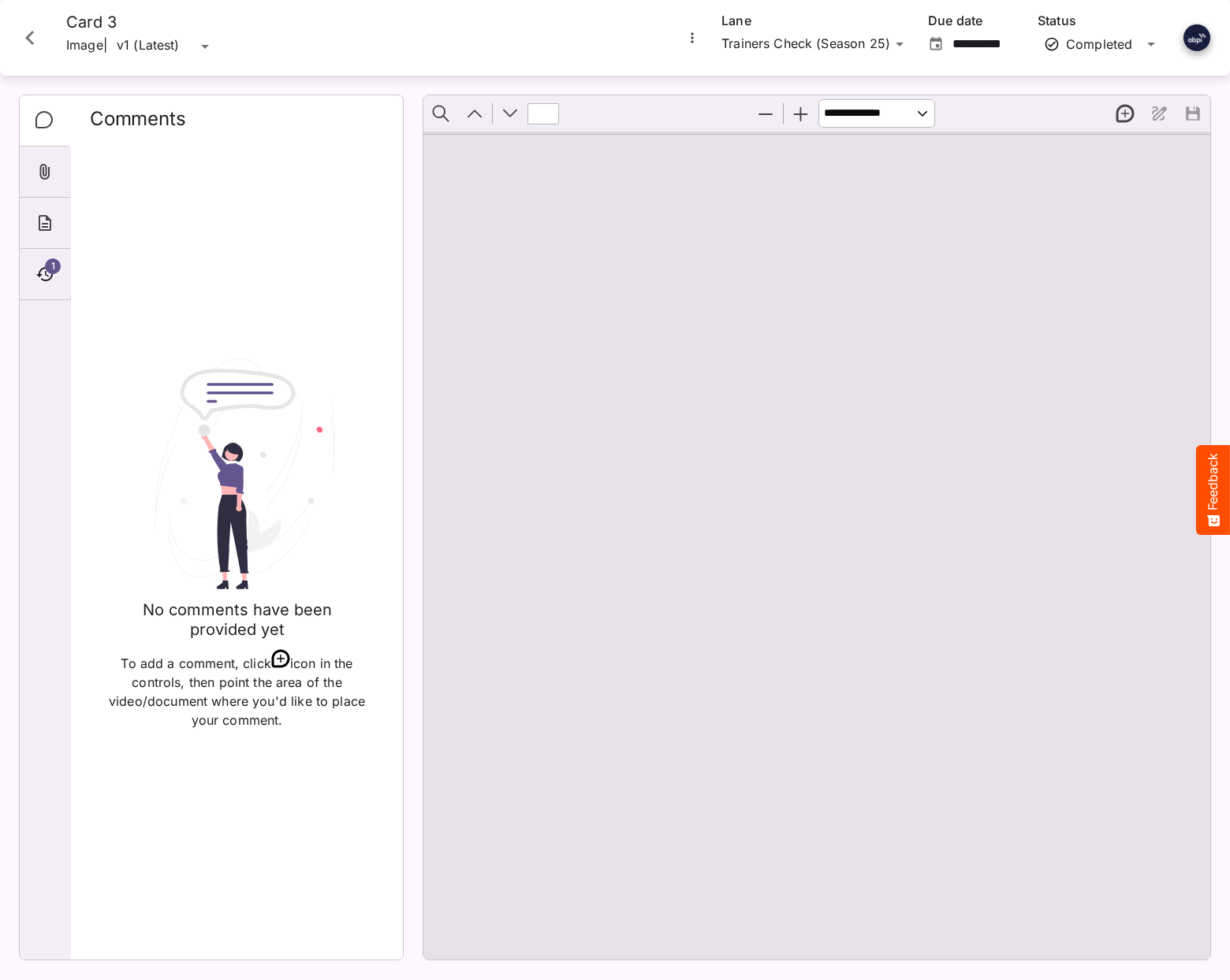
click at [684, 40] on icon "More options for Card 3" at bounding box center [692, 37] width 15 height 15
click at [473, 41] on div at bounding box center [615, 490] width 1230 height 980
click at [116, 26] on h4 "Card 3" at bounding box center [141, 22] width 148 height 20
click at [39, 39] on icon "Close card" at bounding box center [29, 37] width 28 height 28
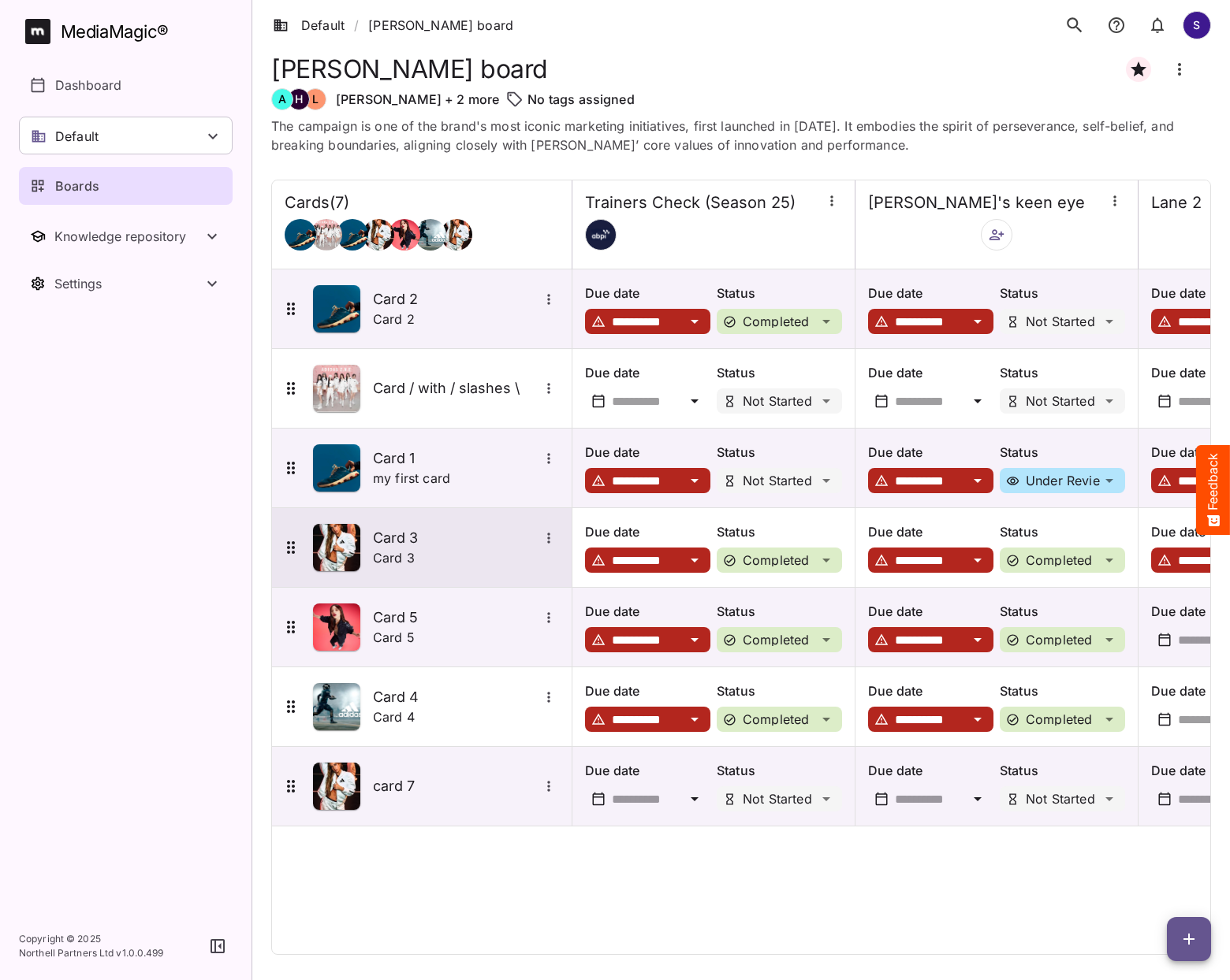
click at [552, 543] on icon "More options for Card 3" at bounding box center [548, 538] width 15 height 15
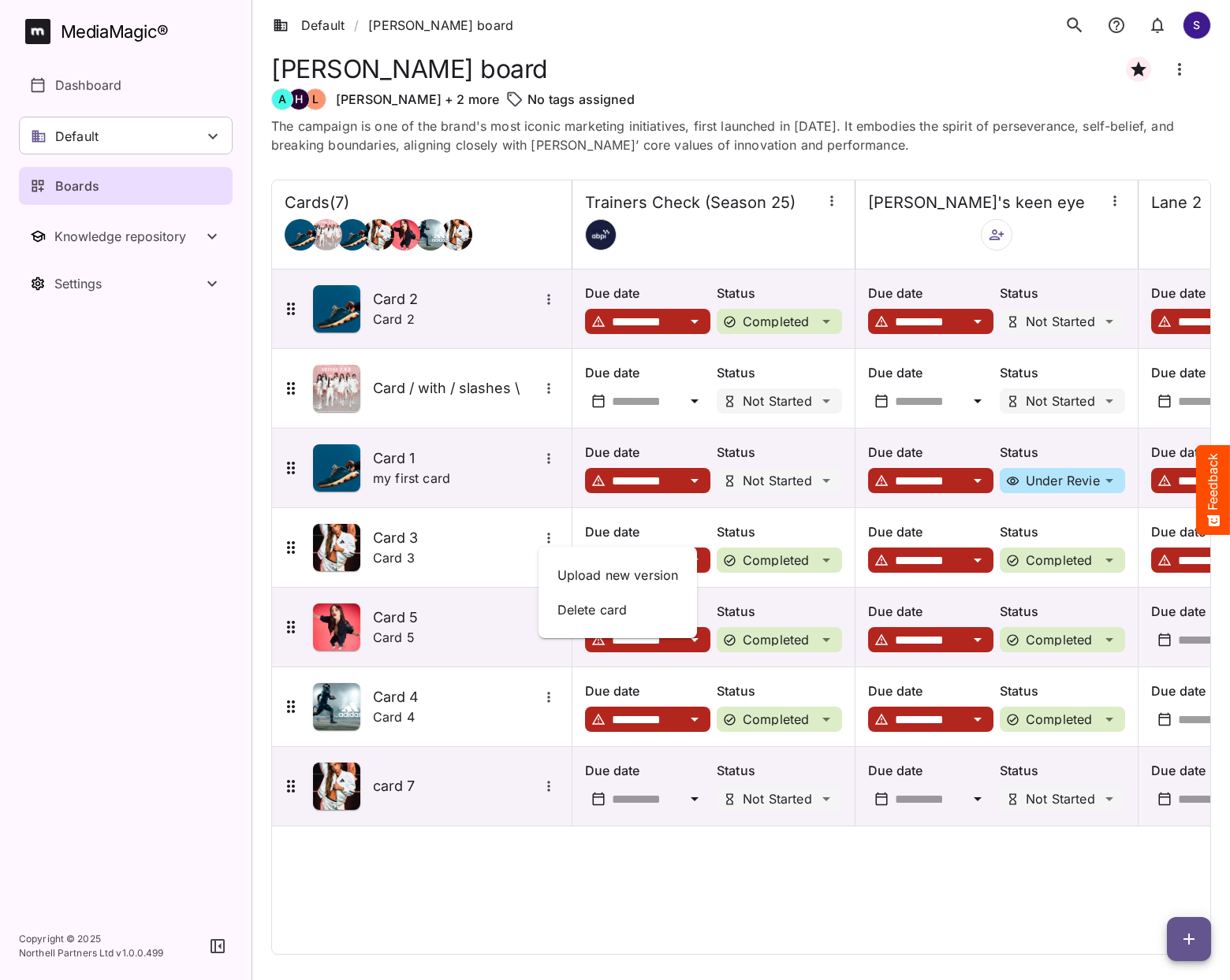
click at [518, 545] on div at bounding box center [615, 490] width 1230 height 980
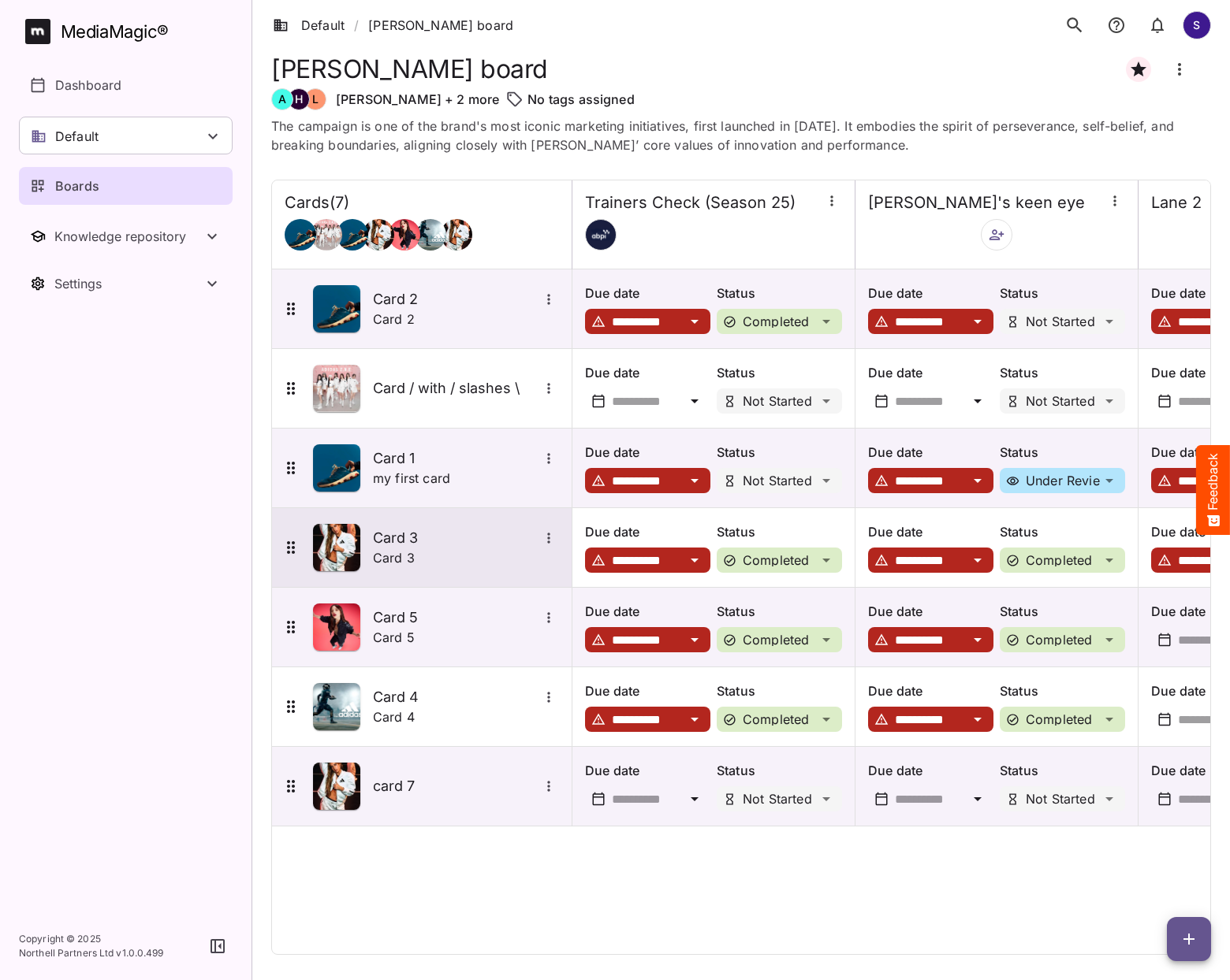
click at [405, 539] on h5 "Card 3" at bounding box center [455, 539] width 165 height 19
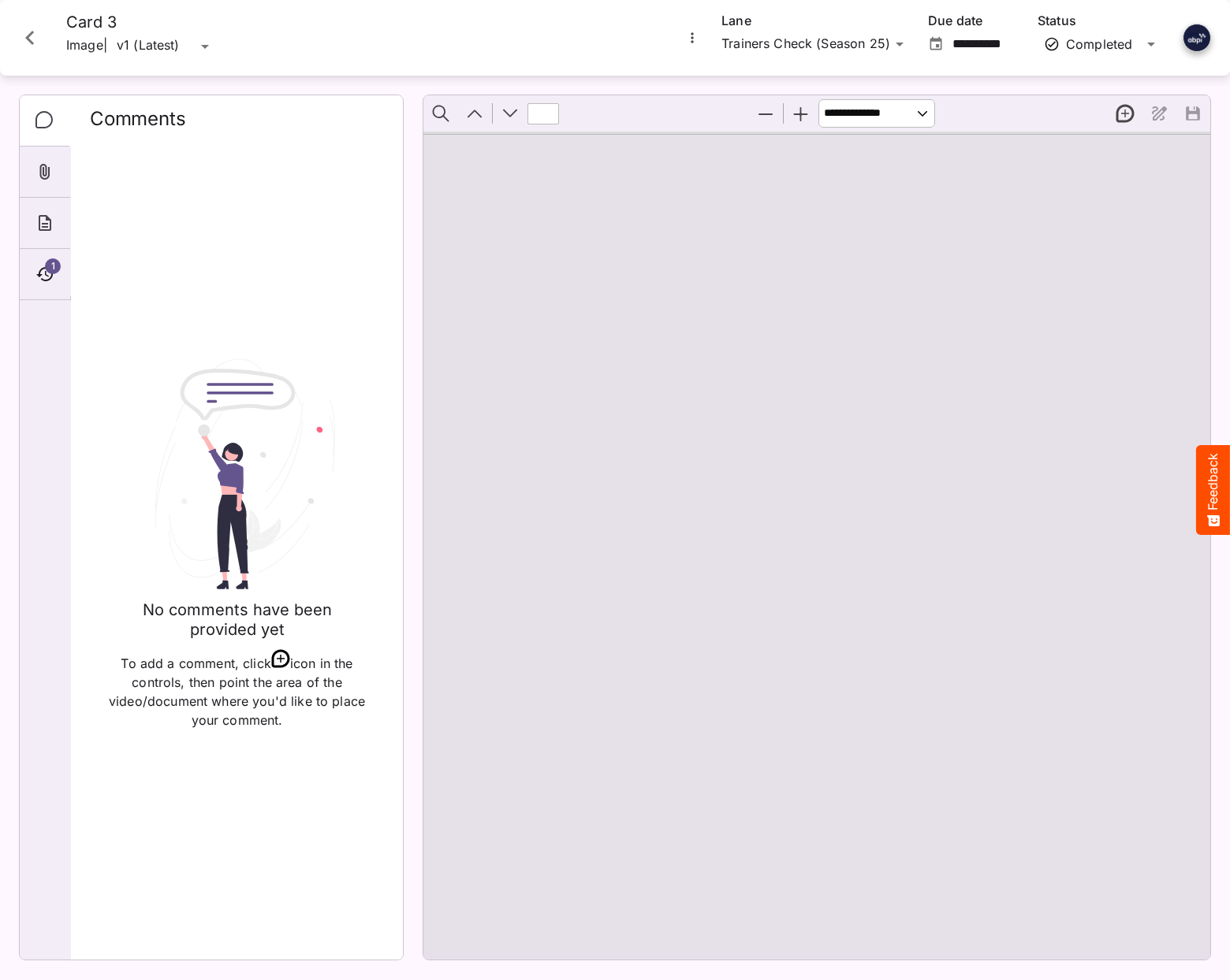
click at [89, 25] on h4 "Card 3" at bounding box center [141, 22] width 148 height 20
click at [696, 42] on icon "More options for Card 3" at bounding box center [692, 37] width 15 height 15
click at [26, 26] on div at bounding box center [615, 490] width 1230 height 980
click at [26, 32] on icon "Close card" at bounding box center [29, 37] width 28 height 28
